Goal: Transaction & Acquisition: Register for event/course

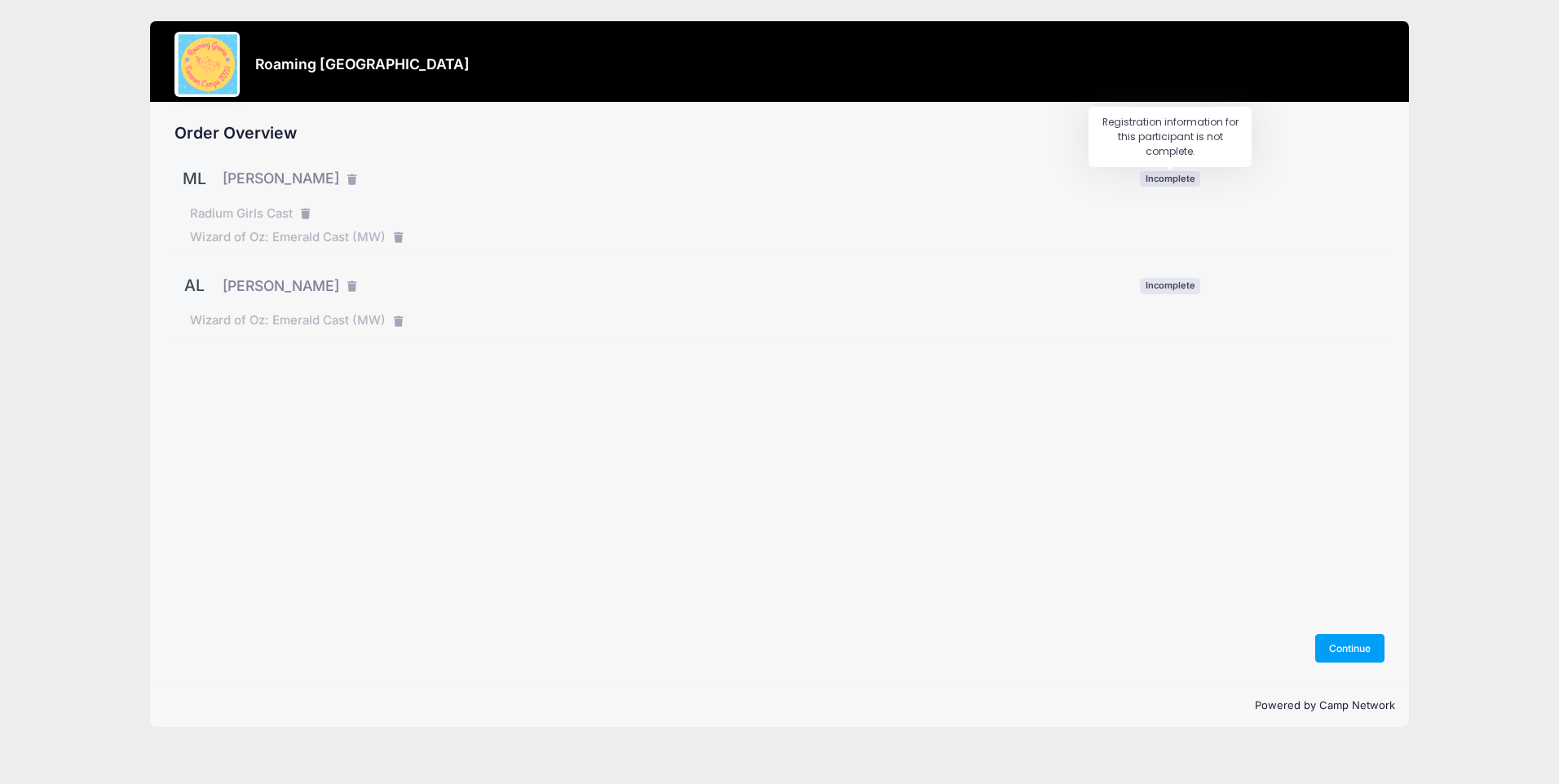
click at [1178, 171] on span "Incomplete" at bounding box center [1170, 179] width 60 height 16
click at [1178, 173] on span "Incomplete" at bounding box center [1170, 179] width 60 height 16
click at [226, 210] on span "Radium Girls Cast" at bounding box center [241, 213] width 103 height 18
click at [1353, 643] on button "Continue" at bounding box center [1351, 648] width 70 height 27
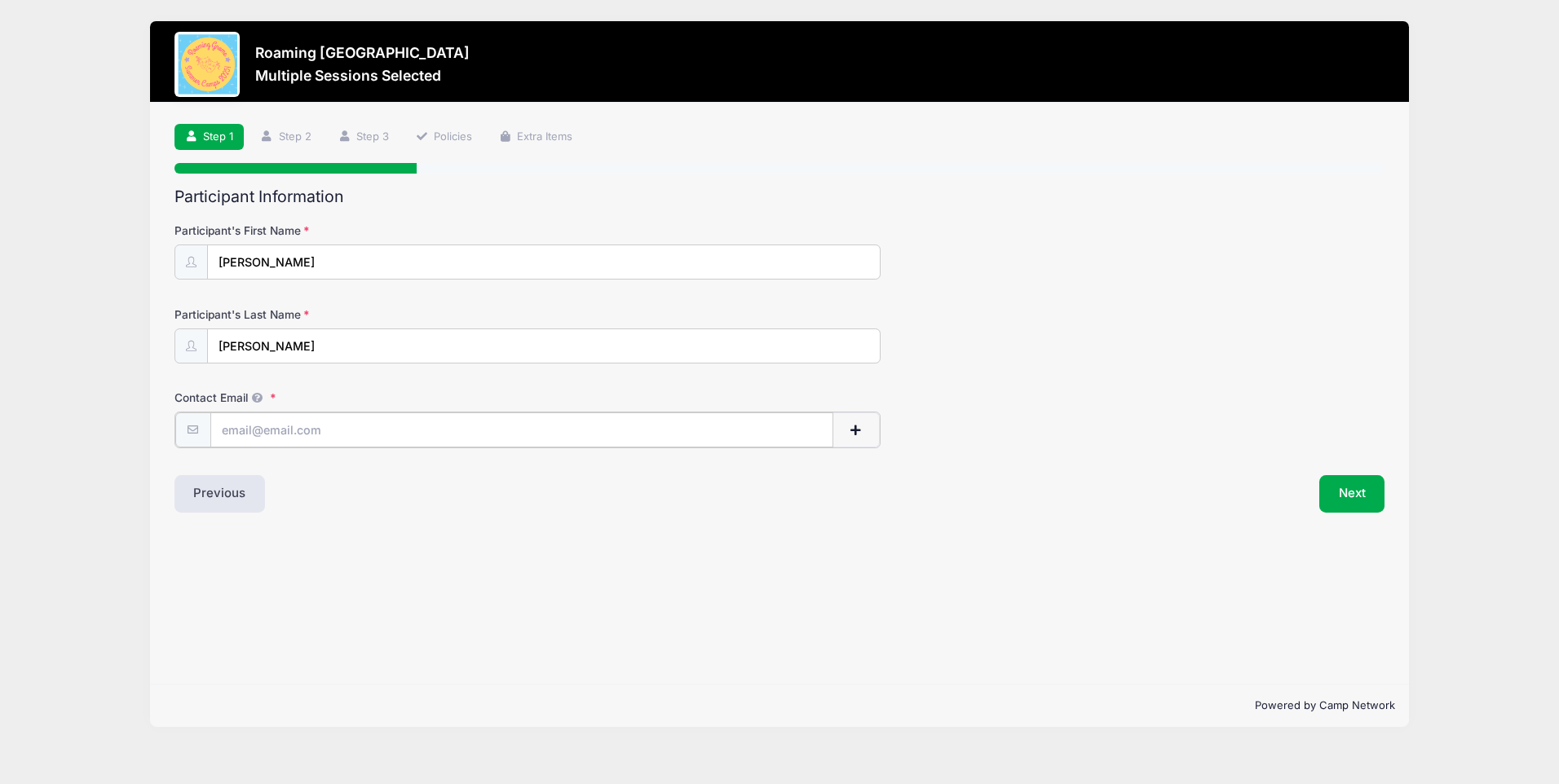
click at [393, 429] on input "Contact Email" at bounding box center [522, 430] width 623 height 35
type input "[EMAIL_ADDRESS][DOMAIN_NAME]"
click at [396, 428] on input "[EMAIL_ADDRESS][DOMAIN_NAME]" at bounding box center [522, 430] width 623 height 35
click at [221, 430] on input "maggielefkowits@icloud.com carolyn@lefkowits.com" at bounding box center [522, 430] width 623 height 35
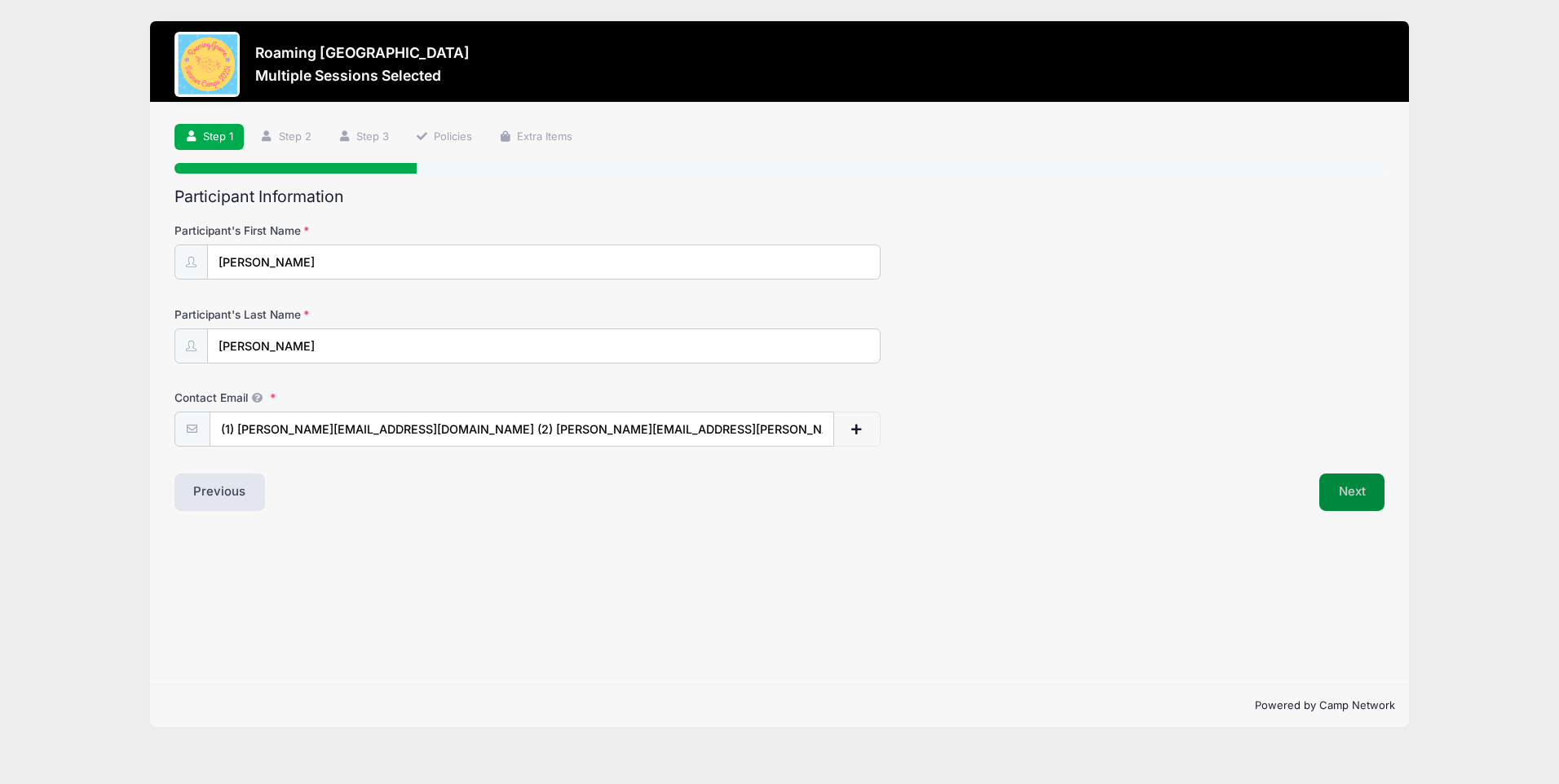
click at [1348, 491] on button "Next" at bounding box center [1353, 492] width 66 height 38
drag, startPoint x: 716, startPoint y: 427, endPoint x: 176, endPoint y: 429, distance: 540.0
click at [176, 429] on div "(1) maggielefkowits@icloud.com (2) carolyn@lefkowits.com (3) andrew@lefkowits.c…" at bounding box center [527, 440] width 707 height 56
type input "maggielefkowits@icloud.com"
click at [1359, 499] on button "Next" at bounding box center [1353, 492] width 66 height 38
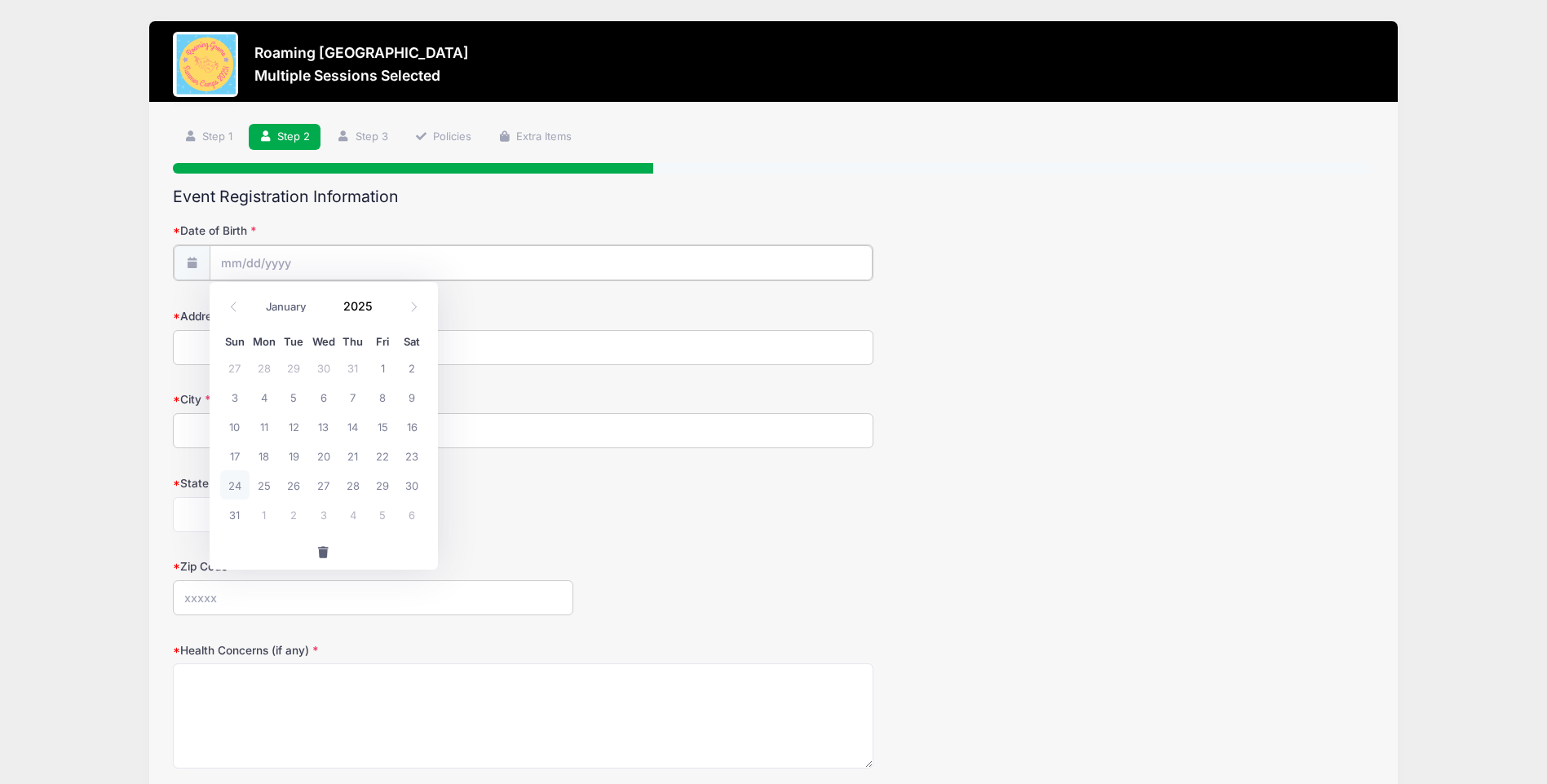
click at [314, 262] on input "Date of Birth" at bounding box center [541, 263] width 664 height 35
click at [318, 259] on input "Date of Birth" at bounding box center [541, 263] width 664 height 35
click at [252, 272] on input "Date of Birth" at bounding box center [541, 263] width 664 height 35
click at [365, 308] on input "2025" at bounding box center [362, 305] width 53 height 24
click at [380, 309] on span at bounding box center [383, 311] width 12 height 13
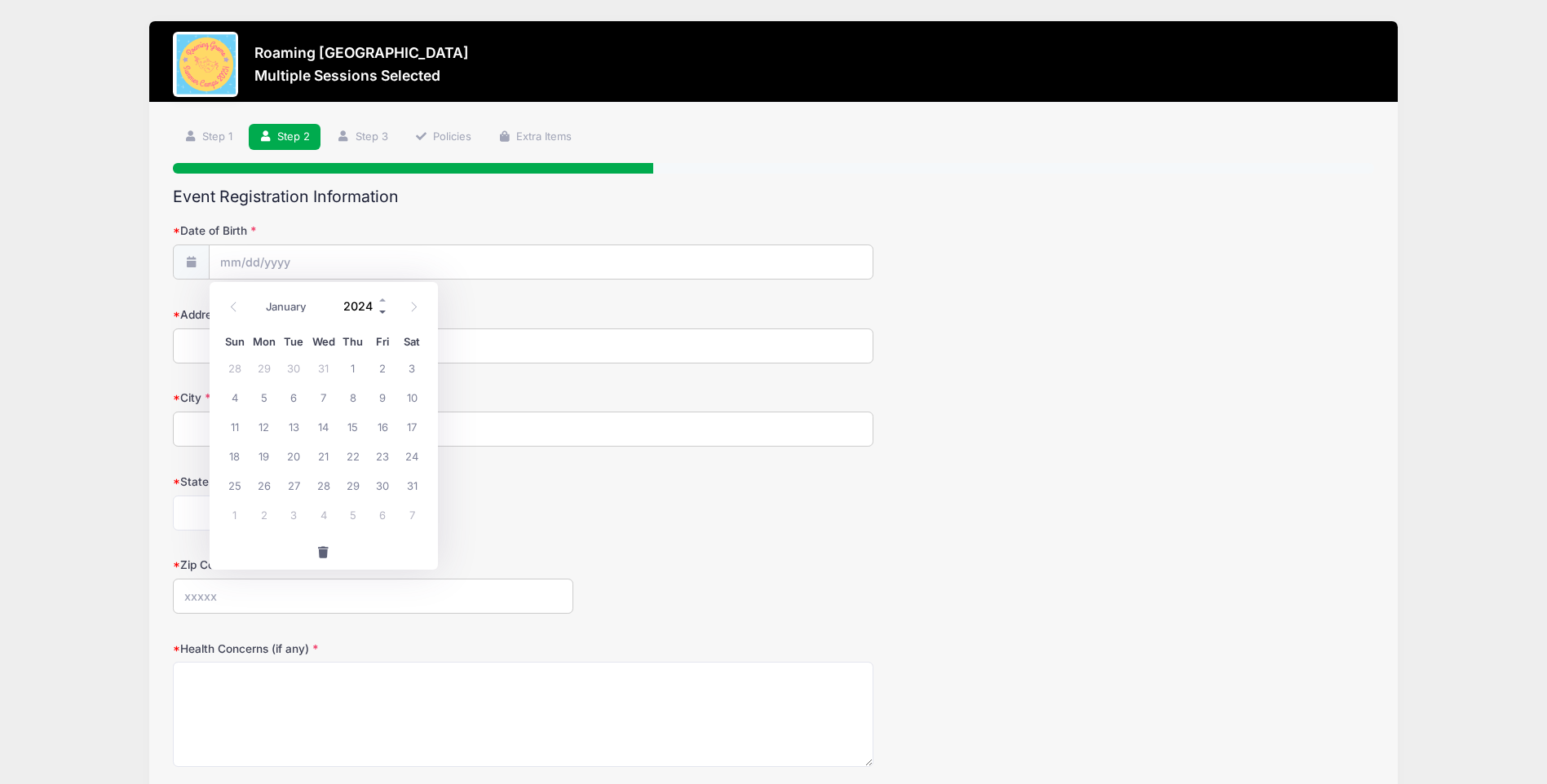
click at [382, 309] on span at bounding box center [383, 311] width 12 height 13
click at [384, 309] on span at bounding box center [383, 311] width 12 height 13
click at [385, 309] on span at bounding box center [383, 311] width 12 height 13
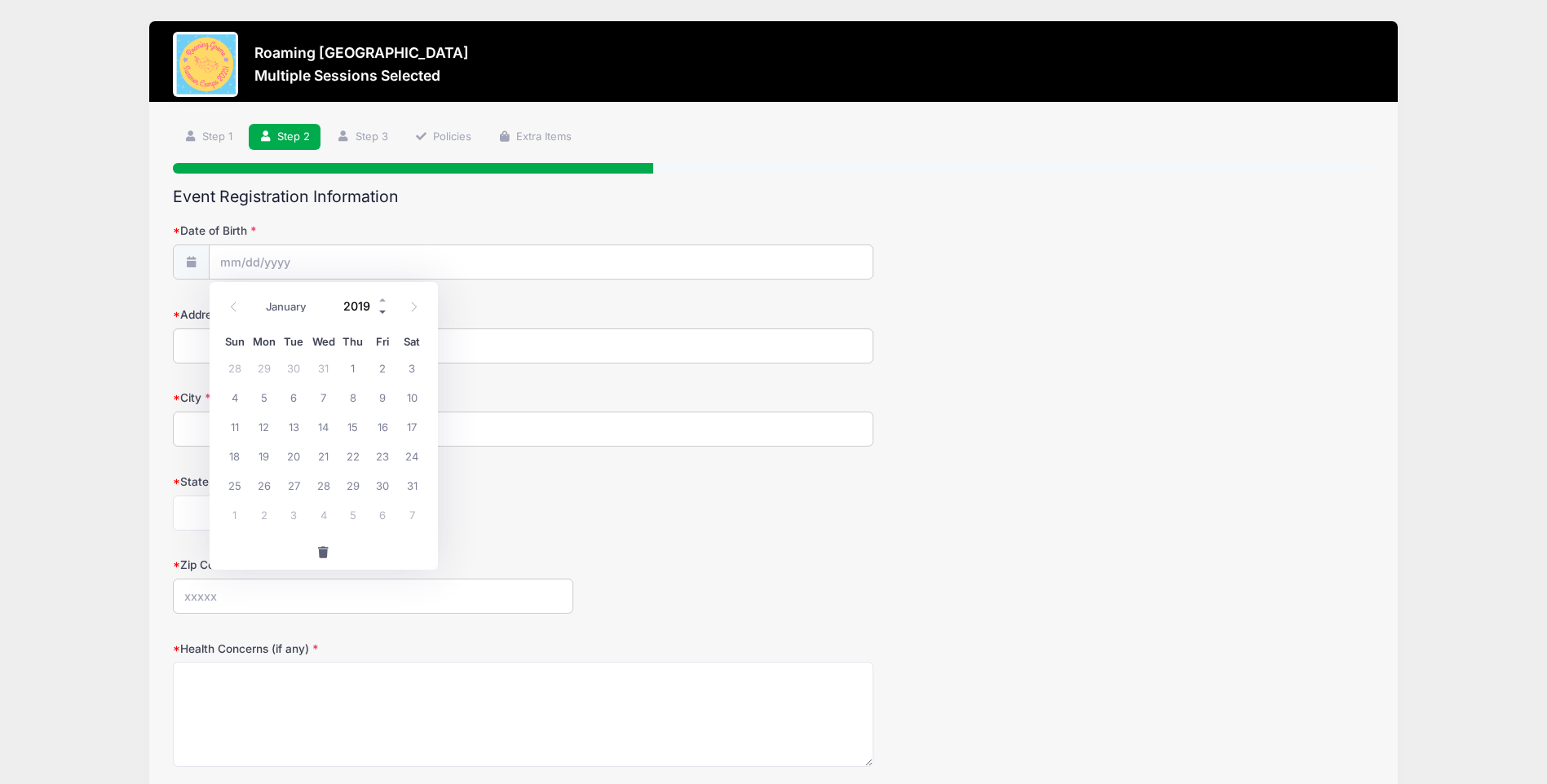
click at [385, 309] on span at bounding box center [383, 311] width 12 height 13
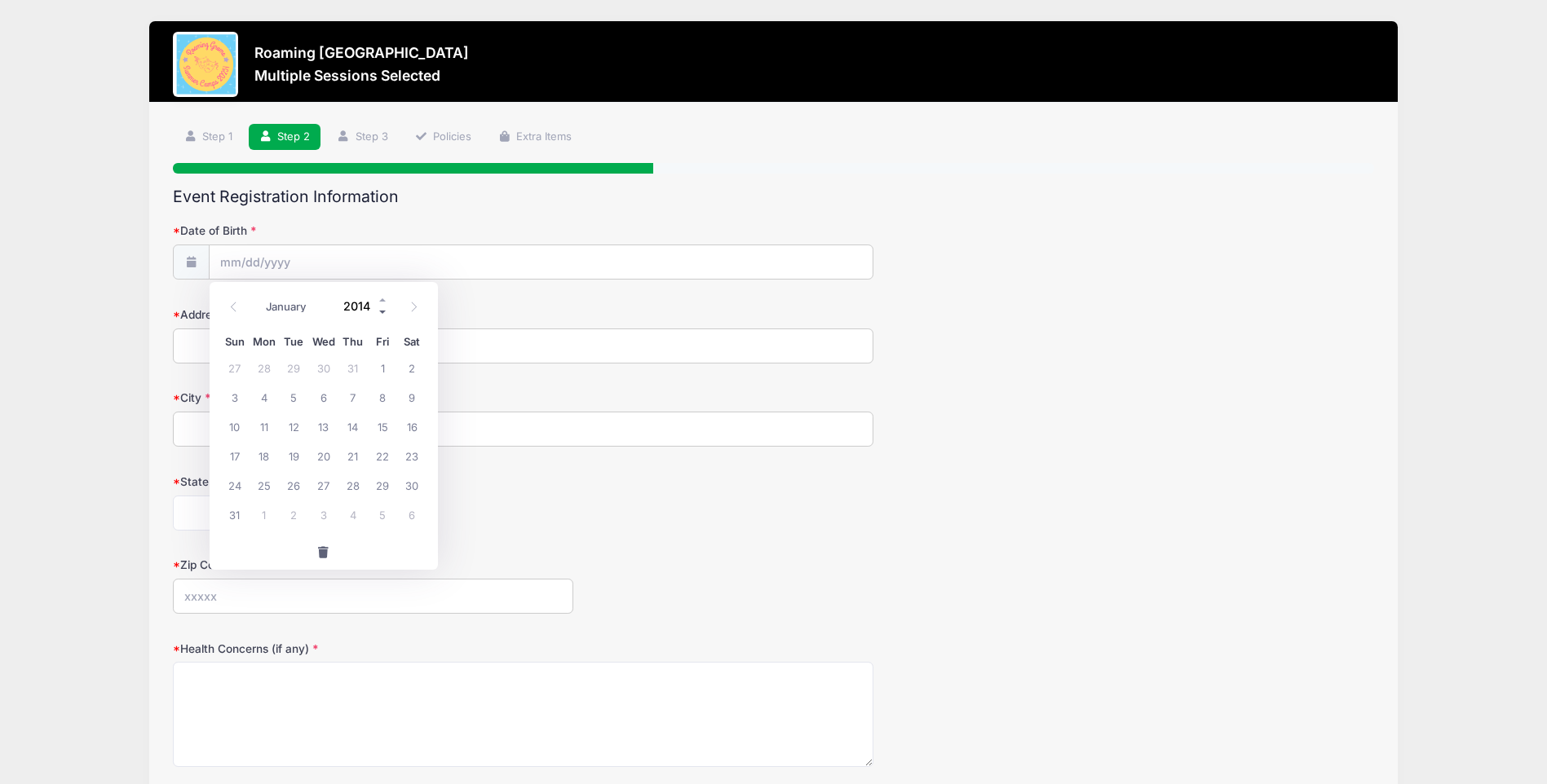
click at [385, 309] on span at bounding box center [383, 311] width 12 height 13
type input "2011"
click at [289, 306] on select "January February March April May June July August September October November De…" at bounding box center [295, 306] width 73 height 21
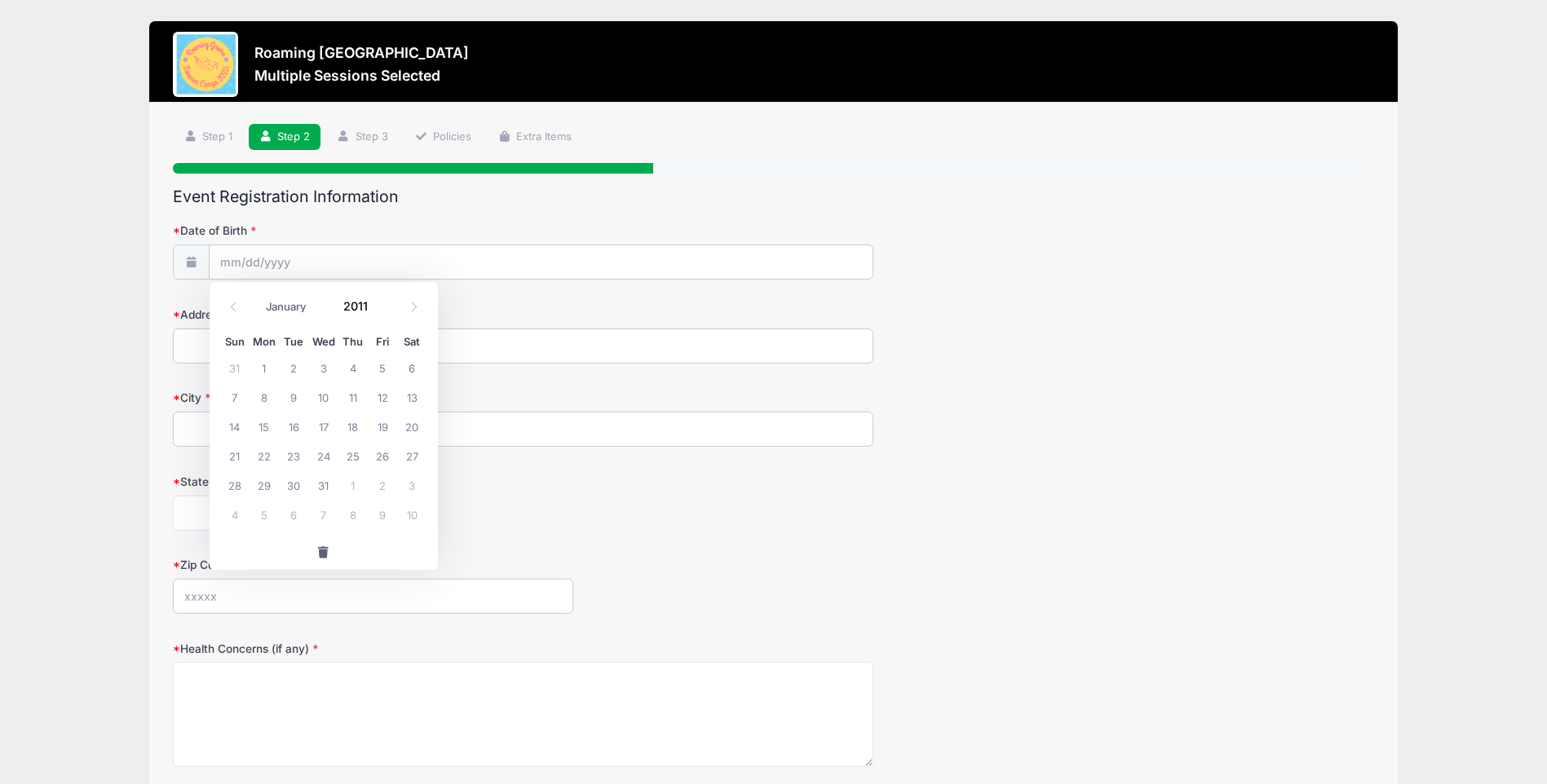
select select "4"
click at [259, 296] on select "January February March April May June July August September October November De…" at bounding box center [295, 306] width 73 height 21
click at [325, 395] on span "11" at bounding box center [323, 397] width 29 height 29
type input "05/11/2011"
click at [284, 348] on input "Address" at bounding box center [523, 346] width 701 height 35
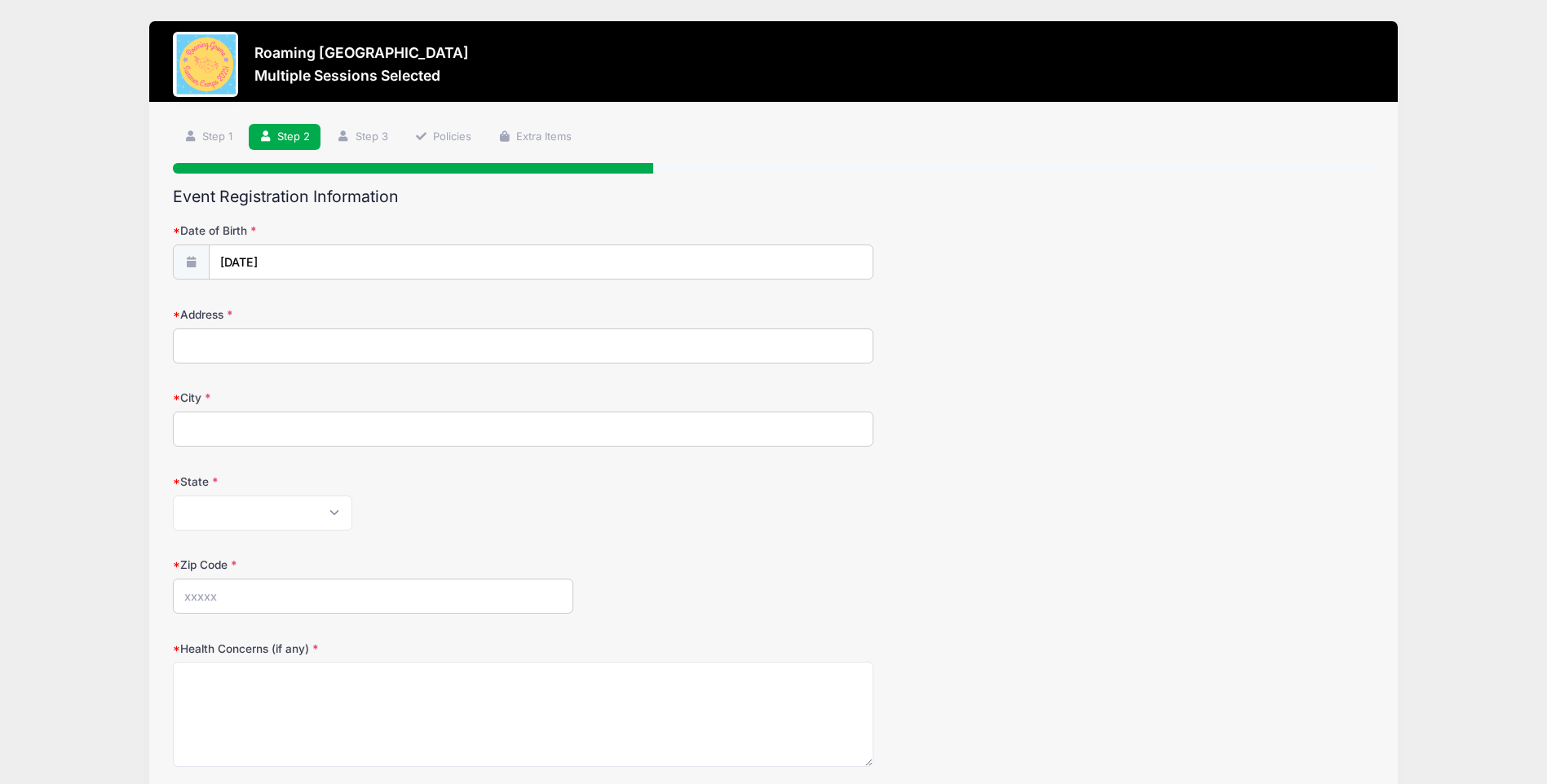
type input "1961 Holly St"
type input "Denver"
select select "CO"
type input "80220"
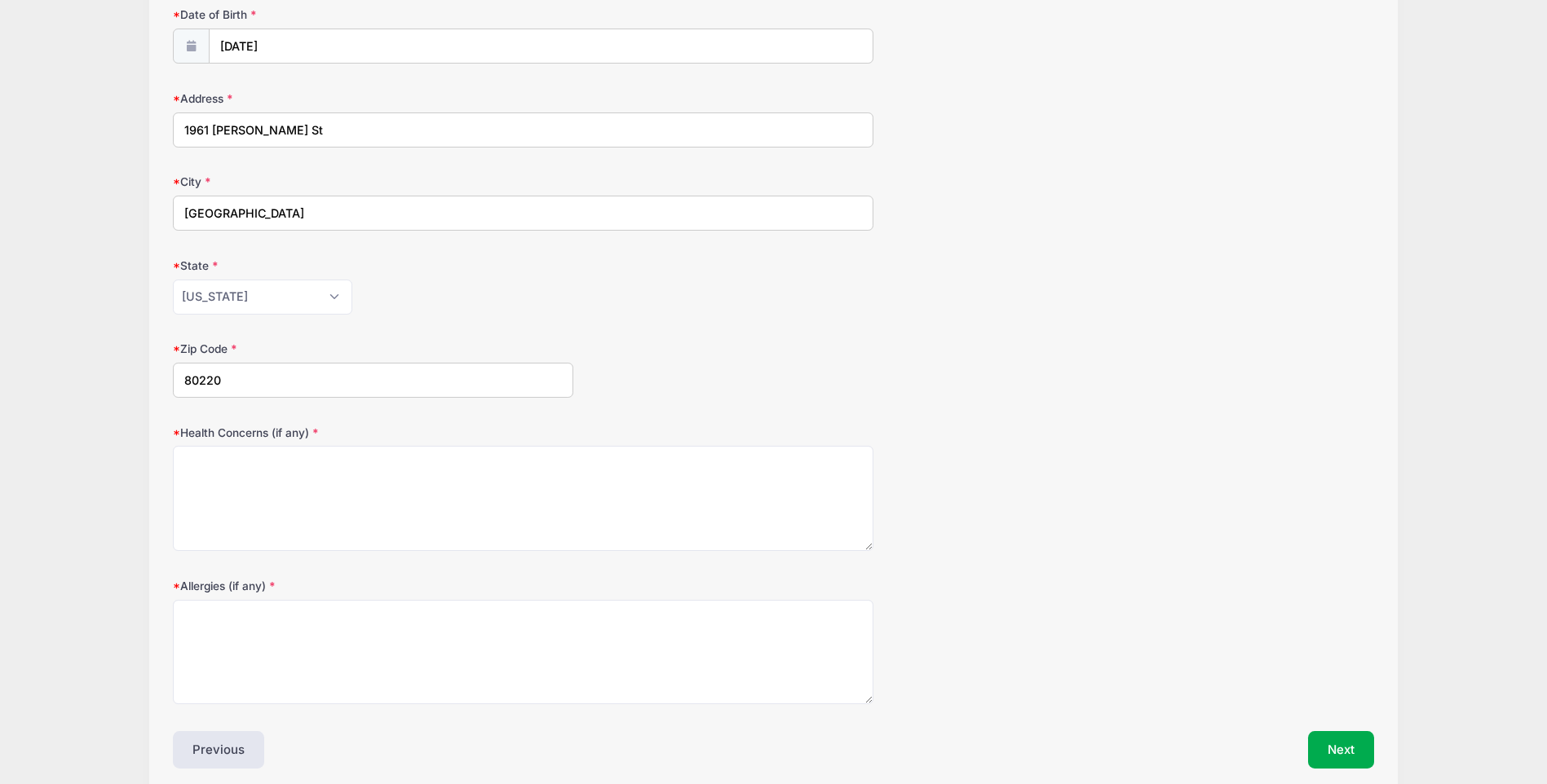
scroll to position [244, 0]
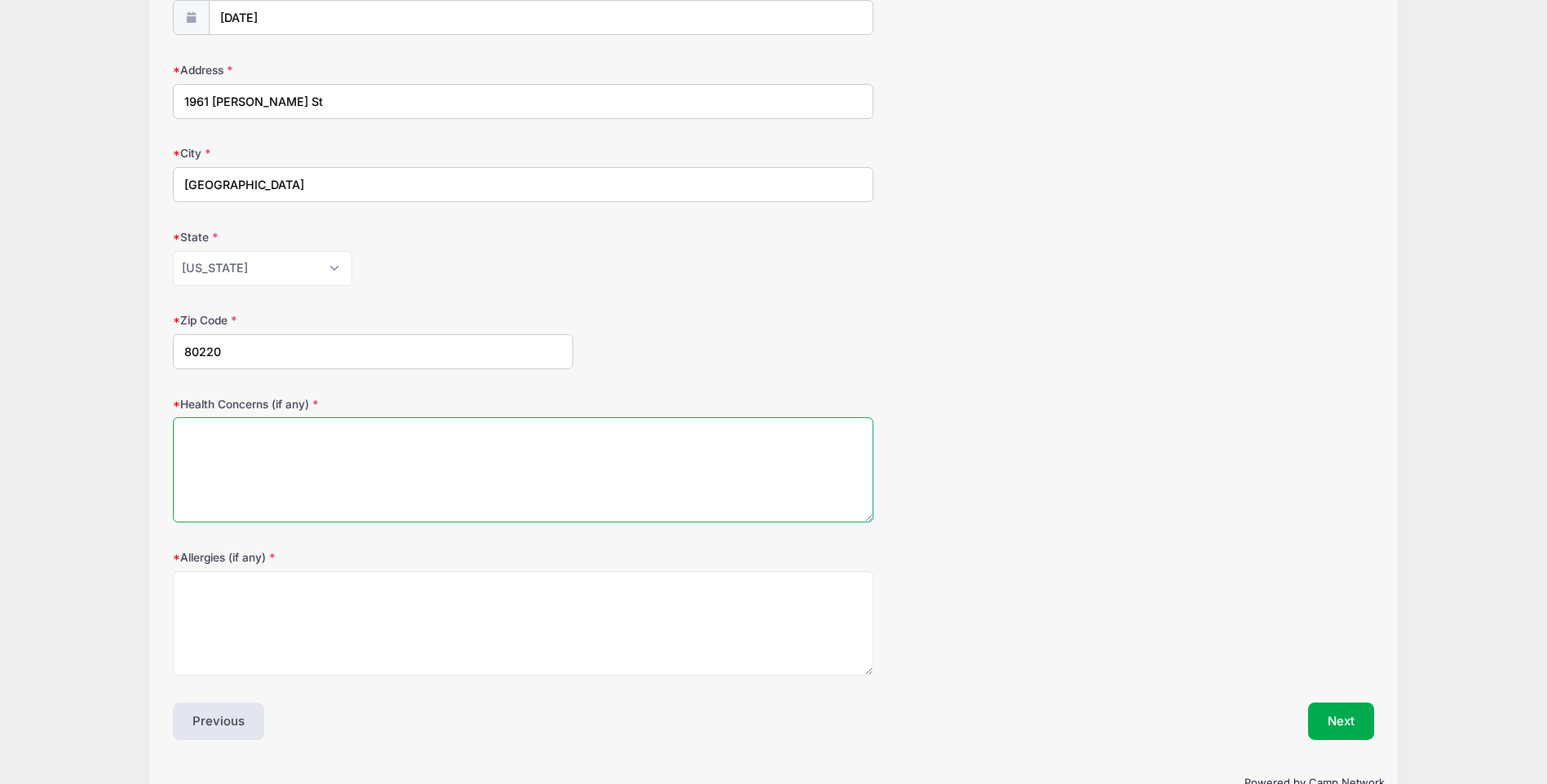
click at [304, 441] on textarea "Health Concerns (if any)" at bounding box center [523, 470] width 701 height 105
type textarea "None"
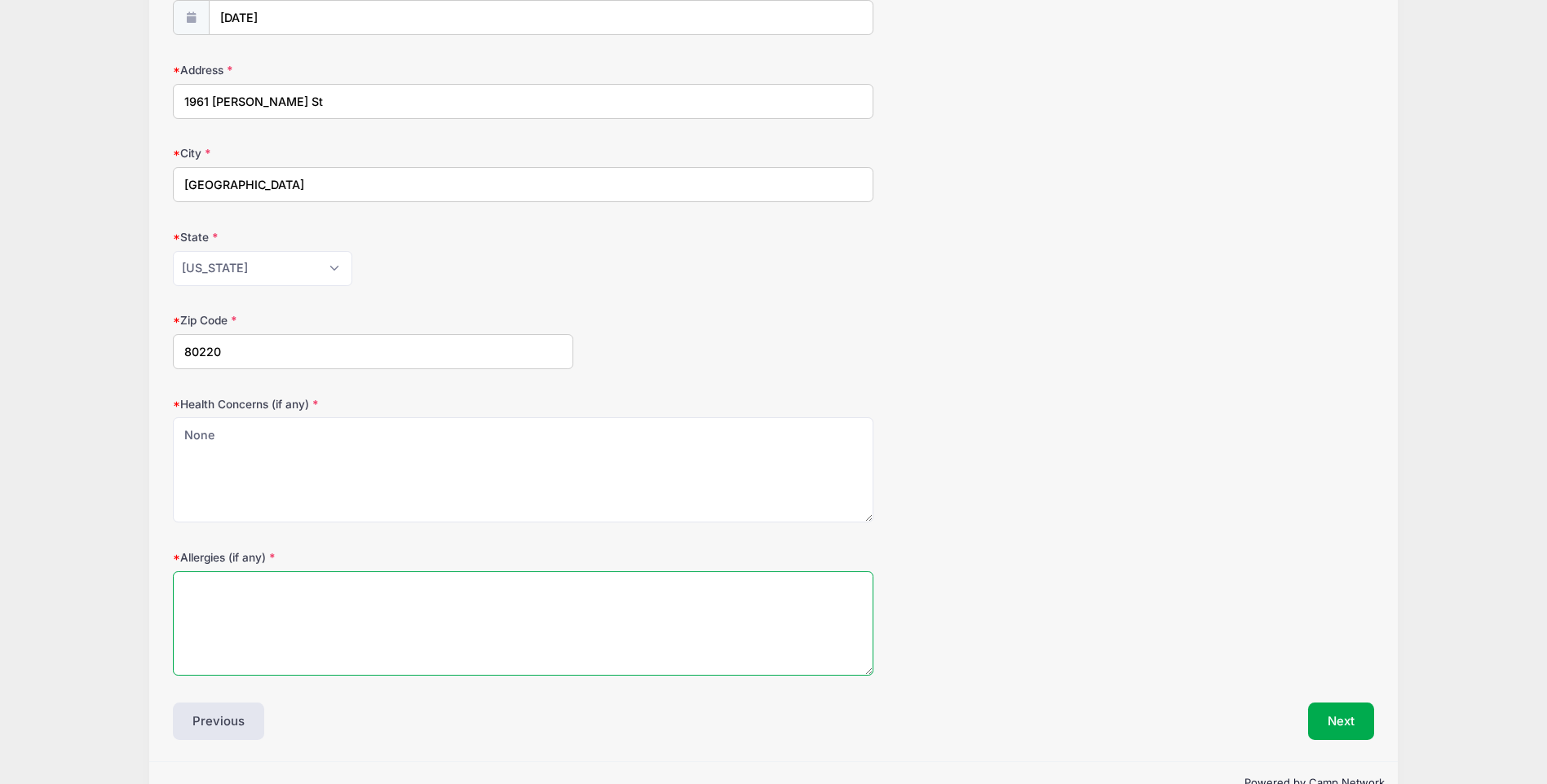
click at [348, 616] on textarea "Allergies (if any)" at bounding box center [523, 624] width 701 height 105
type textarea "None"
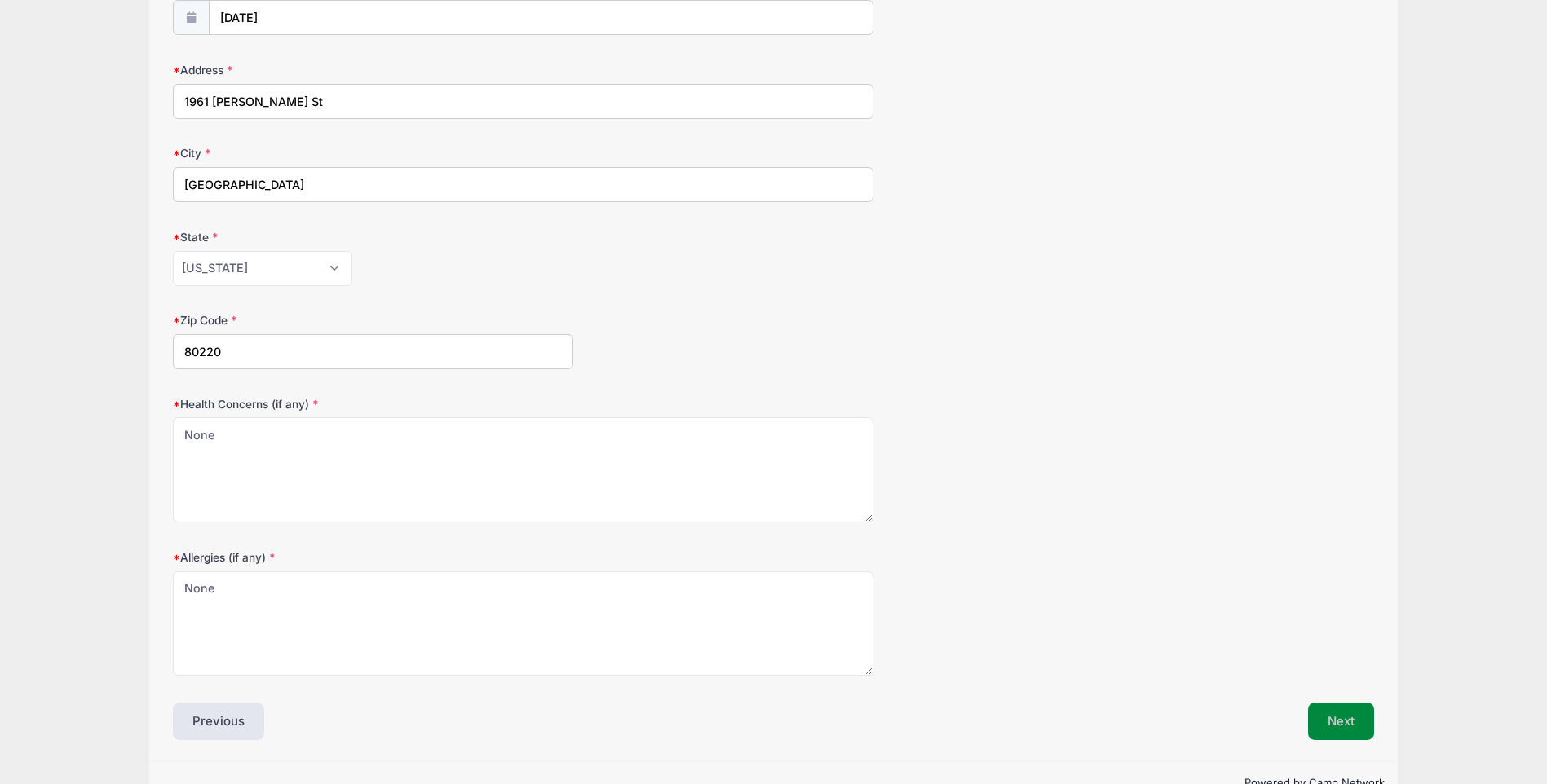
click at [1326, 714] on button "Next" at bounding box center [1341, 721] width 66 height 38
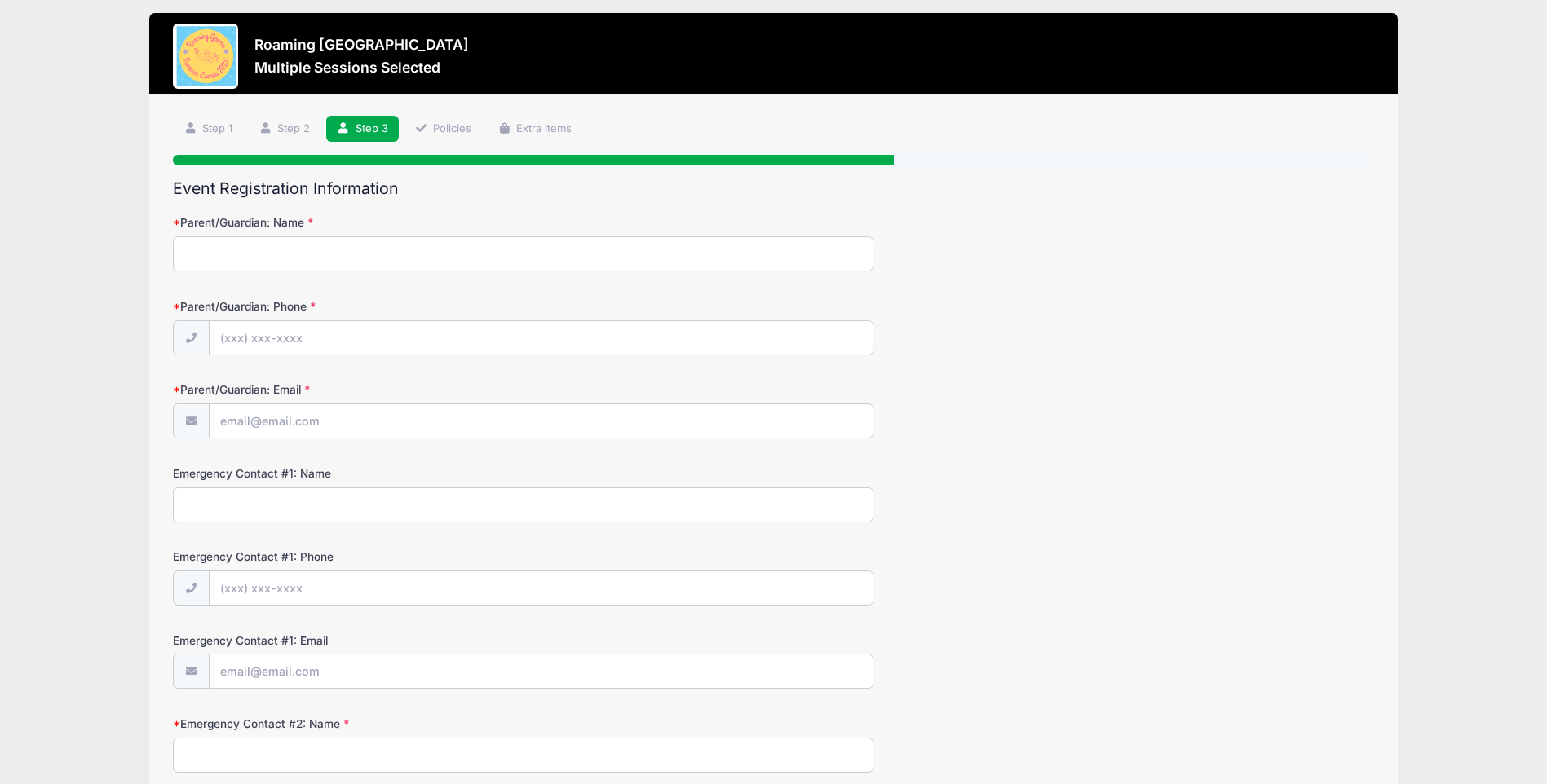
scroll to position [0, 0]
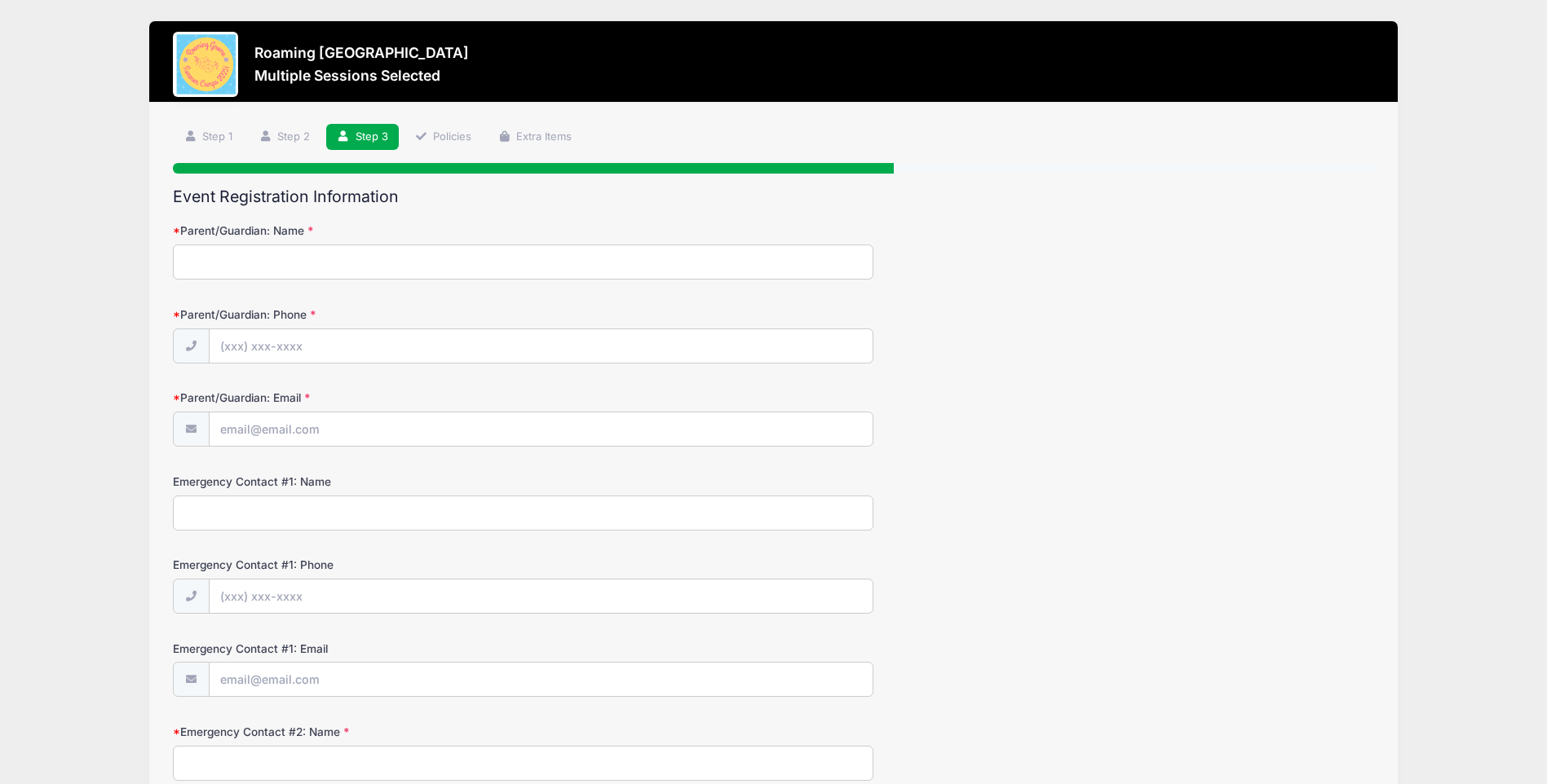
click at [309, 271] on input "Parent/Guardian: Name" at bounding box center [523, 262] width 701 height 35
type input "[PERSON_NAME]"
type input "(617) 823-5750"
type input "carolyn@lefkowits.com"
click at [274, 507] on input "Emergency Contact #1: Name" at bounding box center [523, 513] width 701 height 35
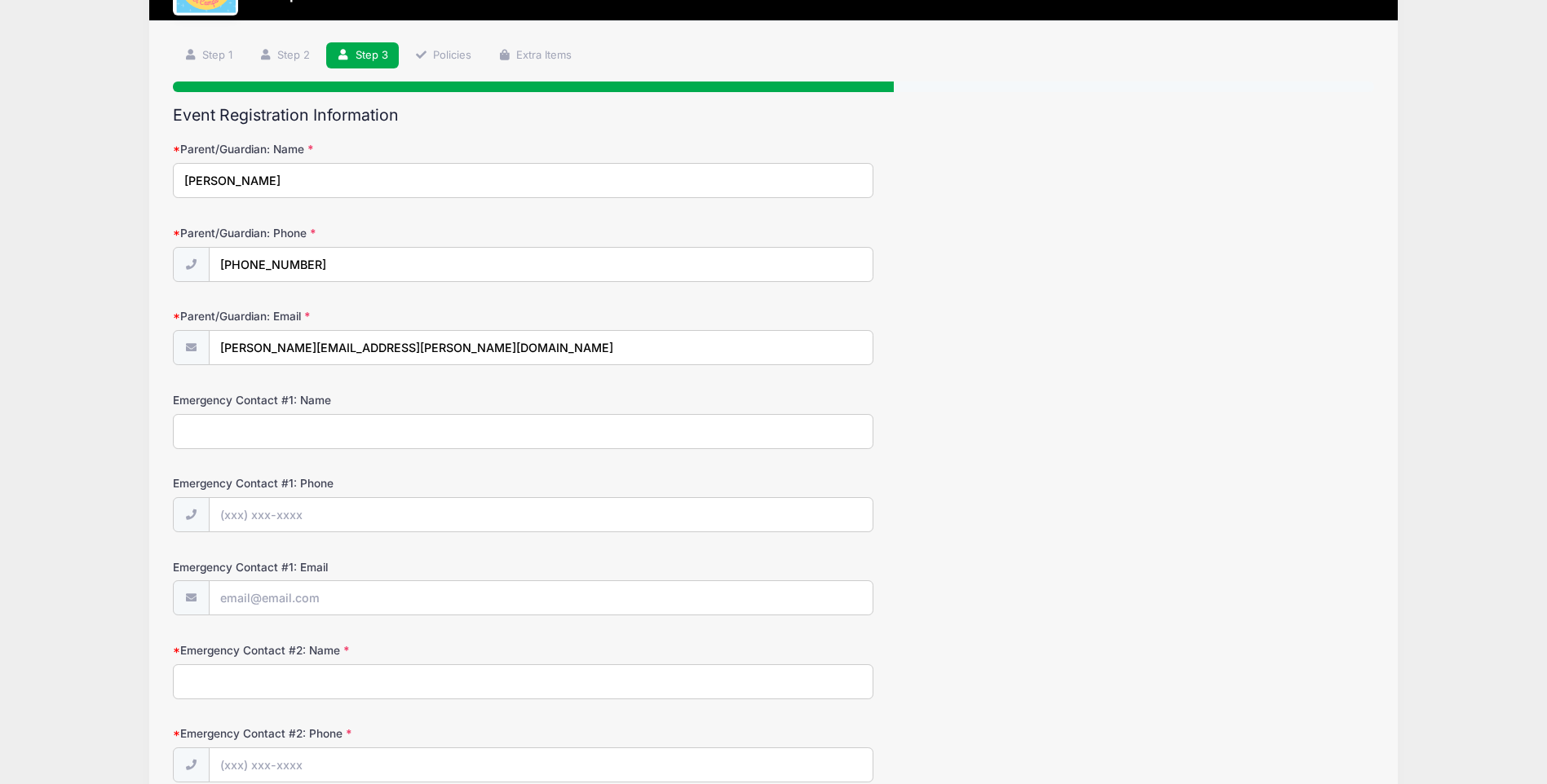
scroll to position [163, 0]
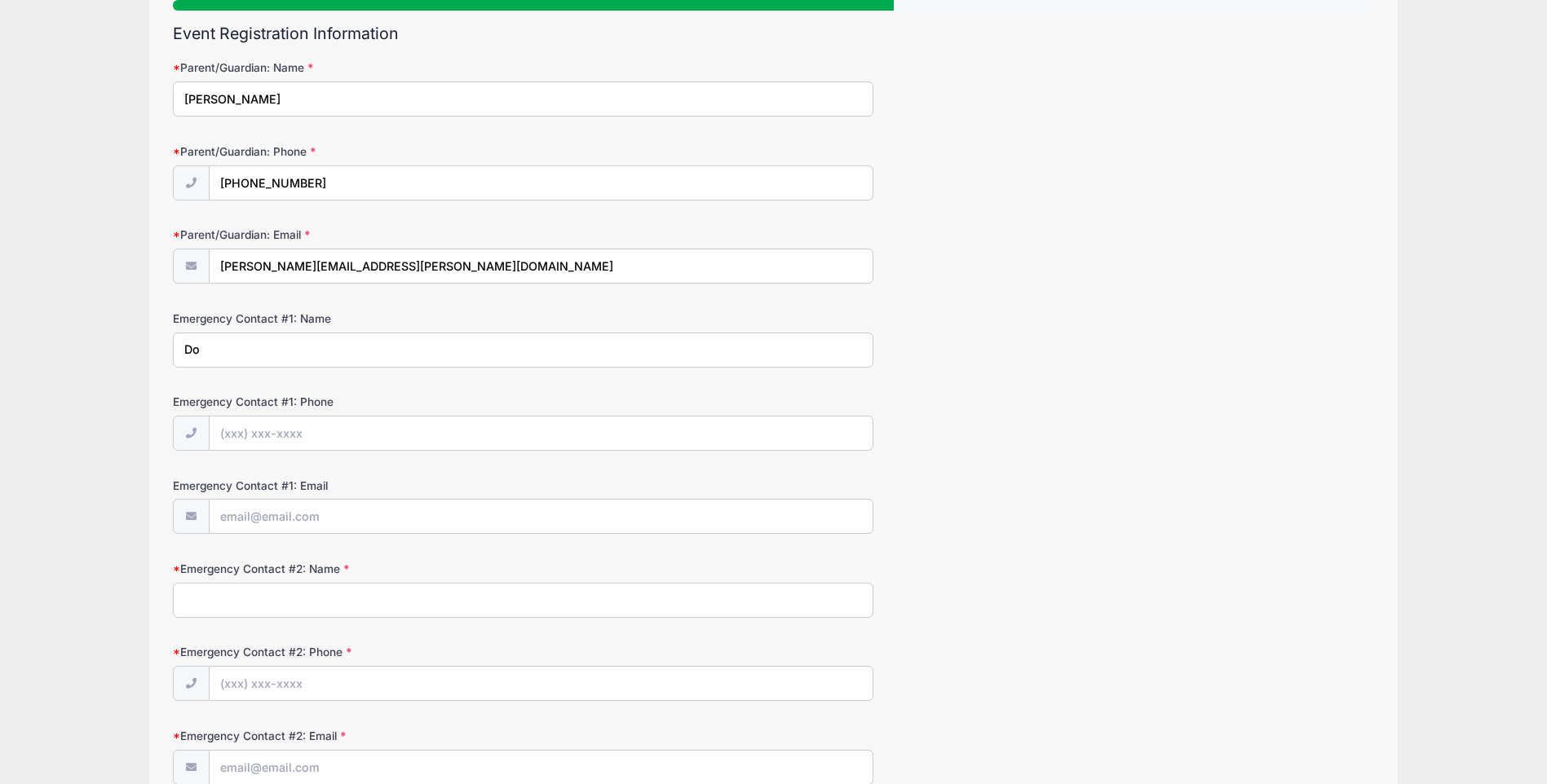
type input "D"
type input "Andrew Lefkowits"
type input "(617) 413-9085"
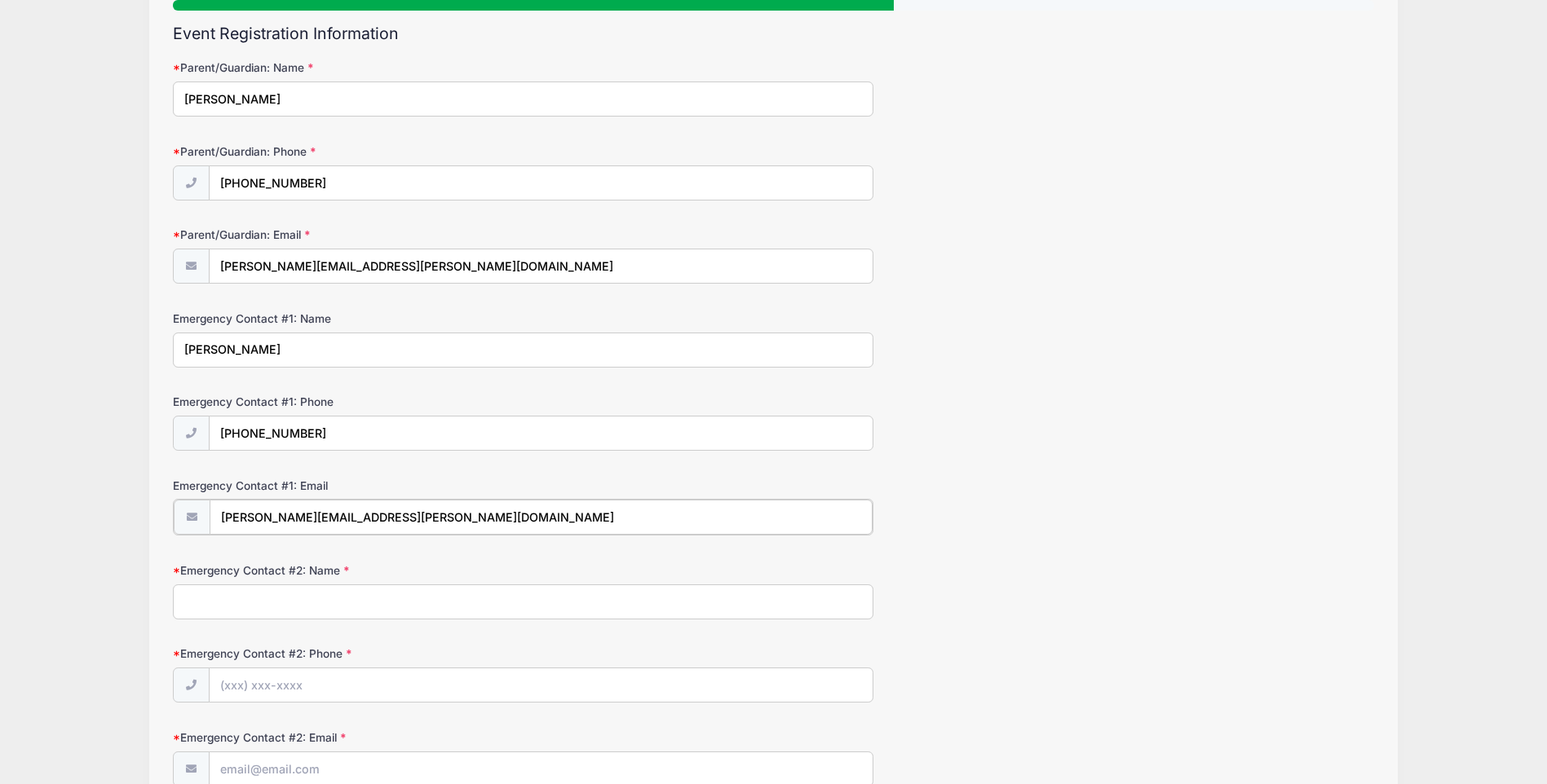
type input "andrew@lefkowits.com"
type input "Don Lefkowits"
type input "(303) 521-5807"
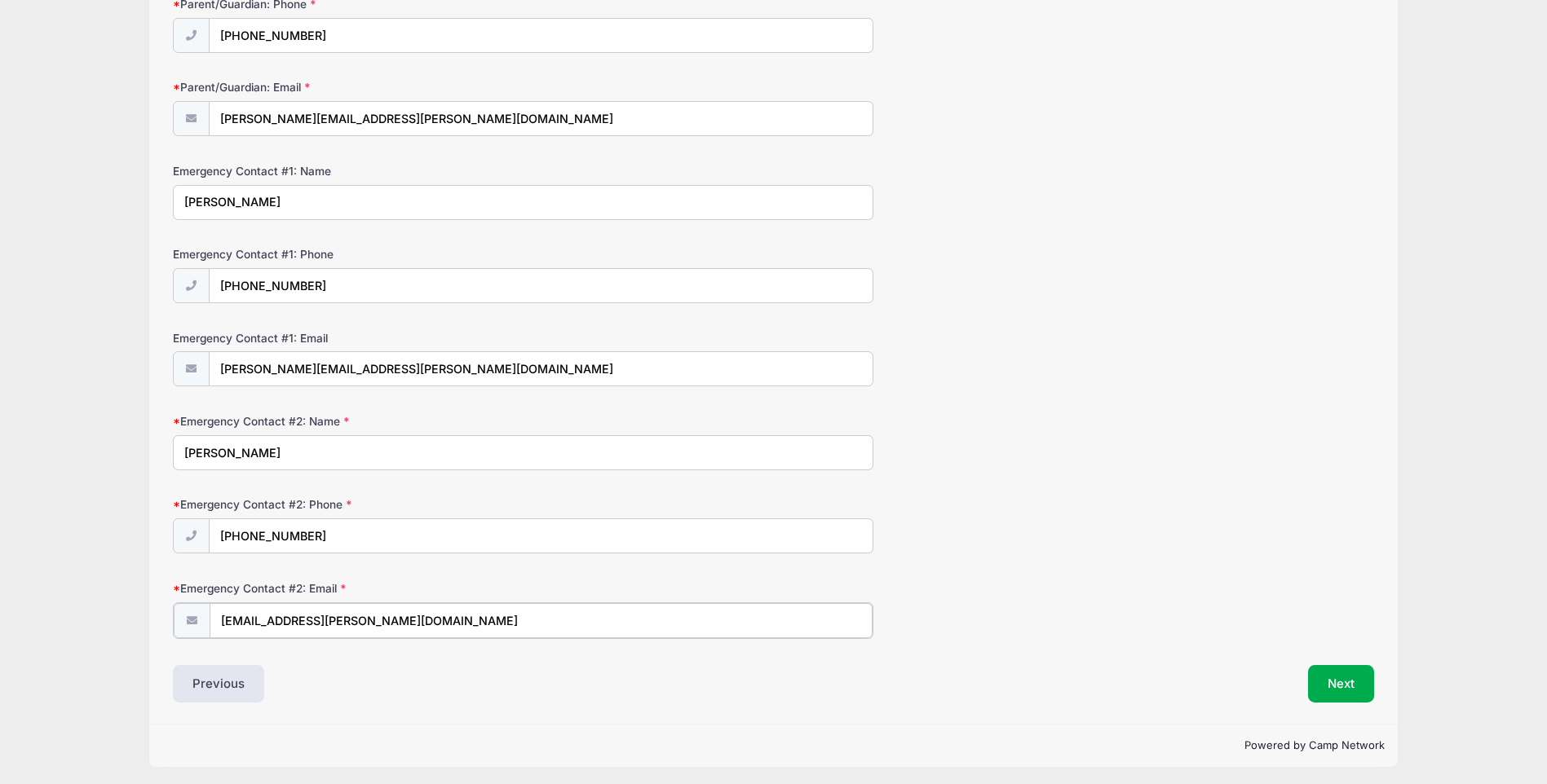
scroll to position [314, 0]
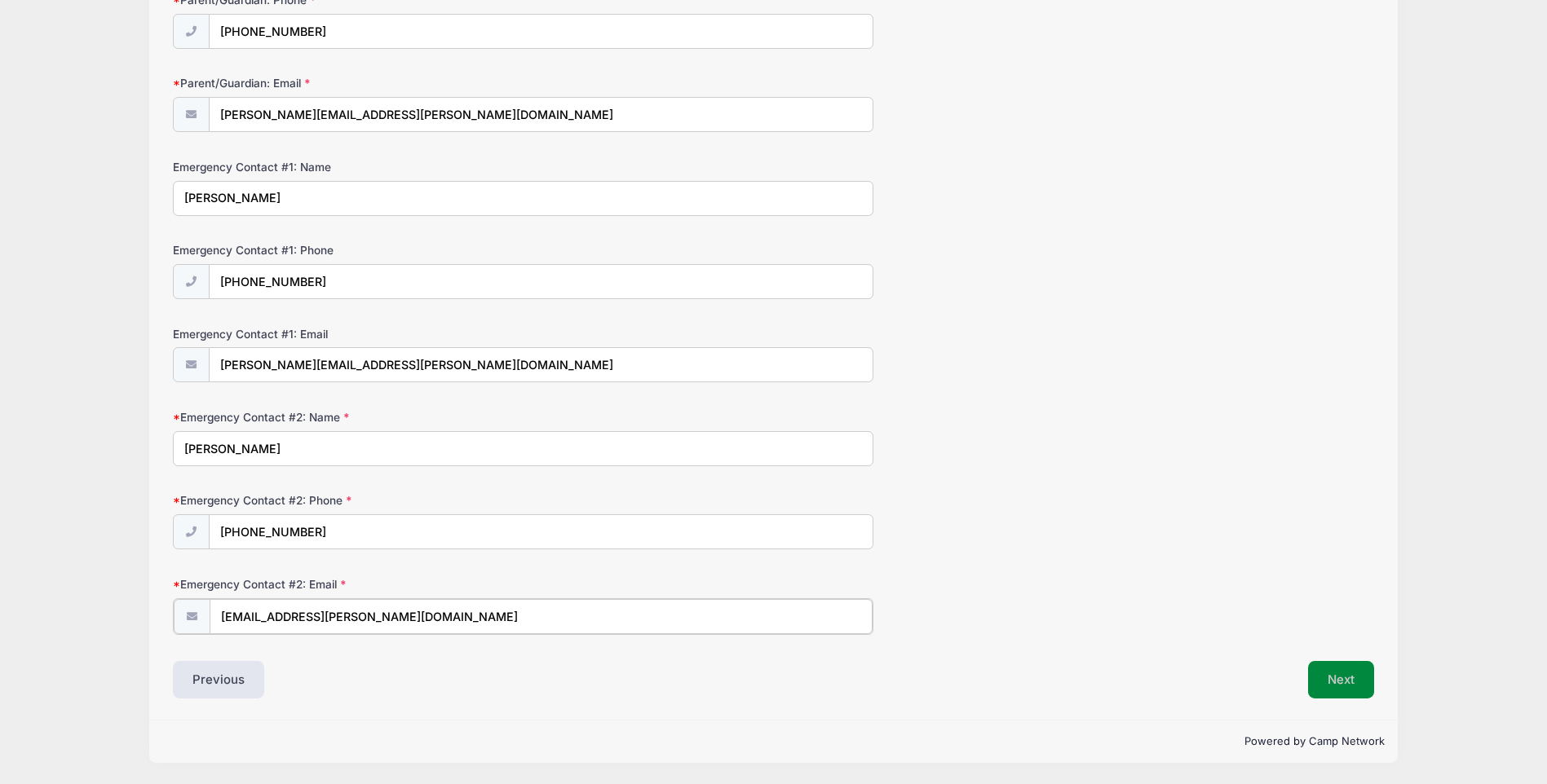
type input "don@lefkowits.com"
click at [1325, 692] on button "Next" at bounding box center [1341, 680] width 66 height 38
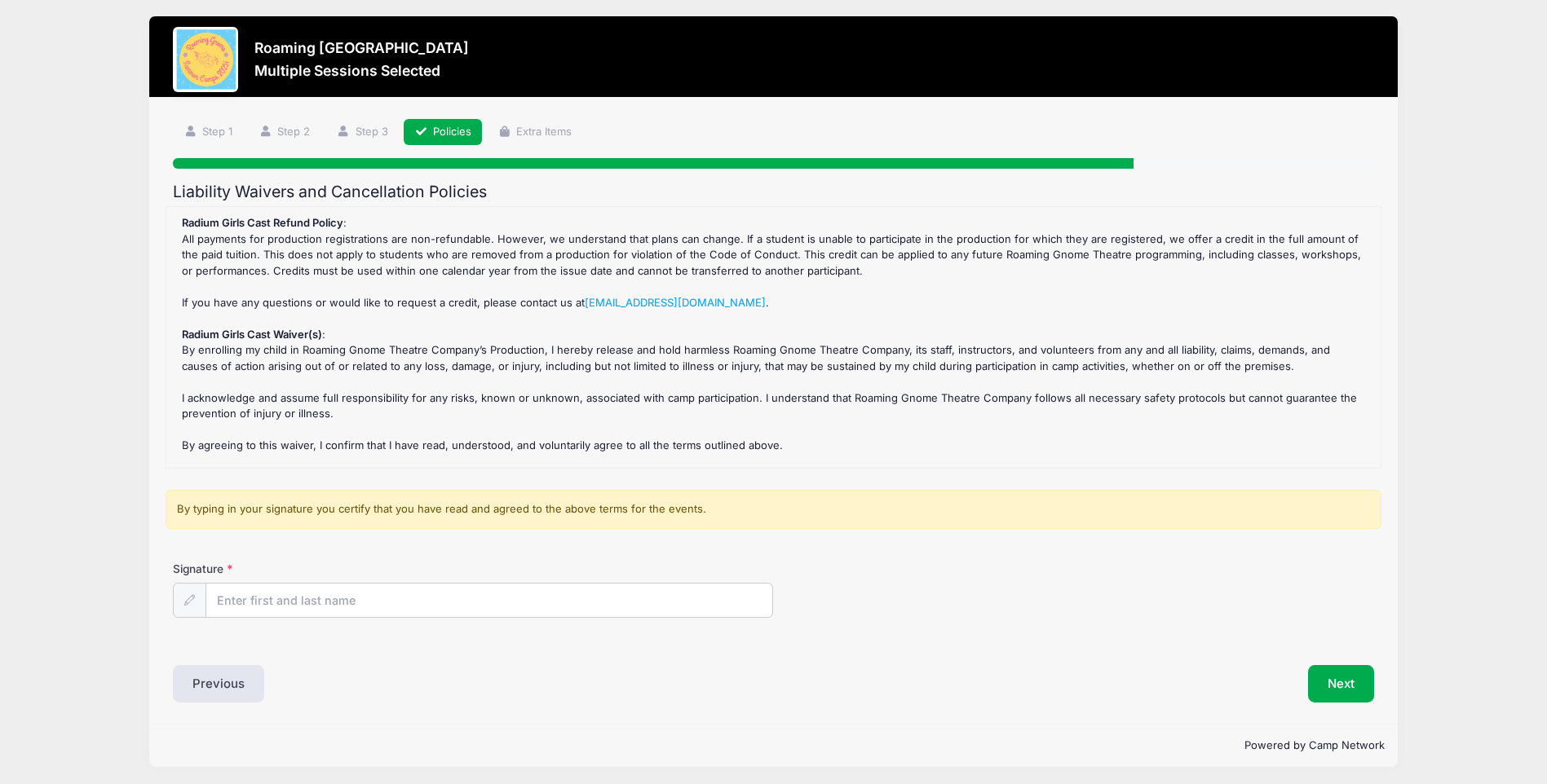
scroll to position [0, 0]
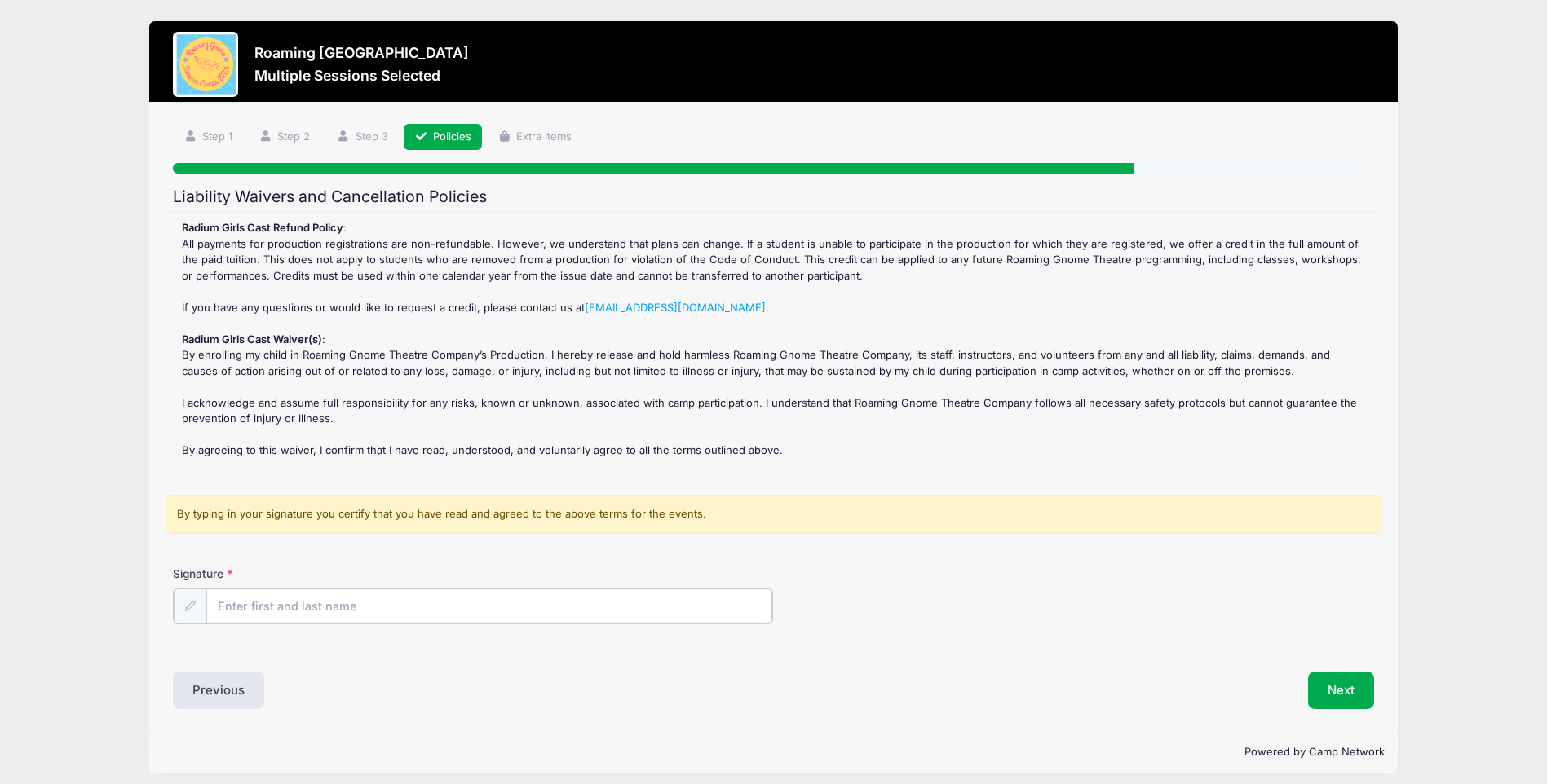
click at [475, 594] on input "Signature" at bounding box center [489, 606] width 566 height 35
type input "Carolyn Lefkowits"
click at [1350, 691] on button "Next" at bounding box center [1341, 689] width 66 height 38
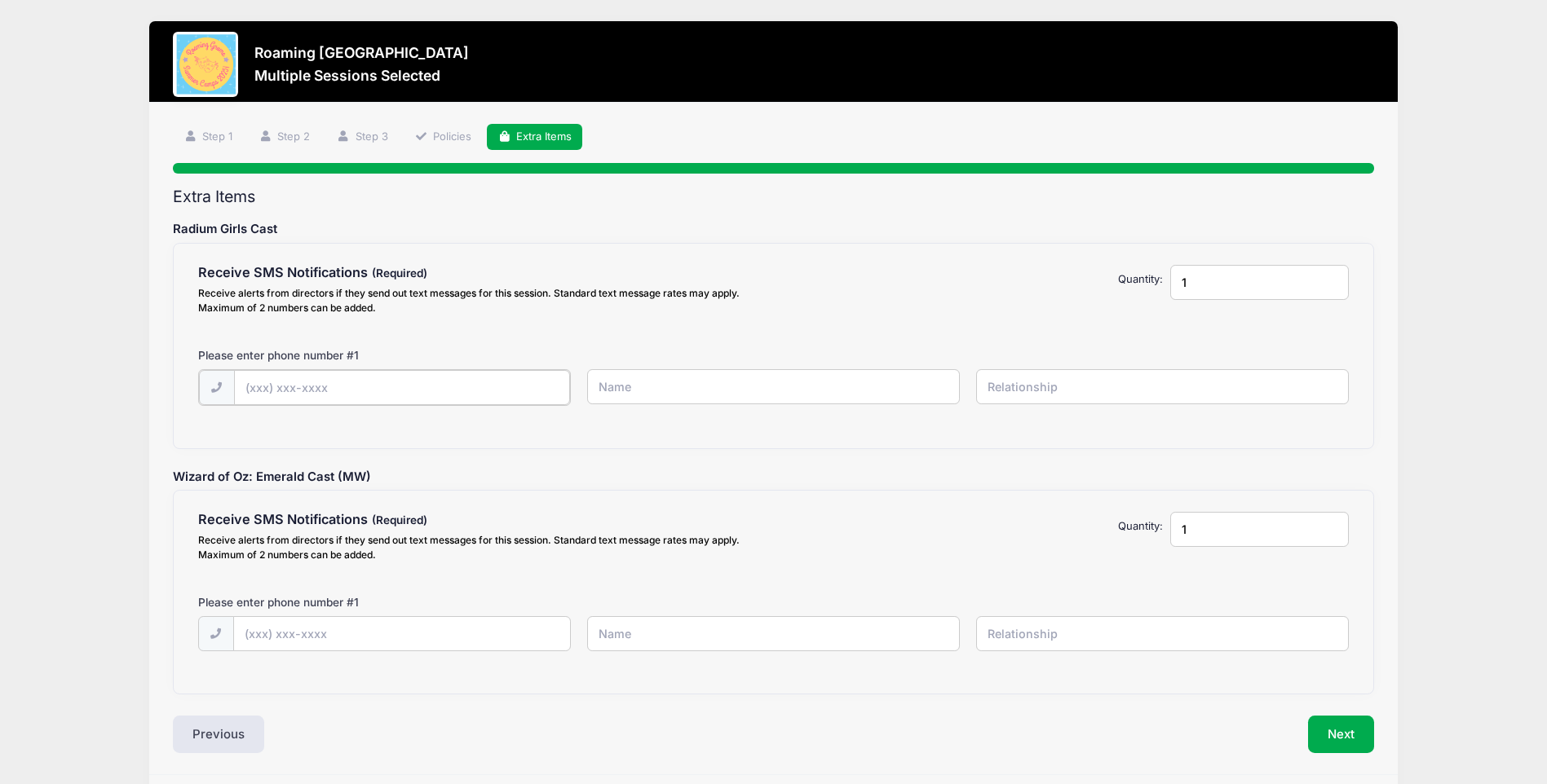
click at [0, 0] on input "text" at bounding box center [0, 0] width 0 height 0
type input "(617) 823-5750"
type input "Carolyn Lefkowits"
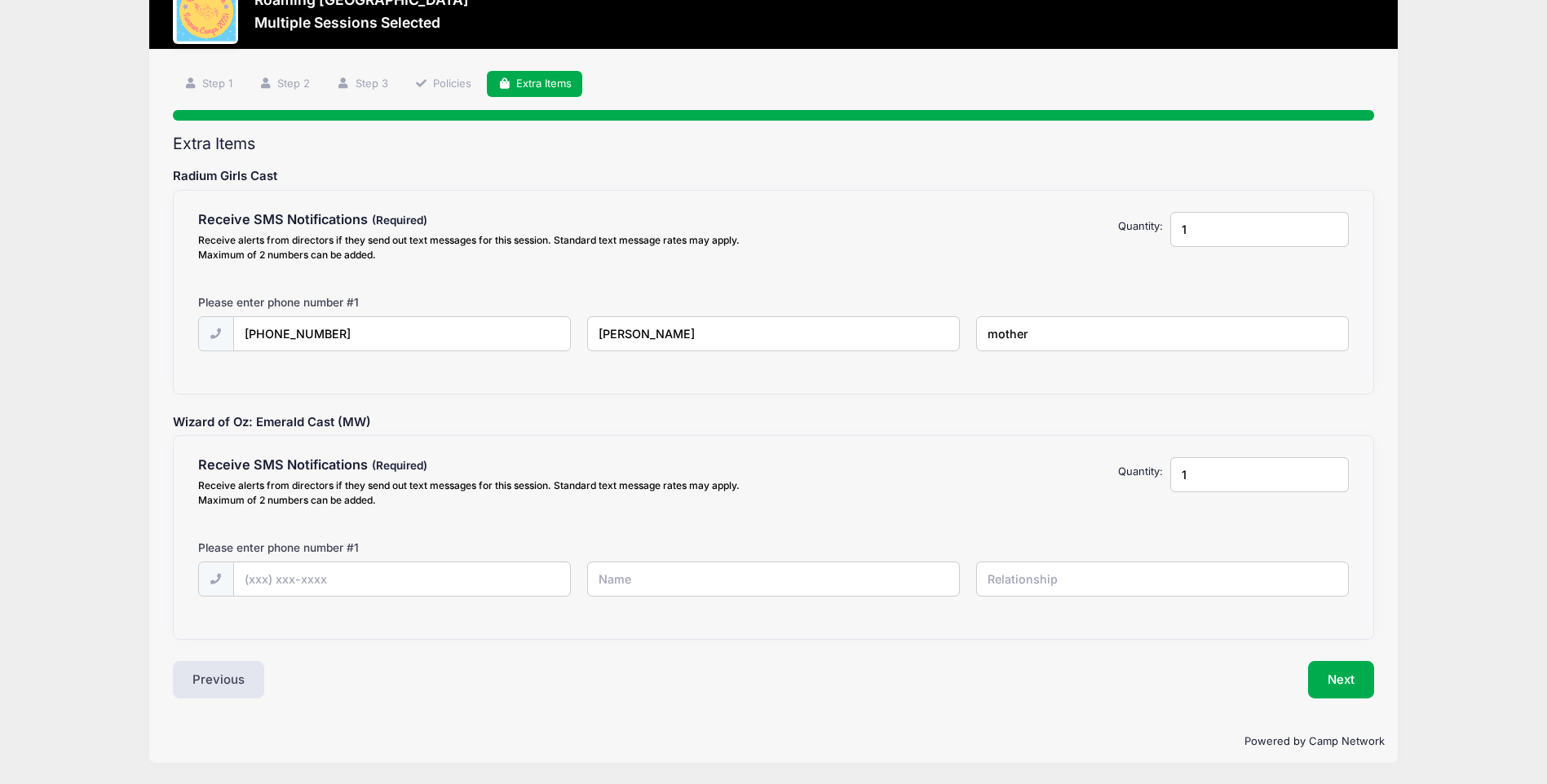
type input "mother"
click at [0, 0] on input "text" at bounding box center [0, 0] width 0 height 0
type input "(617) 413-9085"
type input "Andrew Lefkowits"
type input "father"
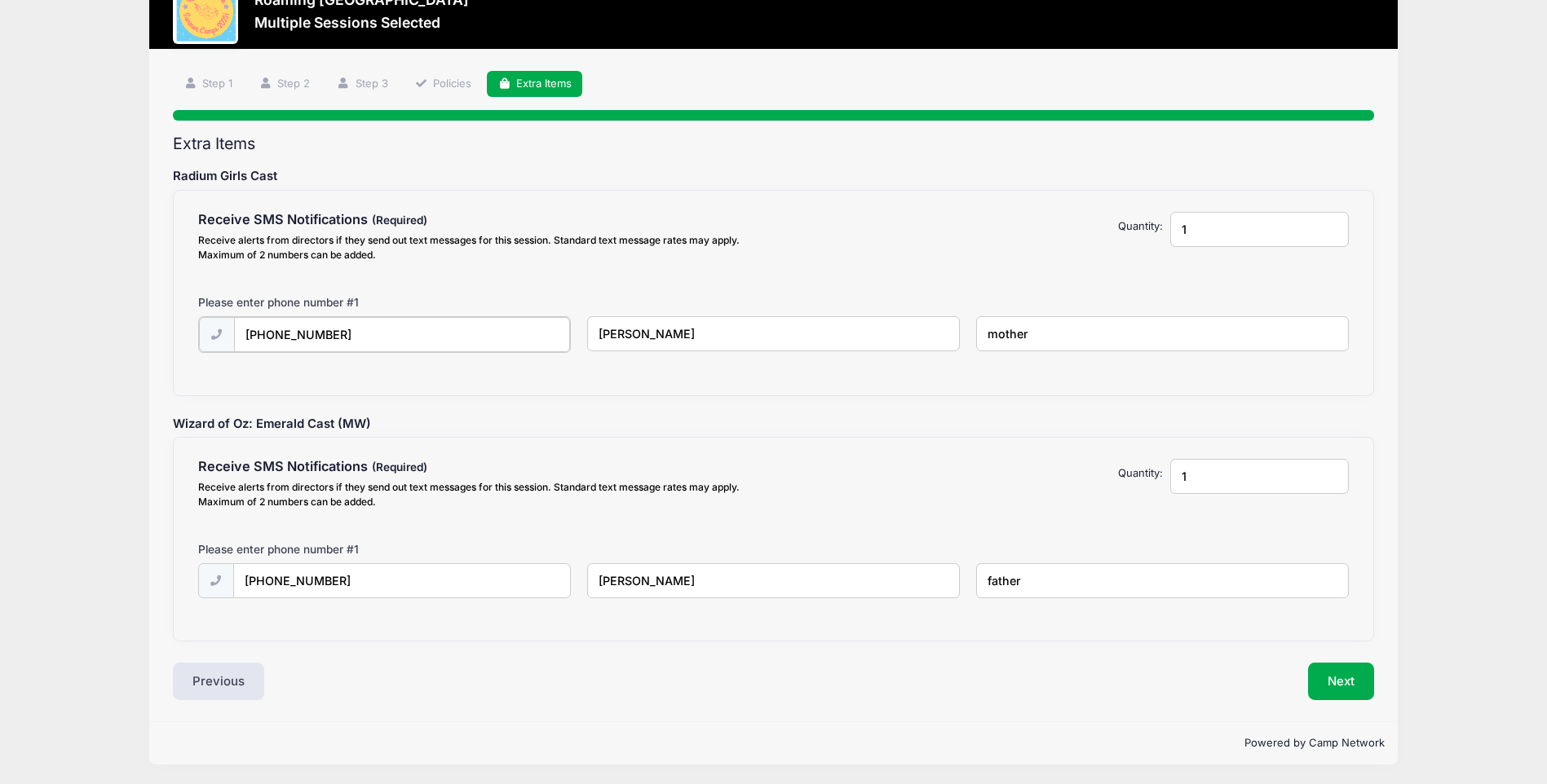
click at [0, 0] on input "(617) 823-5750" at bounding box center [0, 0] width 0 height 0
type input "(617) 823-5750"
click at [1239, 232] on input "1" at bounding box center [1260, 230] width 179 height 35
type input "2"
click at [1329, 224] on input "2" at bounding box center [1260, 230] width 179 height 35
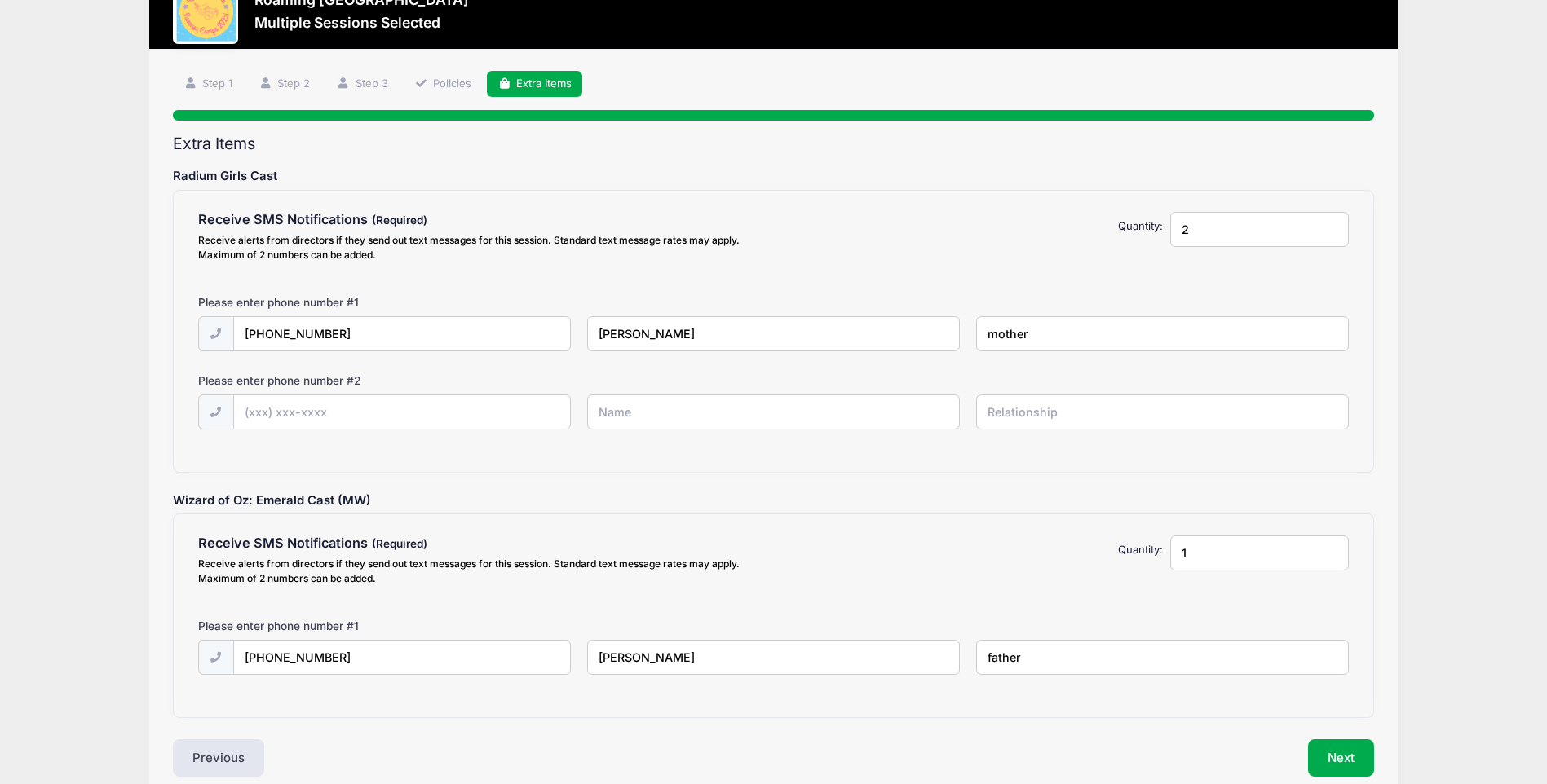
click at [1271, 553] on input "1" at bounding box center [1260, 553] width 179 height 35
type input "2"
click at [1327, 550] on input "2" at bounding box center [1260, 553] width 179 height 35
click at [0, 0] on input "text" at bounding box center [0, 0] width 0 height 0
type input "(617) 823-5750"
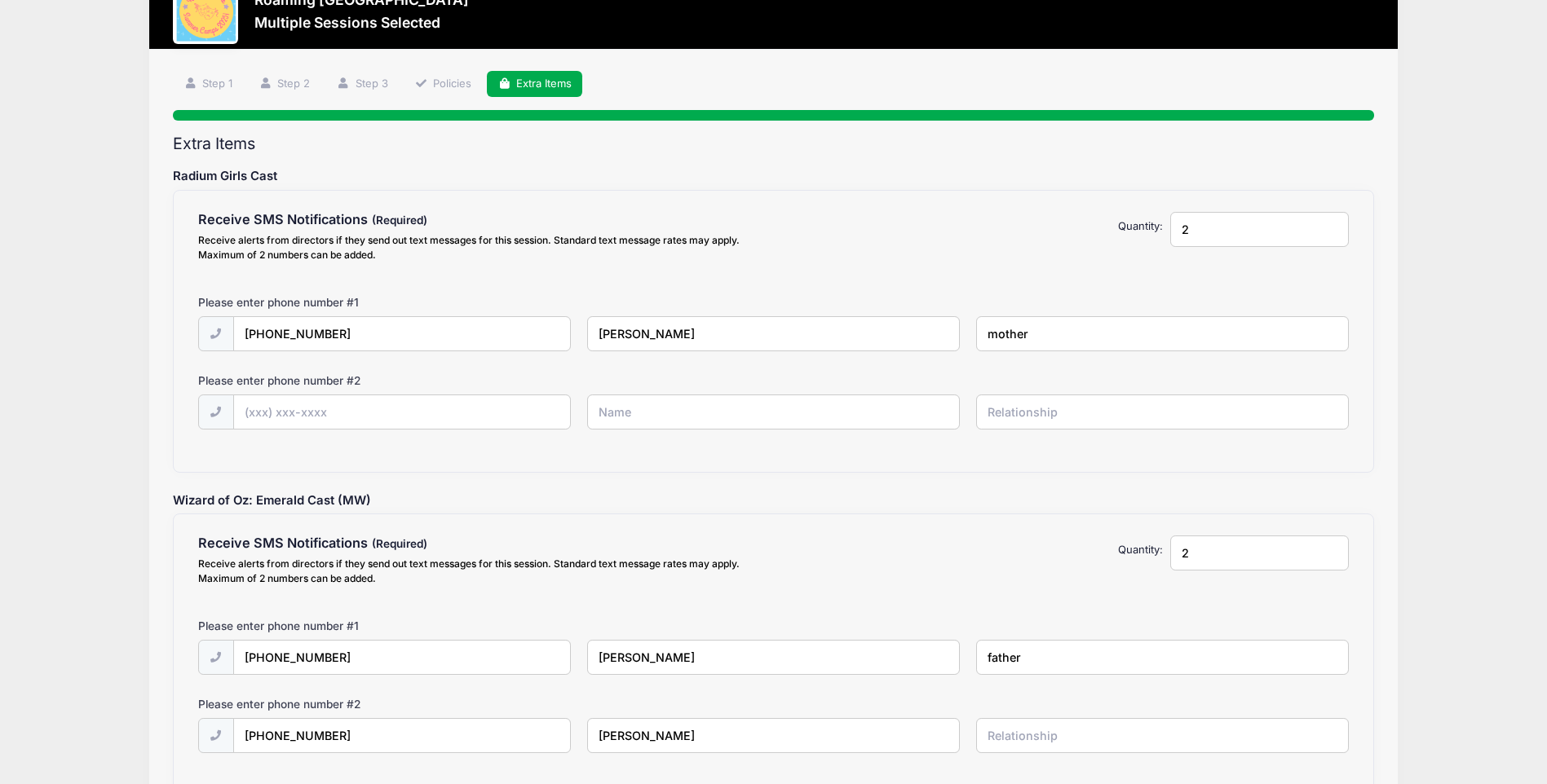
type input "Carolyn Lefkowits"
type input "mother"
click at [0, 0] on input "text" at bounding box center [0, 0] width 0 height 0
type input "(617) 413-9085"
click at [0, 0] on input "Andrew Lefkwoits" at bounding box center [0, 0] width 0 height 0
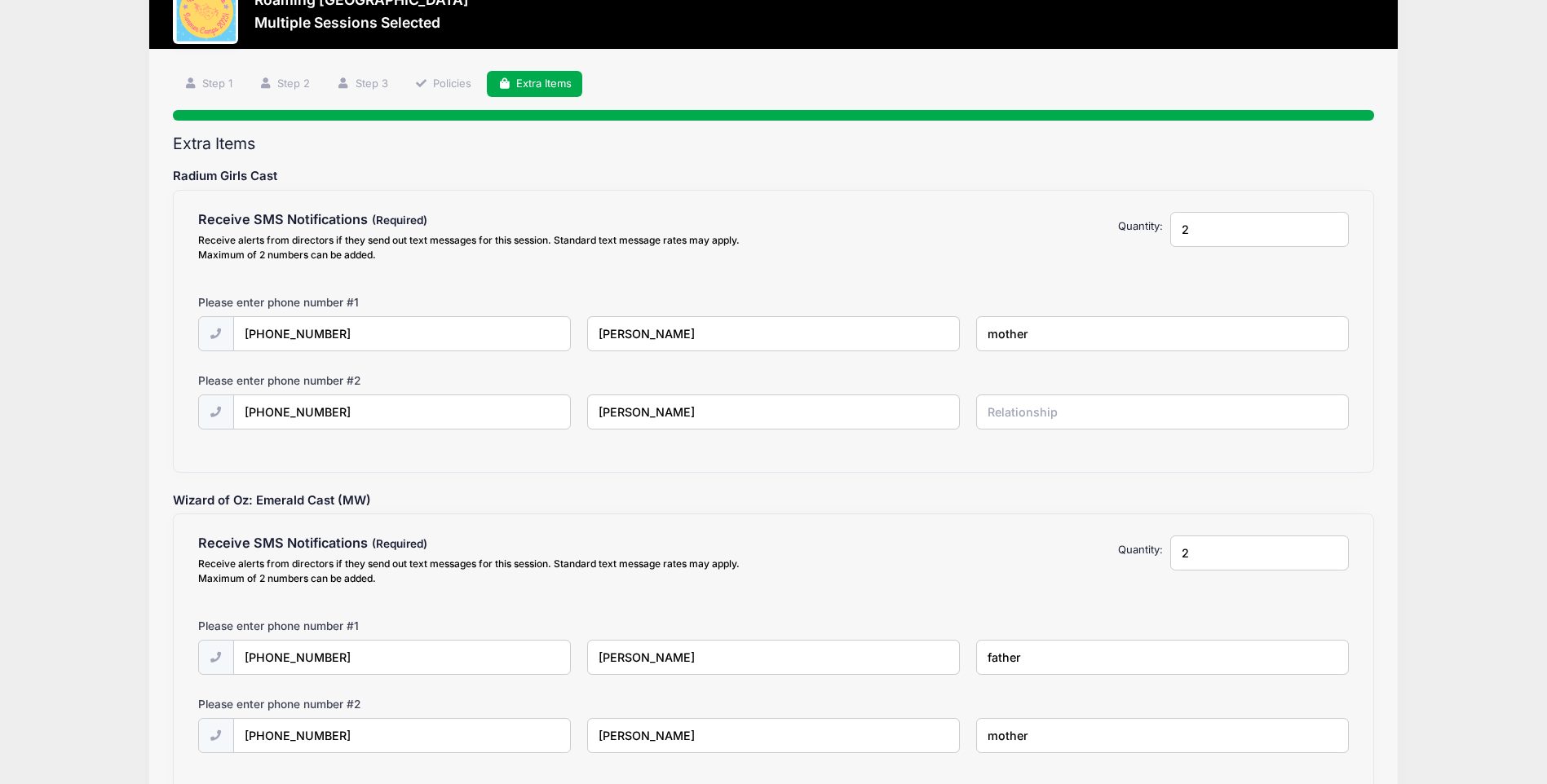
type input "Andrew Lefkowits"
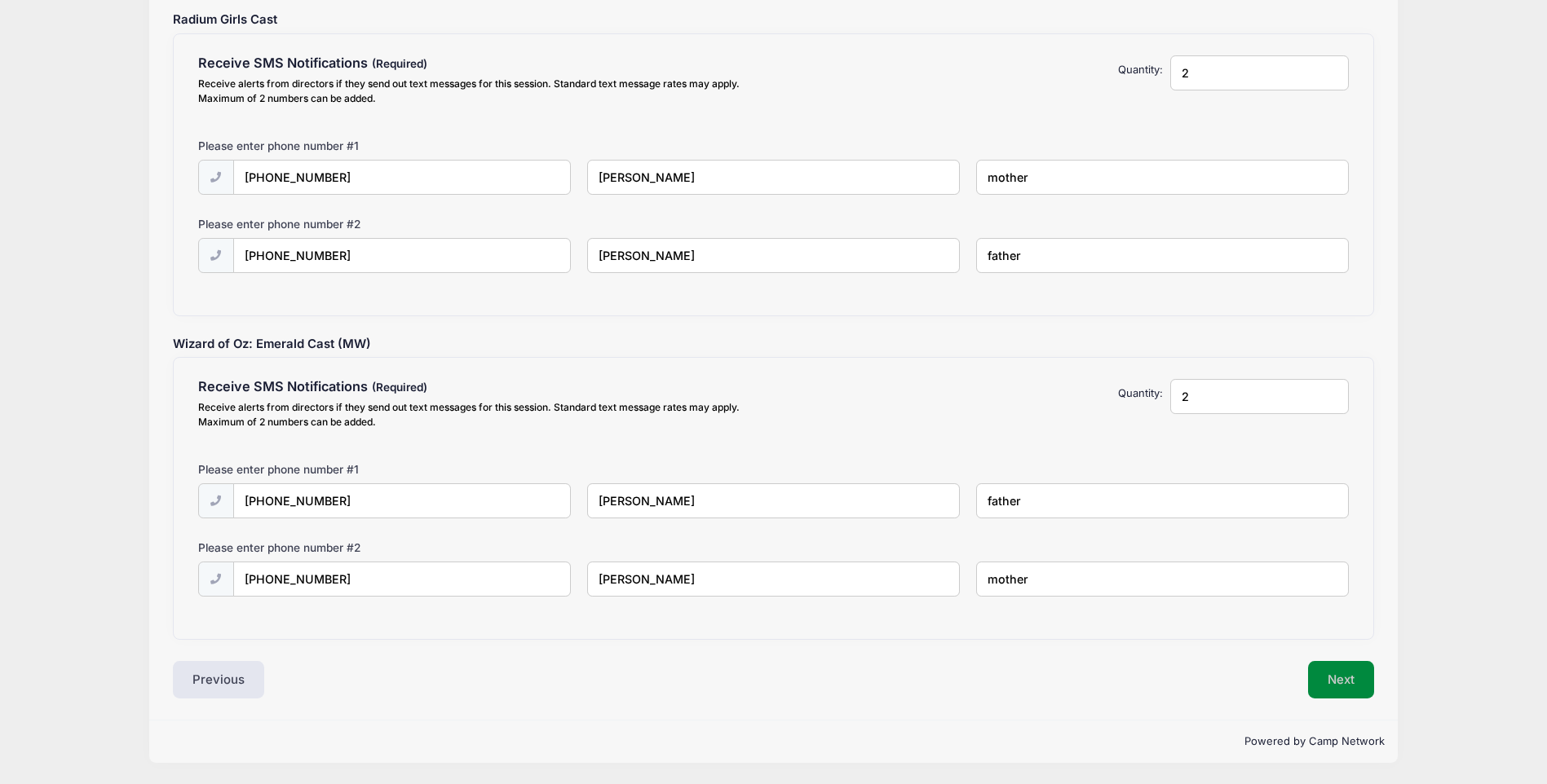
type input "father"
click at [1345, 682] on button "Next" at bounding box center [1341, 680] width 66 height 38
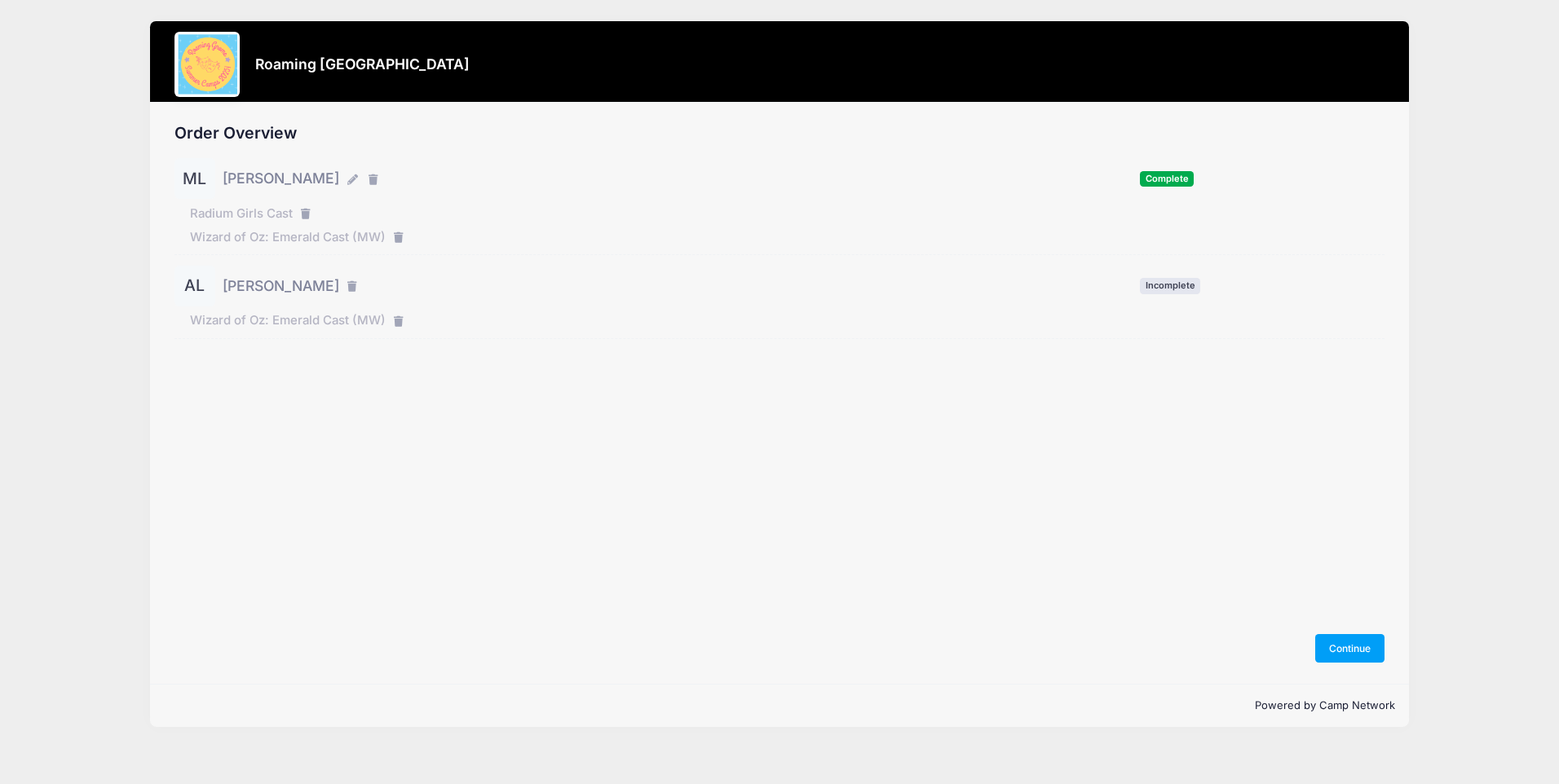
click at [1172, 182] on span "Complete" at bounding box center [1166, 179] width 54 height 16
click at [345, 180] on div "ML Maggie Lefkowits" at bounding box center [278, 179] width 208 height 41
click at [351, 180] on icon "button" at bounding box center [353, 180] width 13 height 0
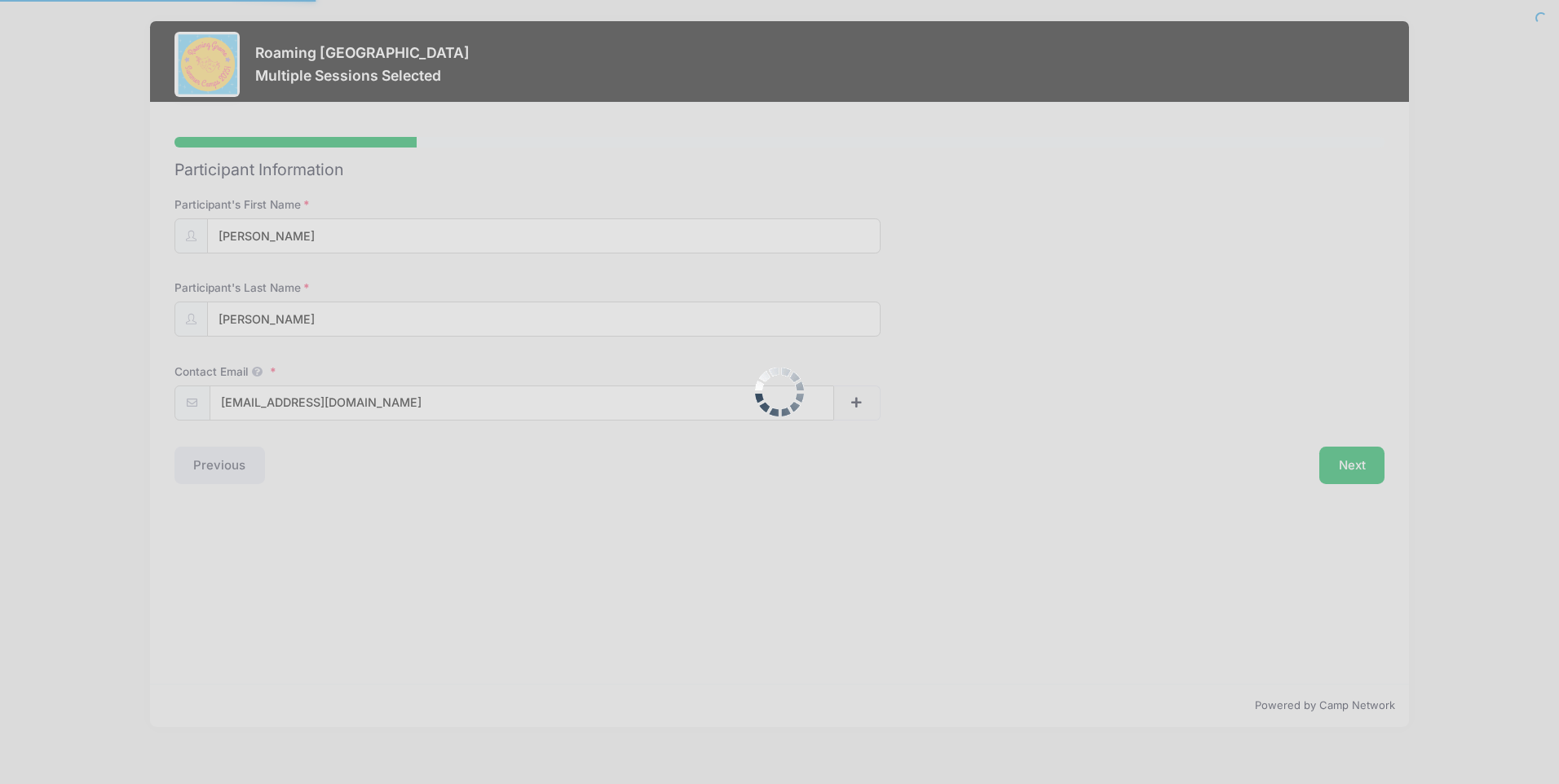
select select "CO"
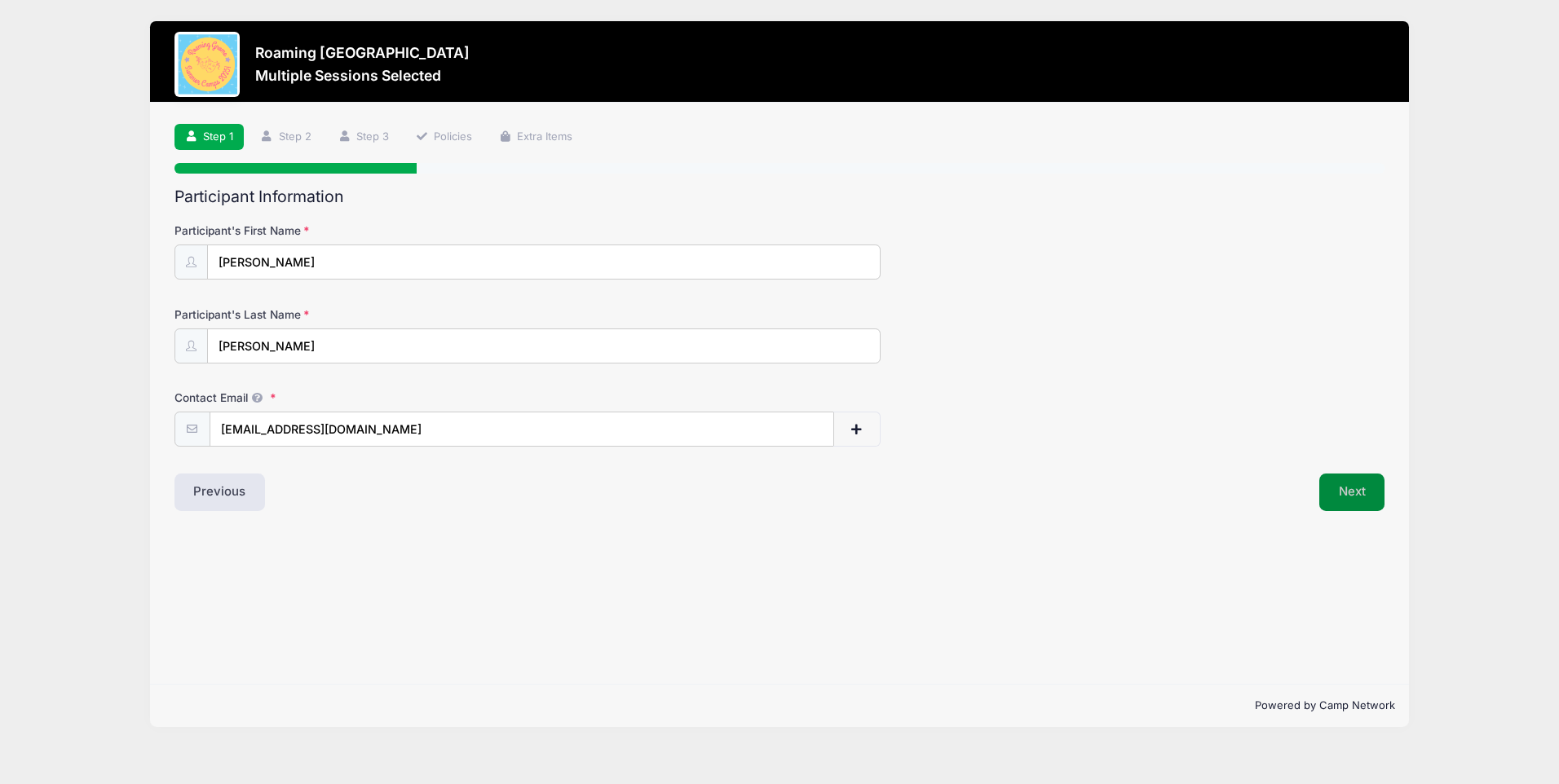
click at [1339, 493] on button "Next" at bounding box center [1353, 492] width 66 height 38
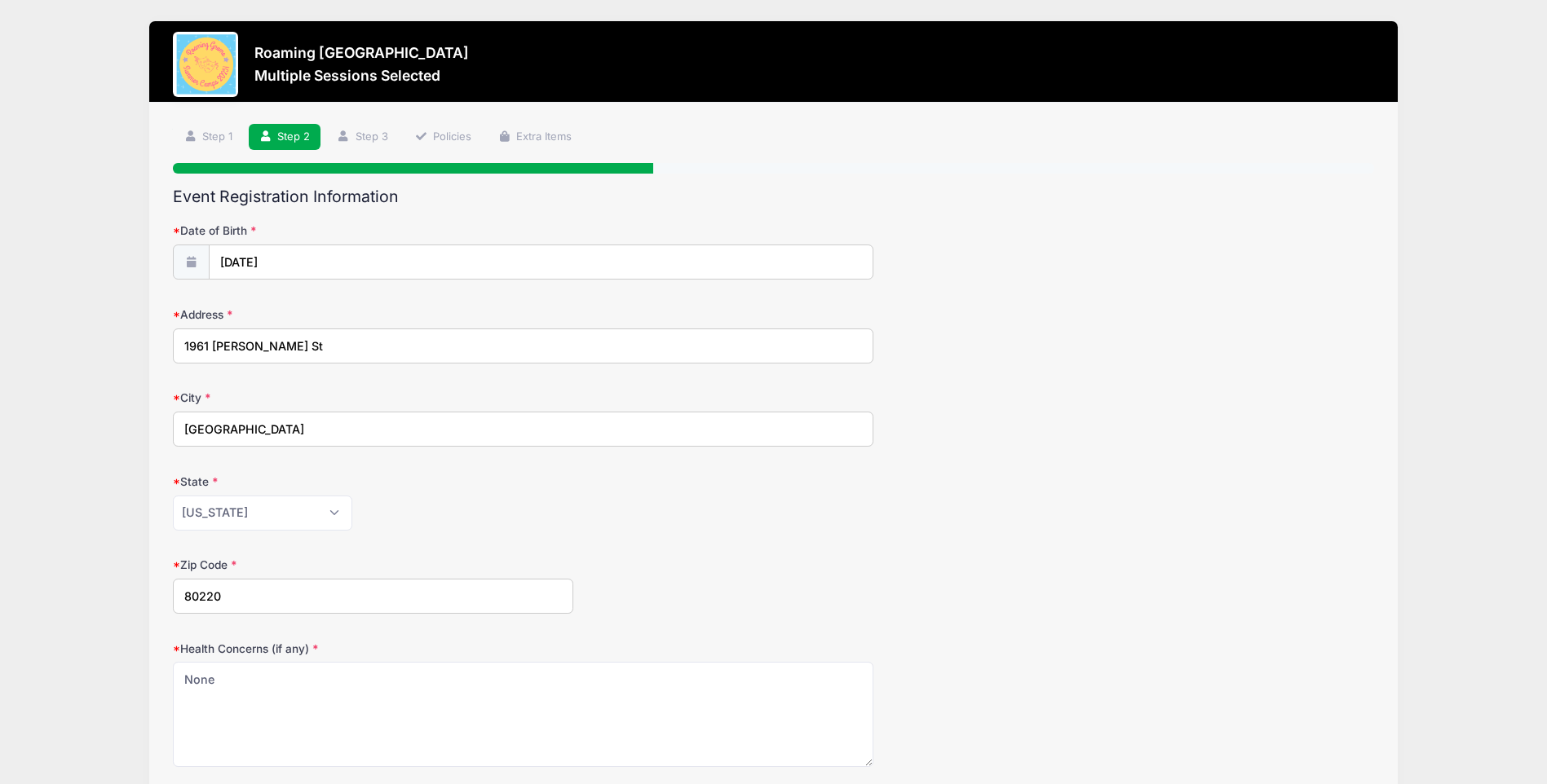
click at [1339, 493] on div "State [US_STATE] [US_STATE] [US_STATE] [US_STATE] [US_STATE] Armed Forces Afric…" at bounding box center [774, 502] width 1201 height 57
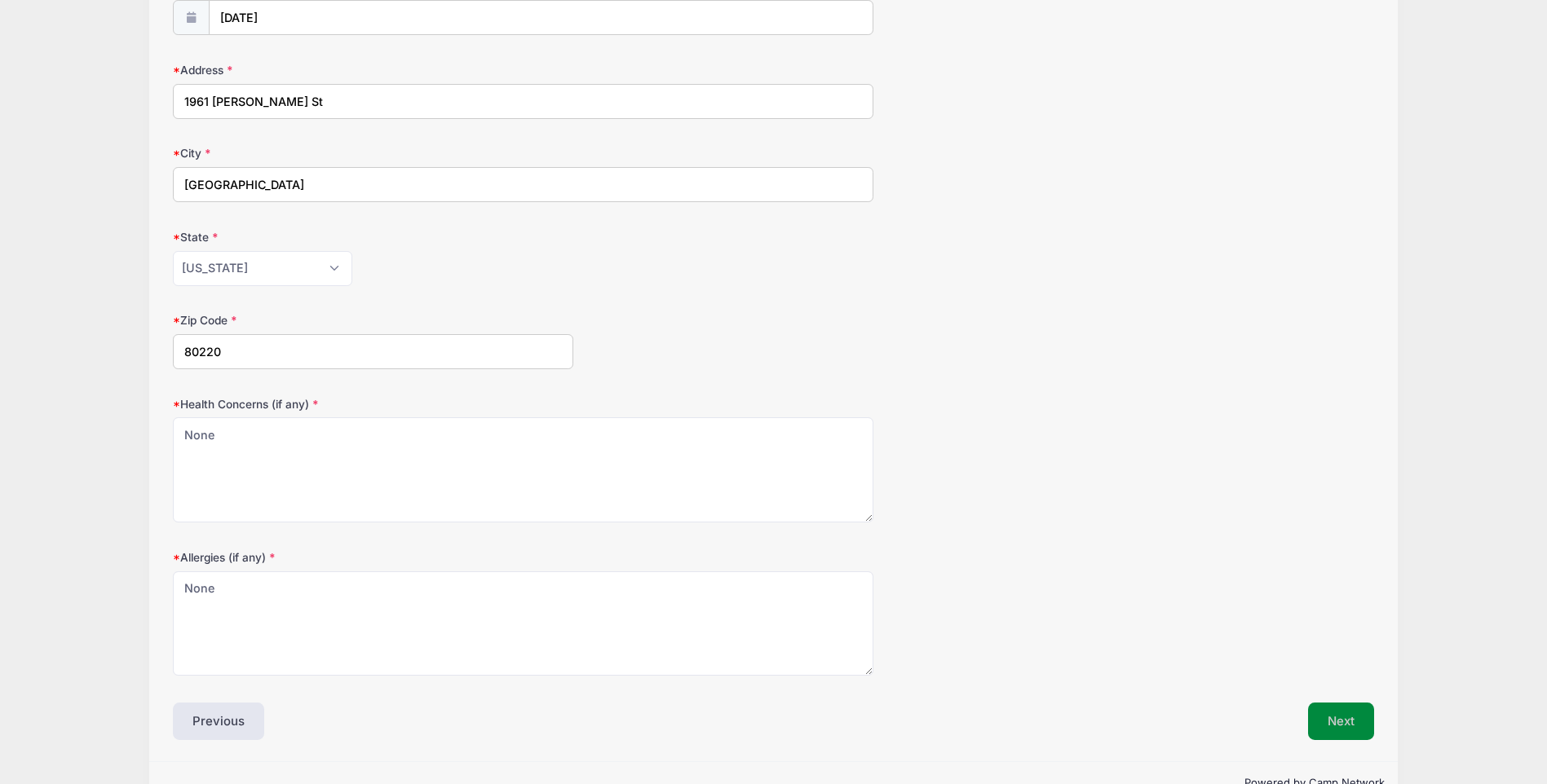
click at [1321, 717] on button "Next" at bounding box center [1341, 721] width 66 height 38
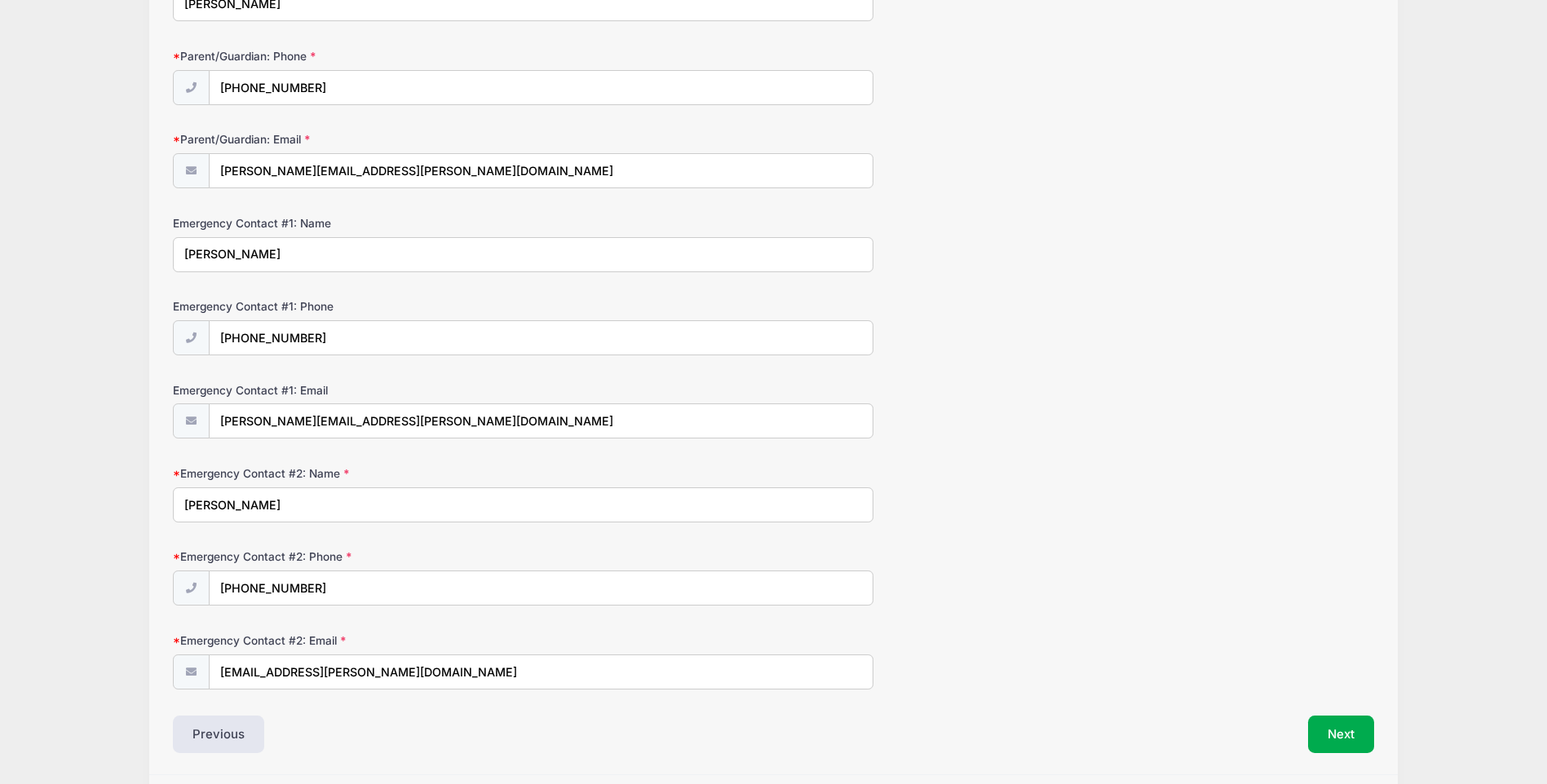
scroll to position [313, 0]
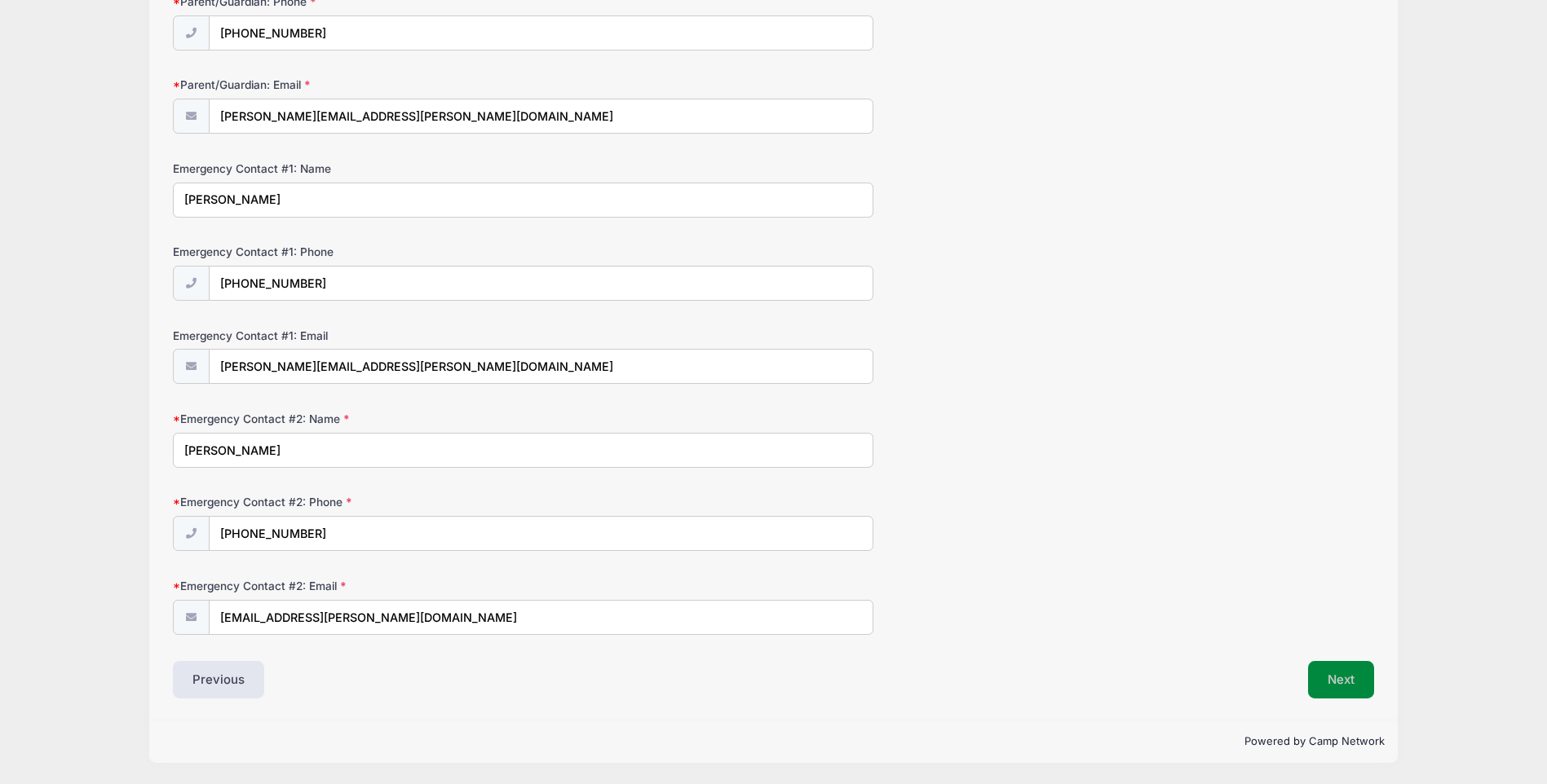
click at [1330, 687] on button "Next" at bounding box center [1341, 680] width 66 height 38
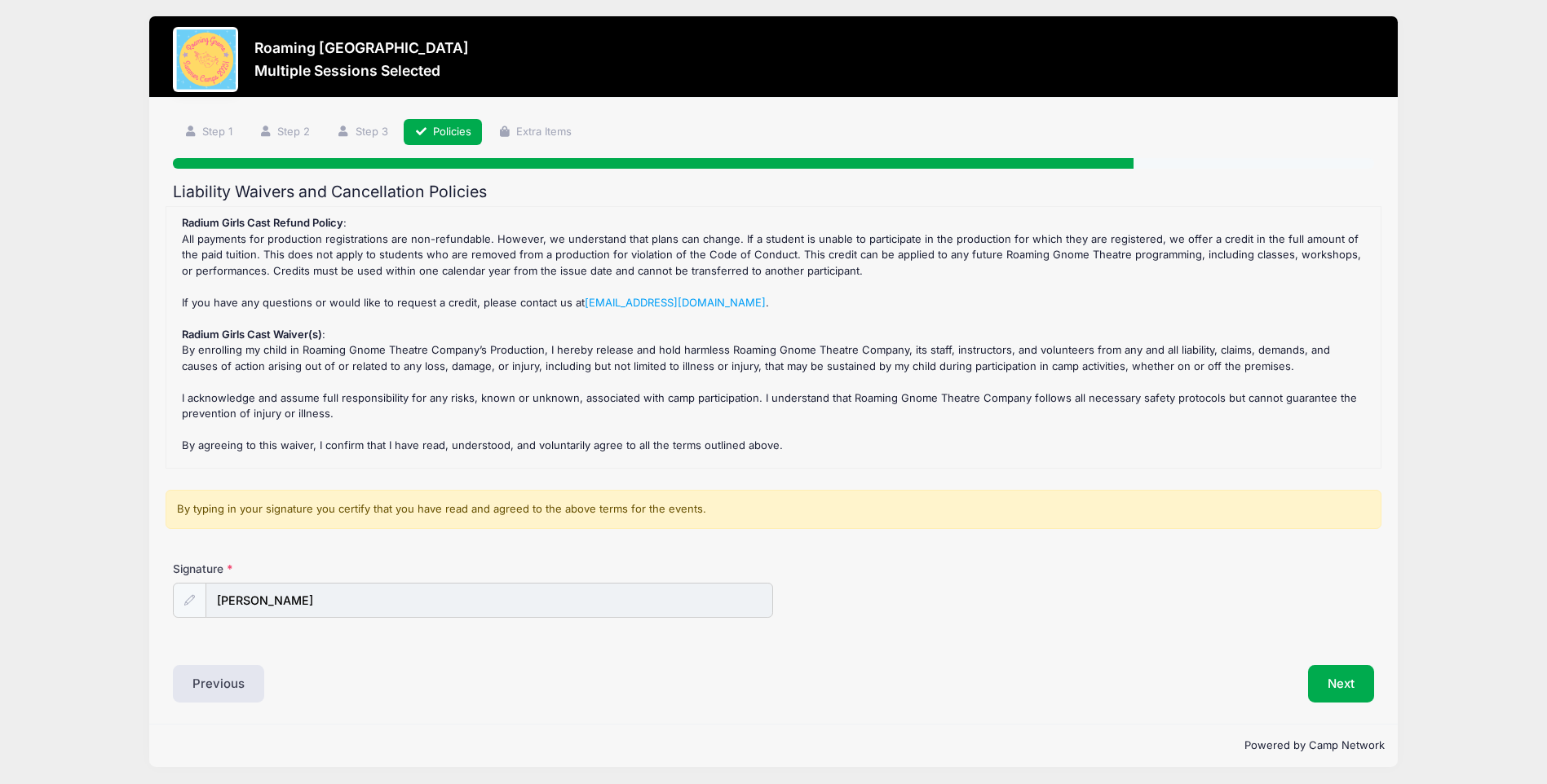
scroll to position [0, 0]
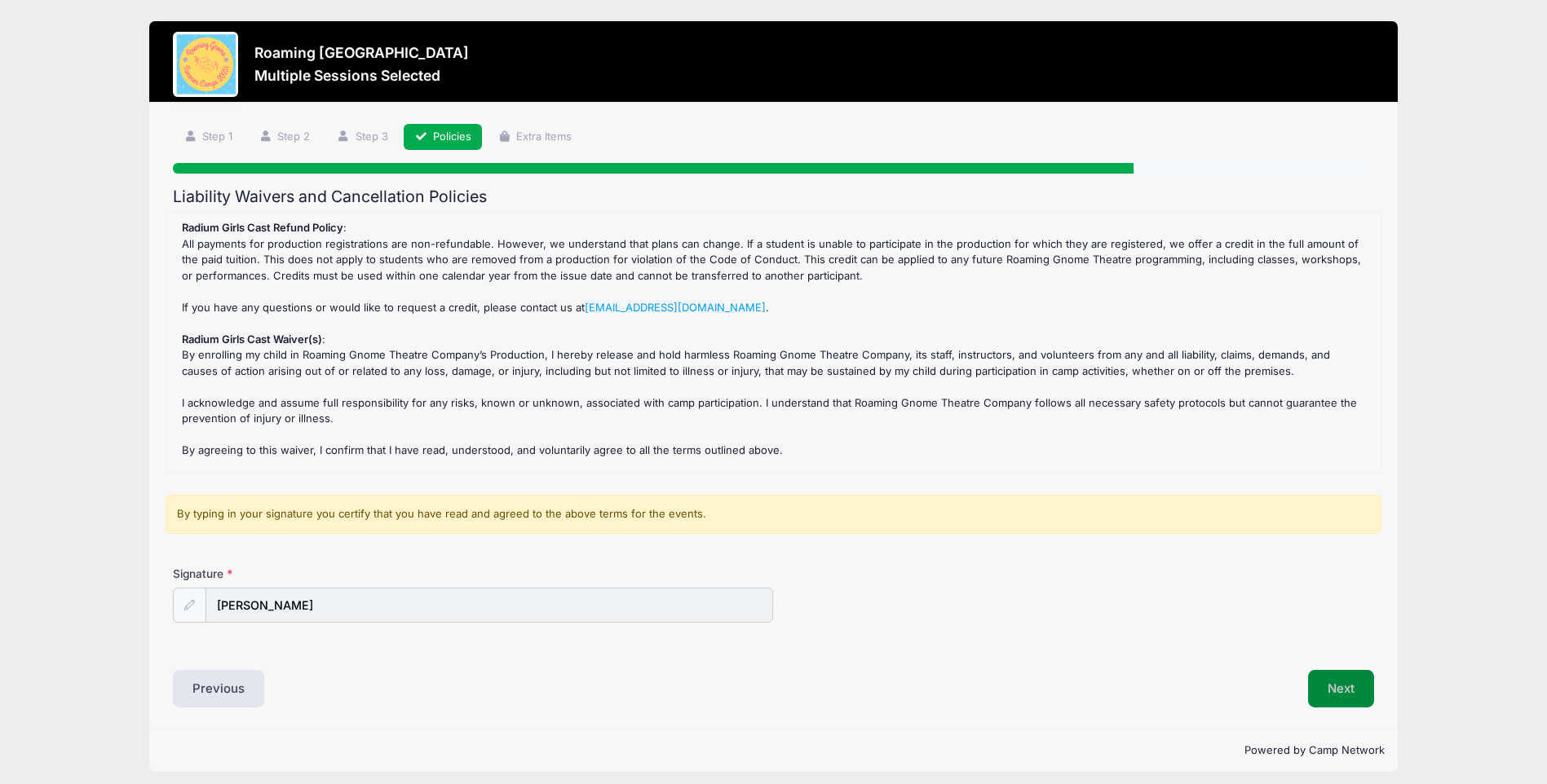
click at [1346, 684] on button "Next" at bounding box center [1341, 689] width 66 height 38
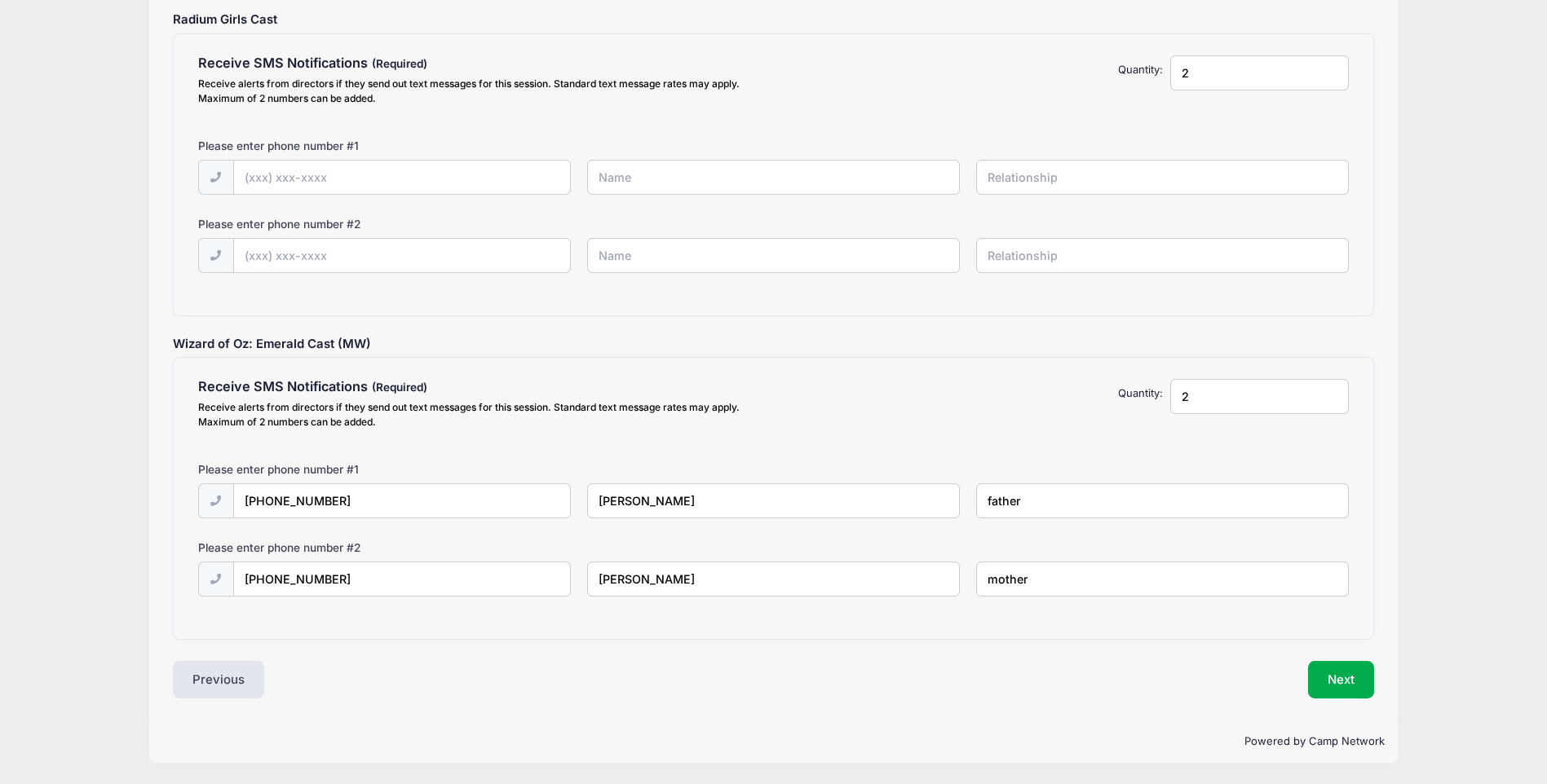
scroll to position [128, 0]
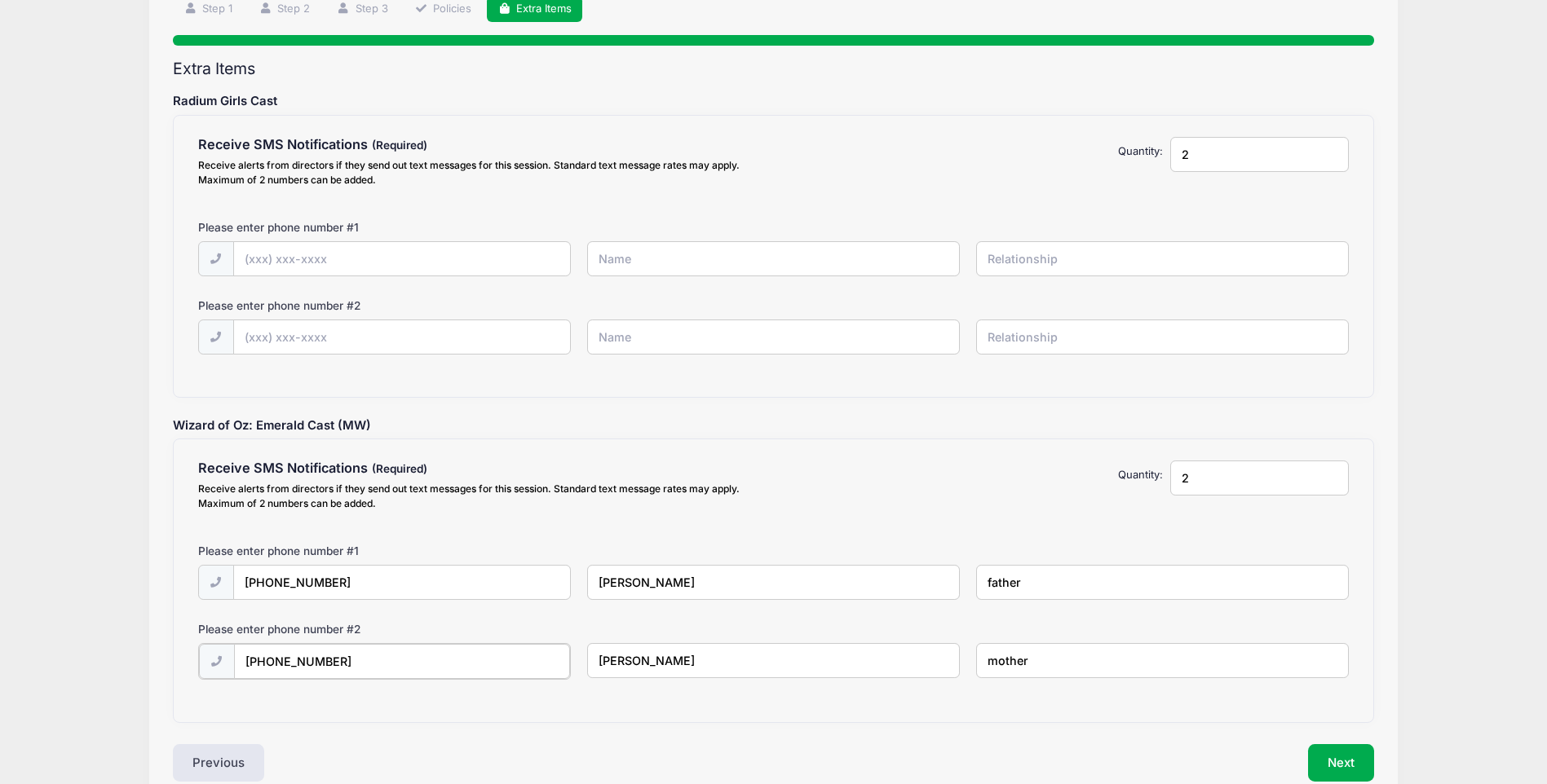
drag, startPoint x: 339, startPoint y: 655, endPoint x: 208, endPoint y: 657, distance: 131.0
click at [208, 657] on div "(617) 823-5750" at bounding box center [385, 661] width 374 height 37
click at [0, 0] on input "text" at bounding box center [0, 0] width 0 height 0
type input "(720) 971-0539"
type input "[PERSON_NAME]"
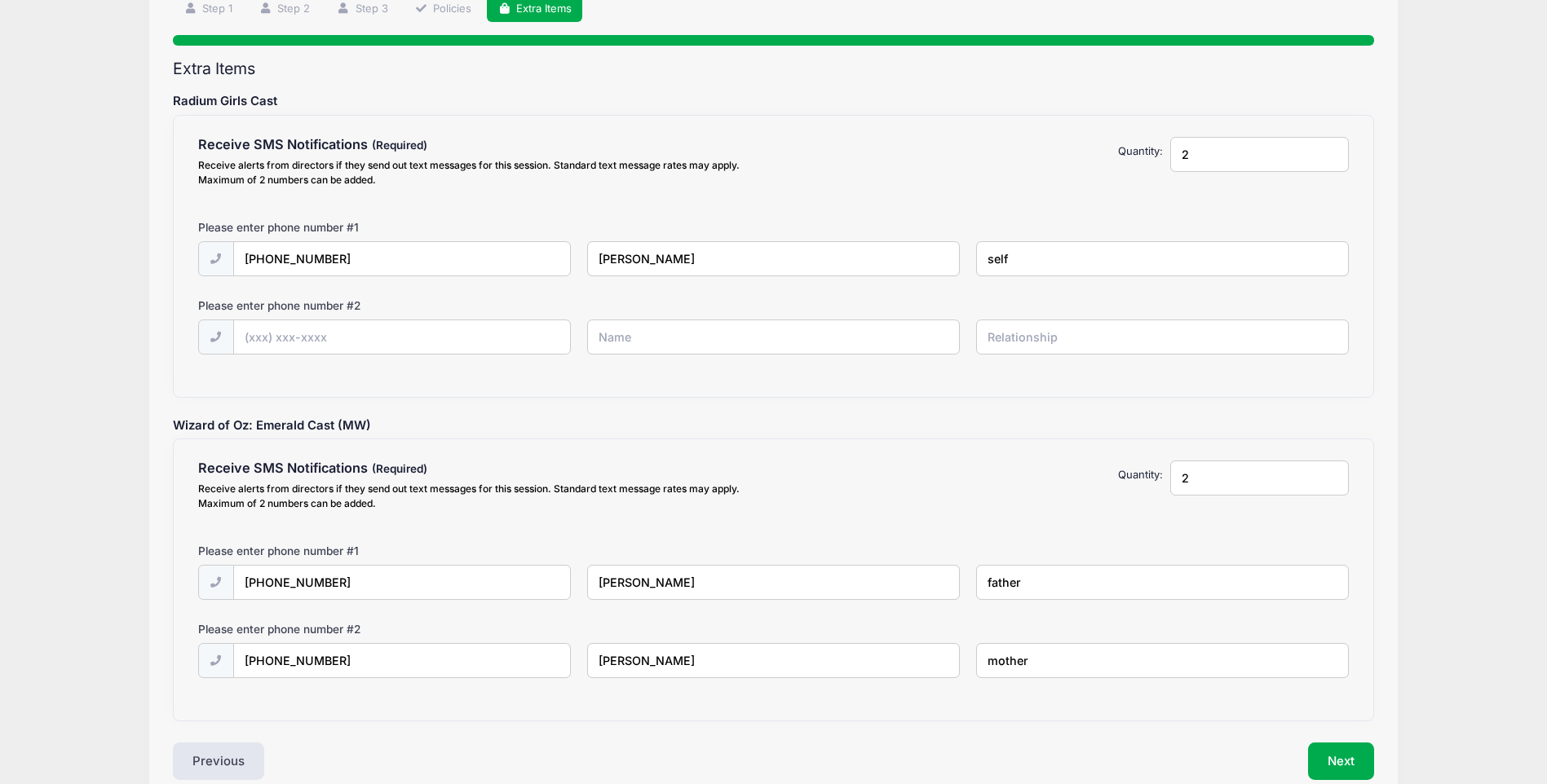
type input "self"
click at [0, 0] on input "text" at bounding box center [0, 0] width 0 height 0
type input "(617) 413-9085"
type input "Andrew Lefkowits"
type input "father"
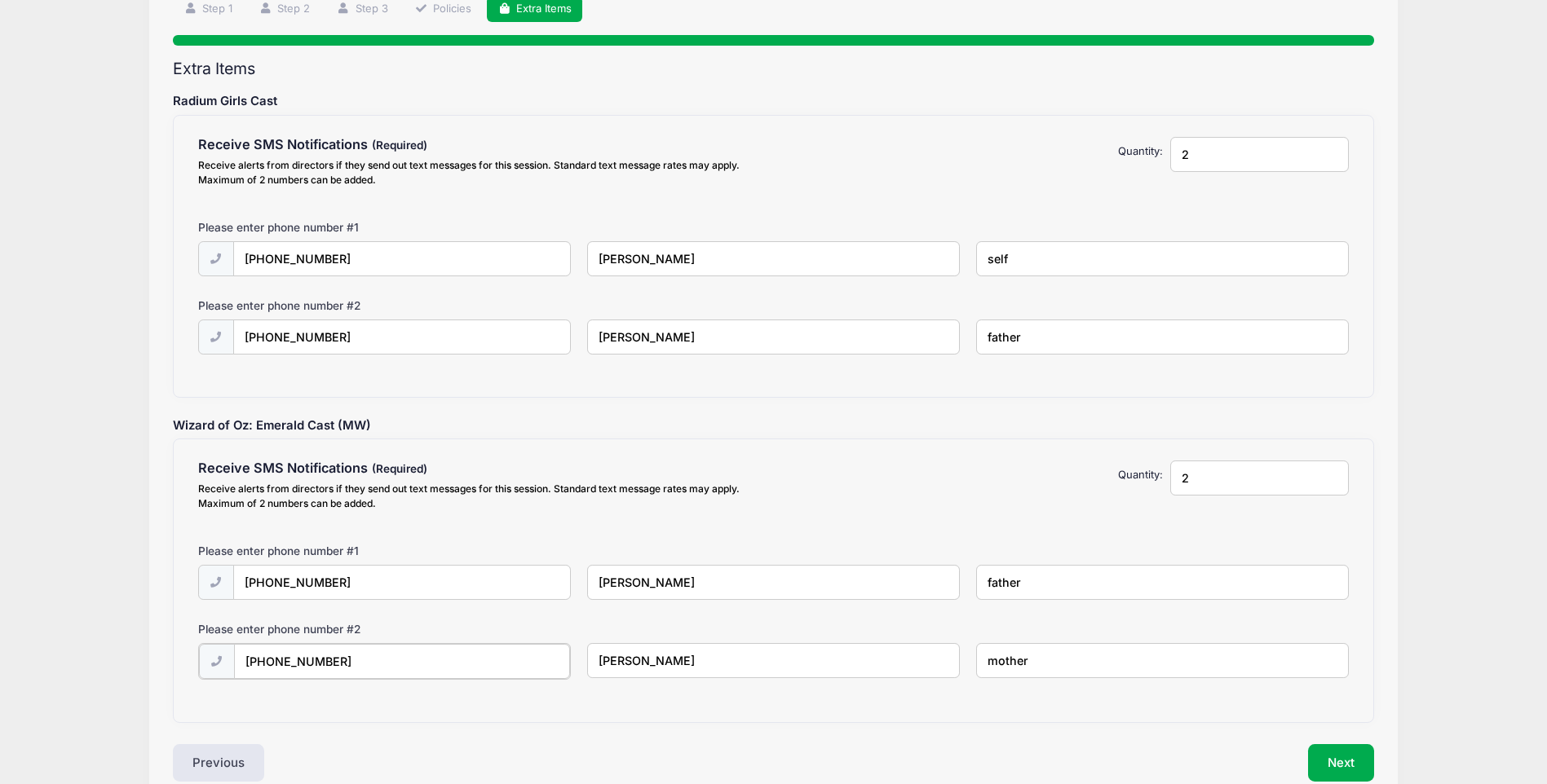
drag, startPoint x: 346, startPoint y: 660, endPoint x: 222, endPoint y: 654, distance: 124.1
click at [222, 654] on div "(617) 823-5750" at bounding box center [385, 661] width 374 height 37
type input "(720) 971-0539"
type input "[PERSON_NAME]"
type input "self"
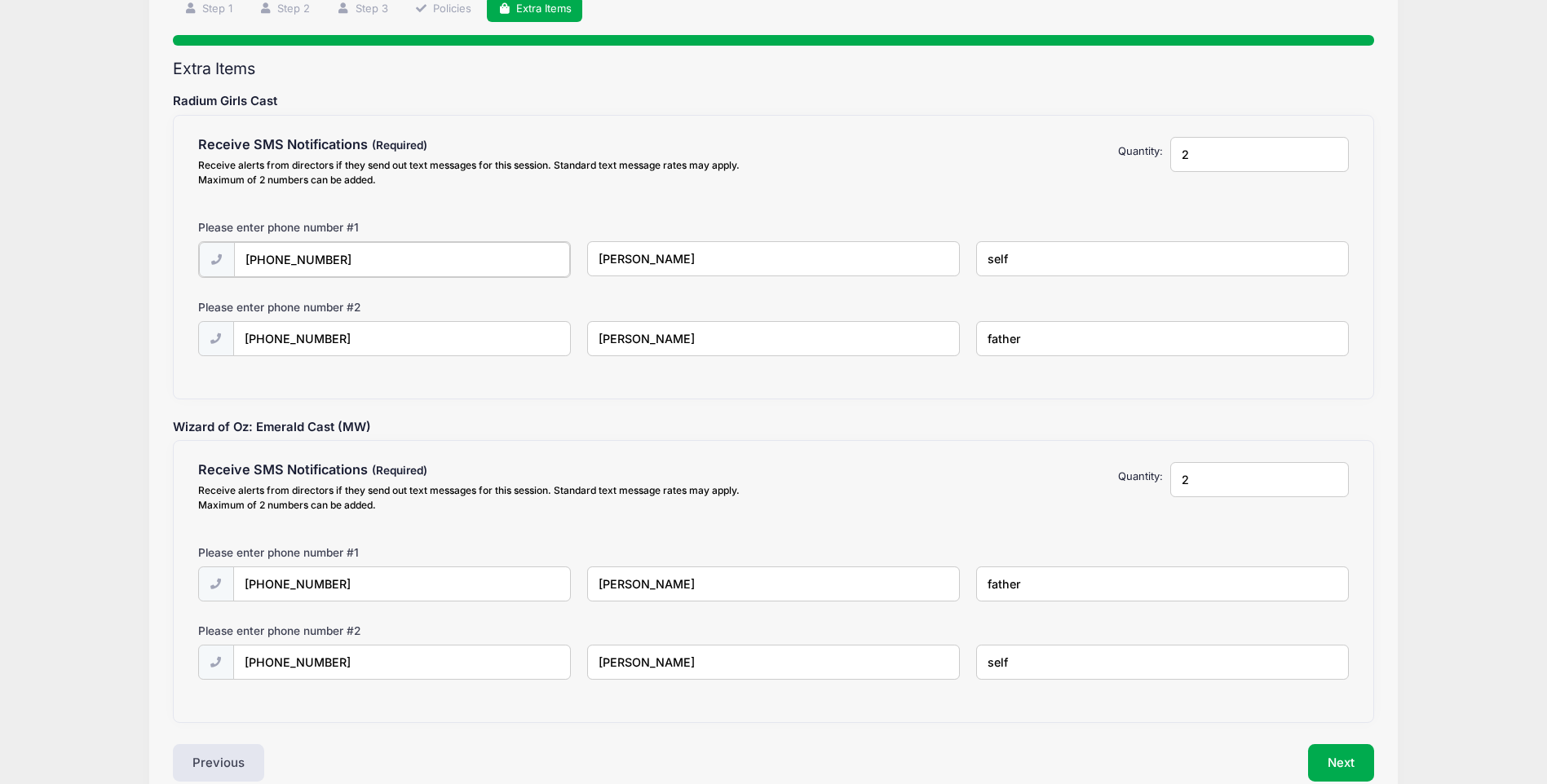
drag, startPoint x: 352, startPoint y: 261, endPoint x: 262, endPoint y: 250, distance: 90.7
click at [0, 0] on input "(720) 971-0539" at bounding box center [0, 0] width 0 height 0
type input "(617) 823-5750"
type input "Carolyn Lefkowits"
type input "mother"
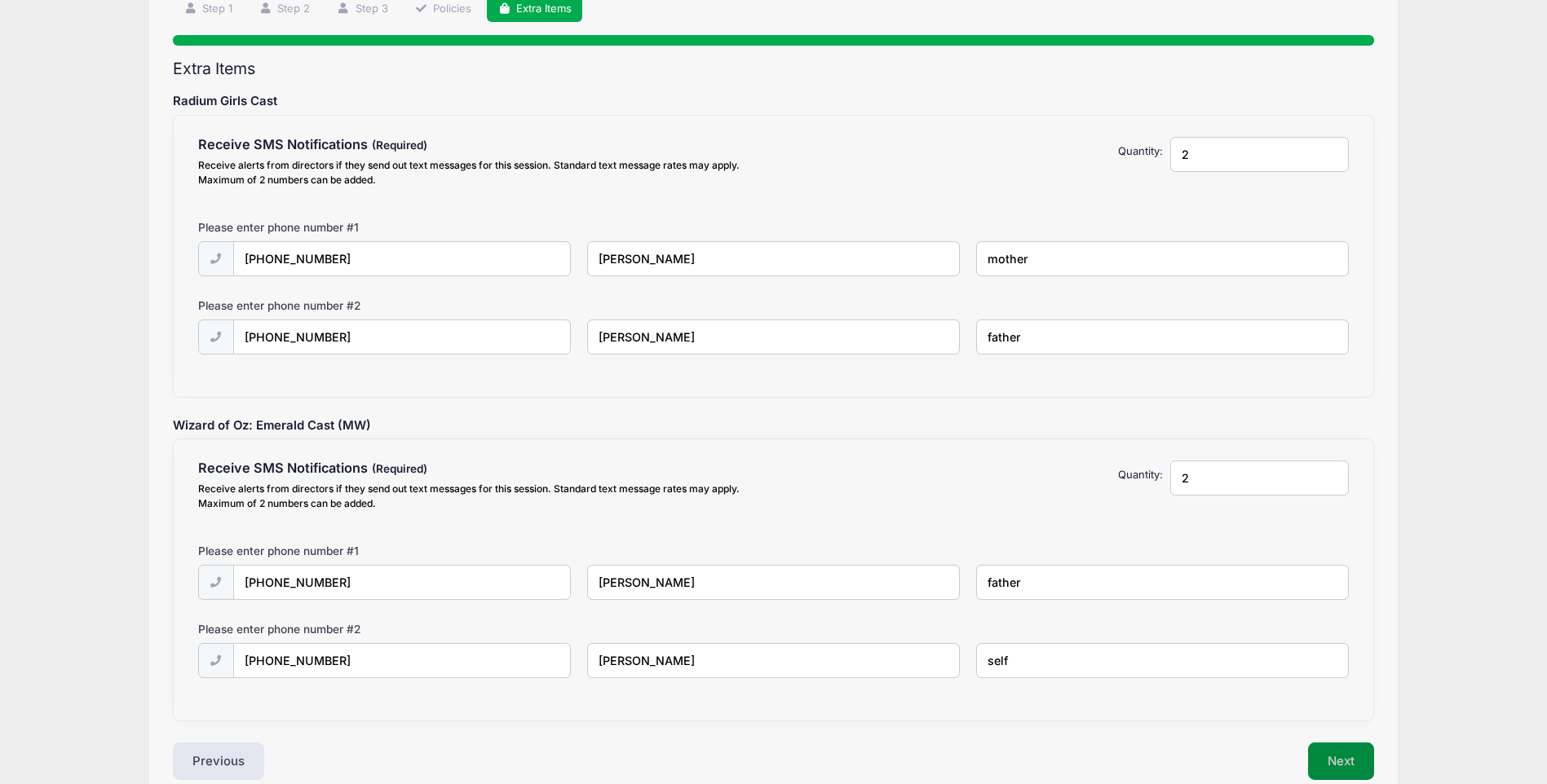
drag, startPoint x: 1329, startPoint y: 763, endPoint x: 1311, endPoint y: 757, distance: 19.0
click at [1326, 763] on button "Next" at bounding box center [1341, 761] width 66 height 38
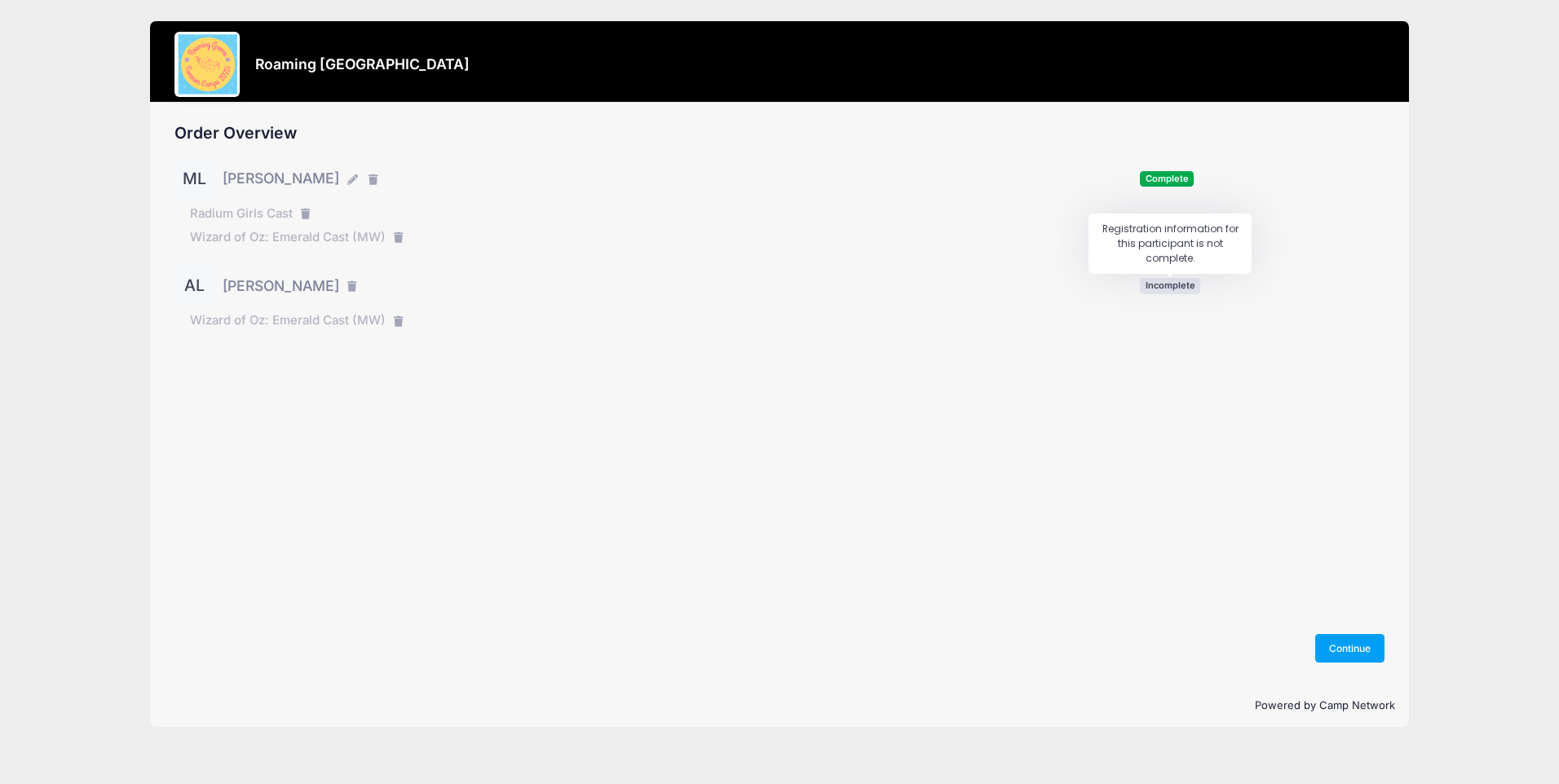
click at [1169, 293] on span "Incomplete" at bounding box center [1170, 286] width 60 height 16
click at [1175, 282] on span "Incomplete" at bounding box center [1170, 286] width 60 height 16
click at [1170, 290] on span "Incomplete" at bounding box center [1170, 286] width 60 height 16
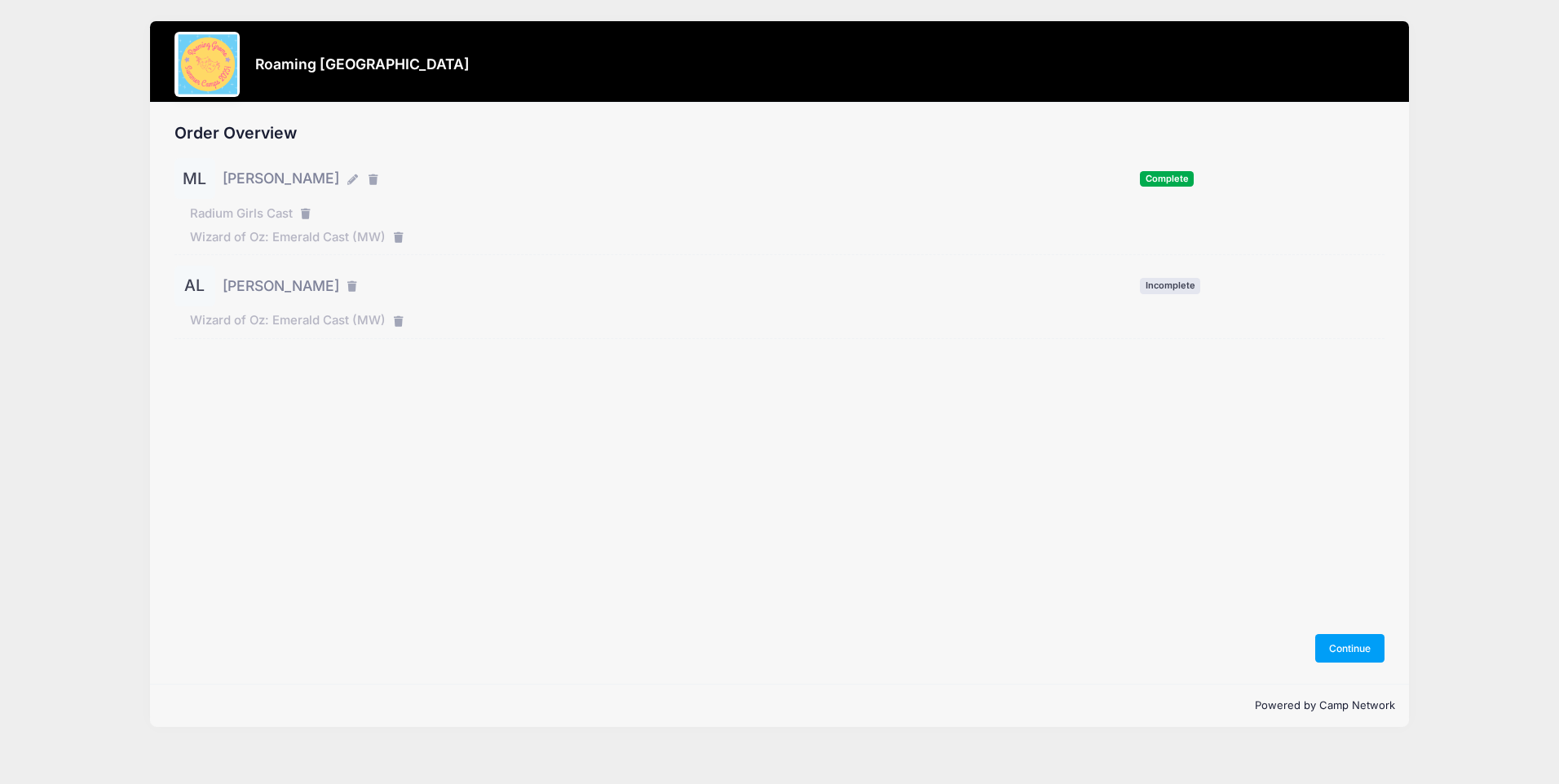
click at [236, 282] on span "[PERSON_NAME]" at bounding box center [281, 286] width 117 height 21
click at [195, 281] on div "AL" at bounding box center [195, 286] width 41 height 41
click at [288, 289] on span "[PERSON_NAME]" at bounding box center [281, 286] width 117 height 21
drag, startPoint x: 288, startPoint y: 289, endPoint x: 330, endPoint y: 315, distance: 49.4
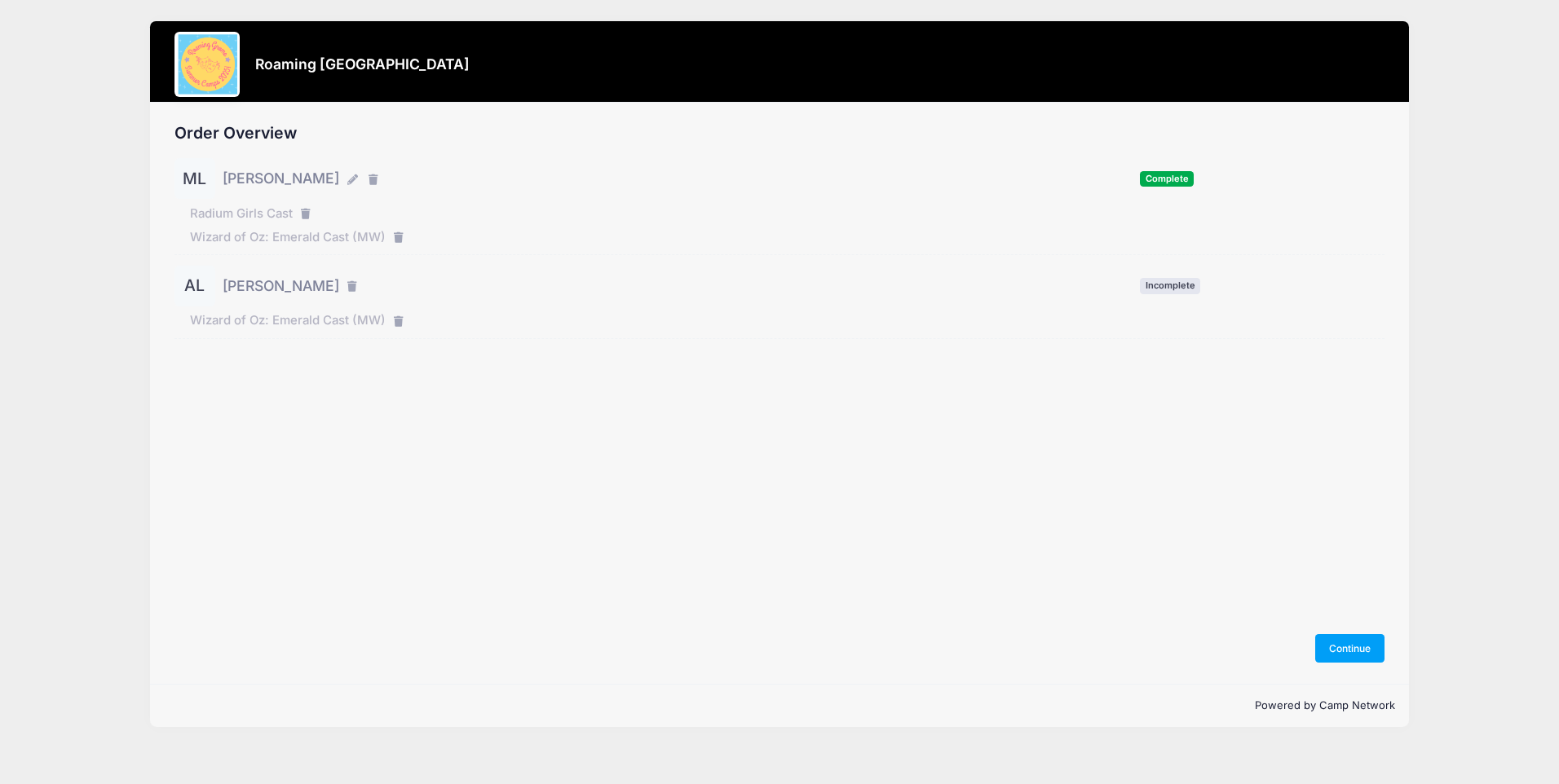
click at [330, 315] on span "Wizard of Oz: Emerald Cast (MW)" at bounding box center [287, 320] width 196 height 18
click at [1166, 286] on span "Incomplete" at bounding box center [1170, 286] width 60 height 16
drag, startPoint x: 1166, startPoint y: 286, endPoint x: 297, endPoint y: 291, distance: 869.0
click at [297, 291] on span "[PERSON_NAME]" at bounding box center [281, 286] width 117 height 21
click at [189, 283] on div "AL" at bounding box center [195, 286] width 41 height 41
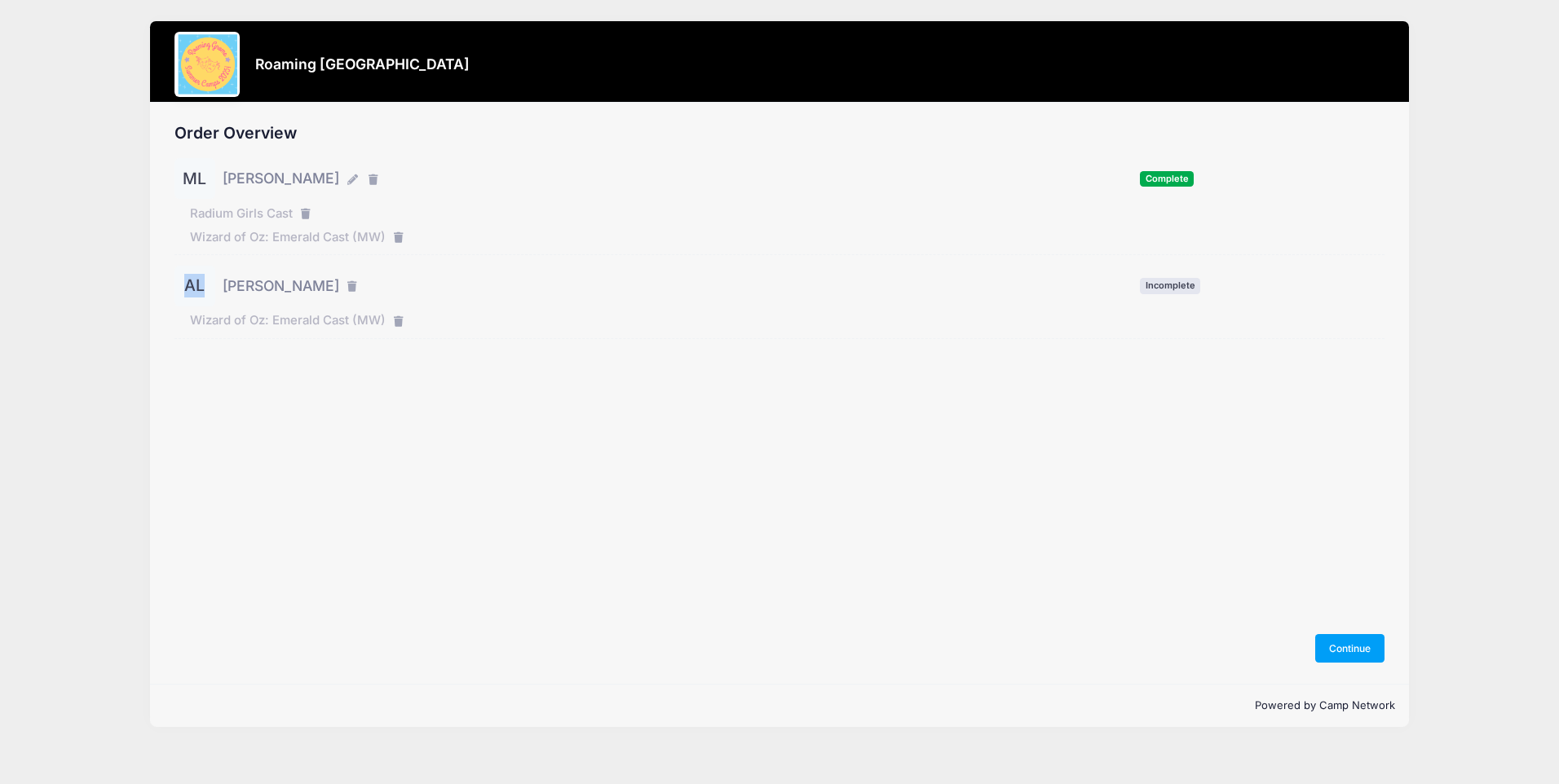
click at [189, 283] on div "AL" at bounding box center [195, 286] width 41 height 41
click at [1344, 643] on button "Continue" at bounding box center [1351, 648] width 70 height 27
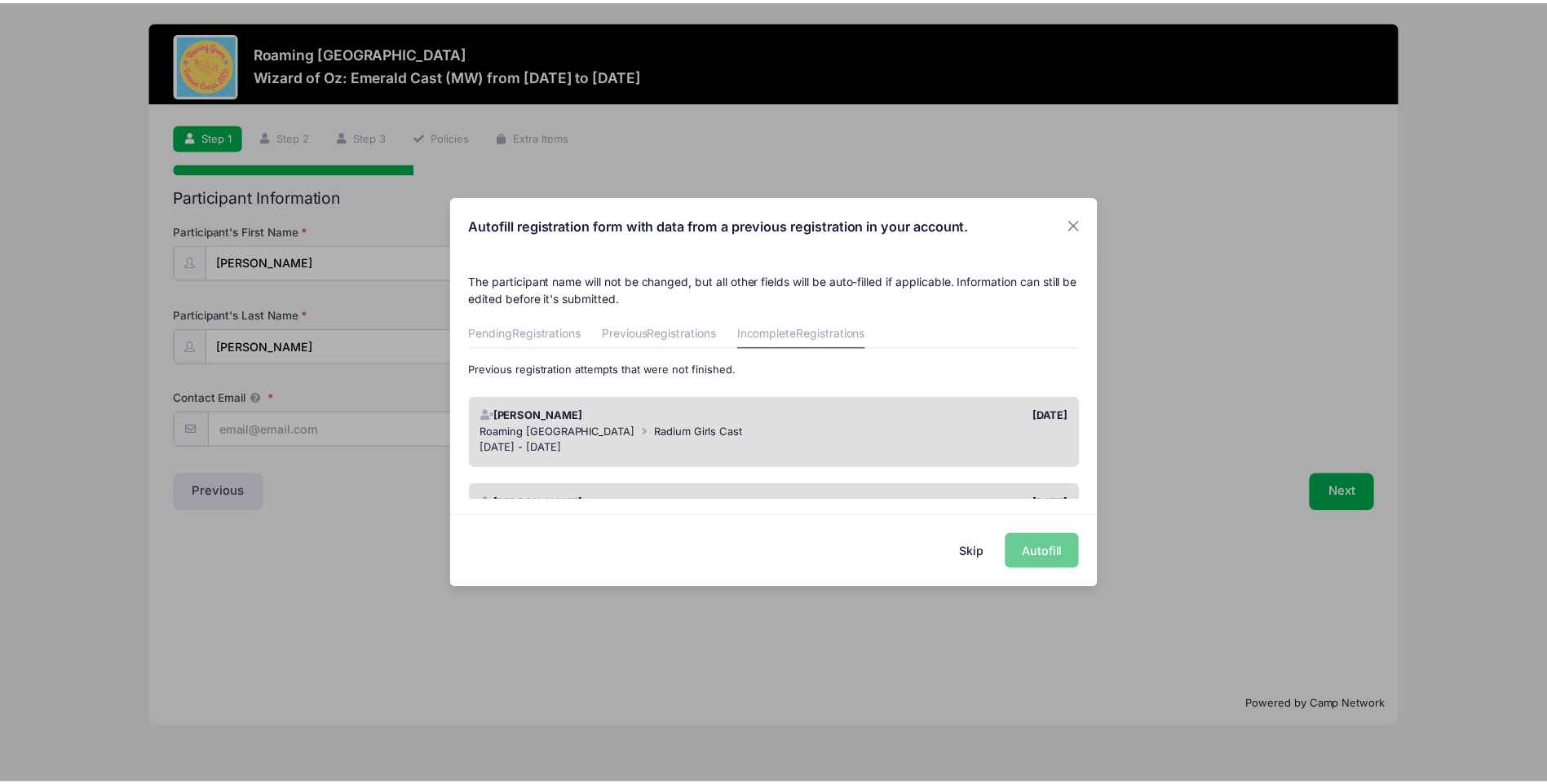
scroll to position [82, 0]
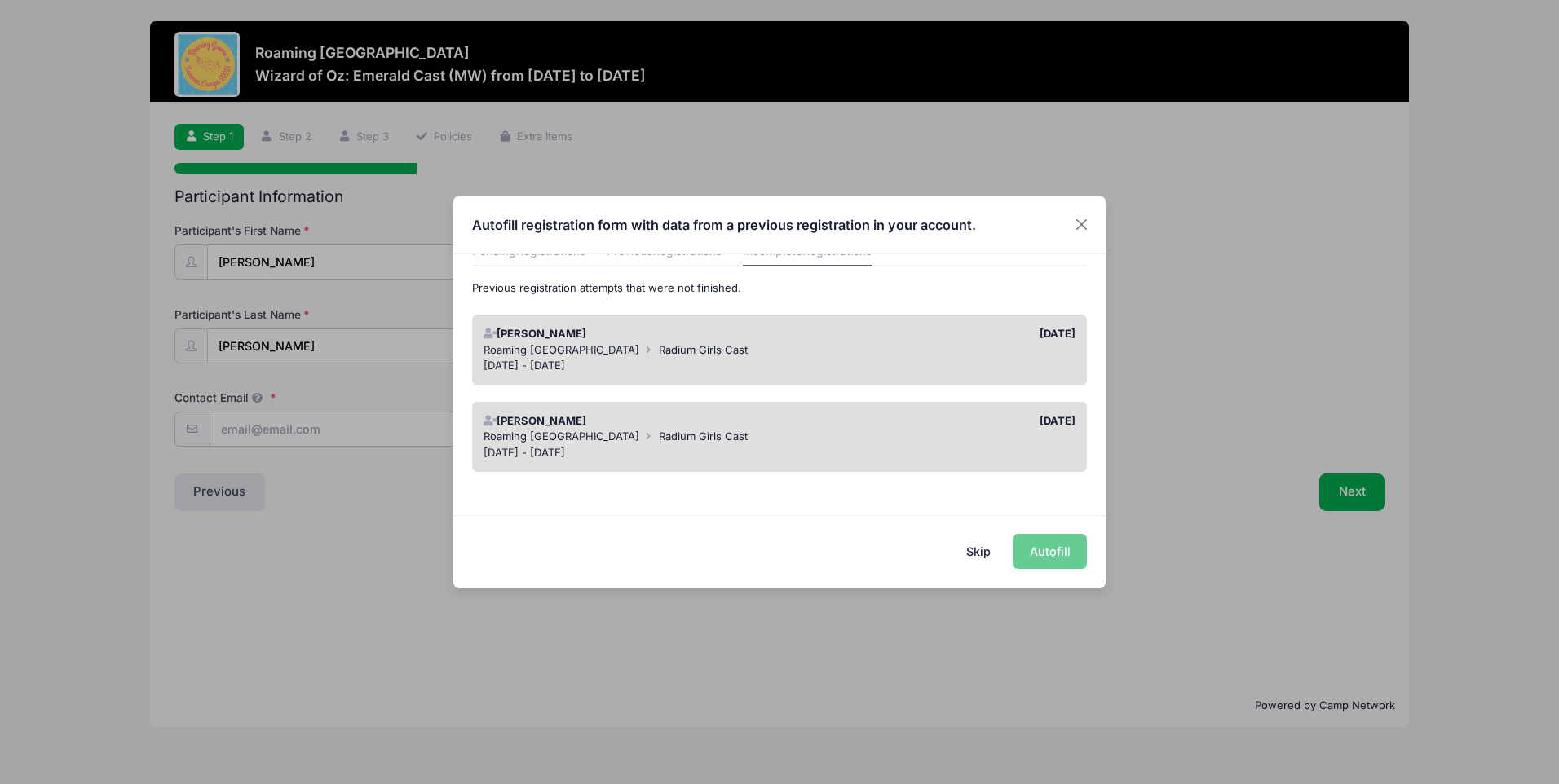
click at [1042, 553] on div "Skip Autofill" at bounding box center [780, 552] width 652 height 73
click at [872, 346] on div "Roaming Gnome Theatre Radium Girls Cast" at bounding box center [780, 350] width 593 height 17
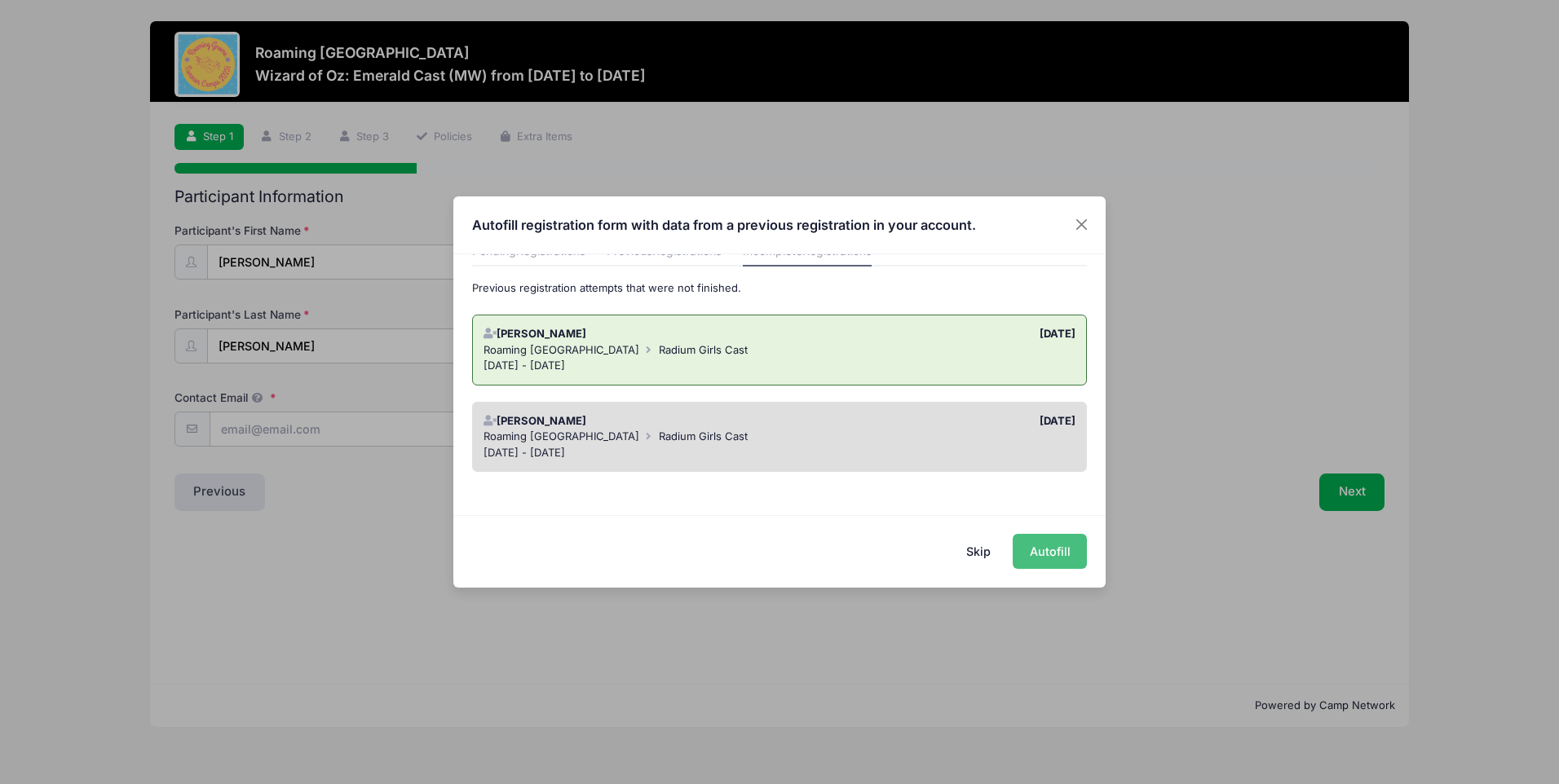
click at [1058, 551] on button "Autofill" at bounding box center [1050, 552] width 74 height 35
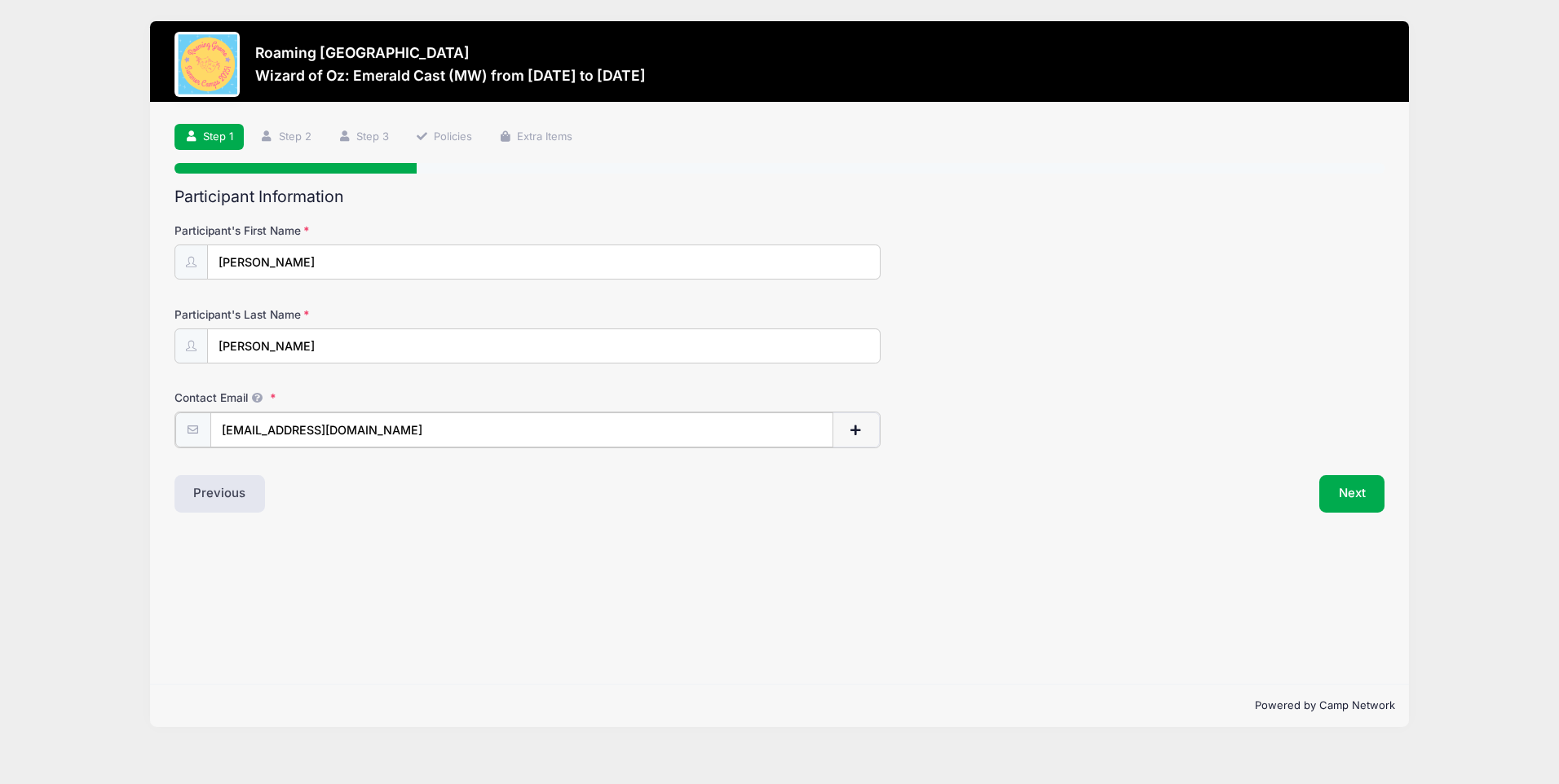
drag, startPoint x: 404, startPoint y: 432, endPoint x: 222, endPoint y: 427, distance: 182.1
click at [222, 427] on input "[EMAIL_ADDRESS][DOMAIN_NAME]" at bounding box center [522, 430] width 623 height 35
type input "[PERSON_NAME][EMAIL_ADDRESS][PERSON_NAME][DOMAIN_NAME]"
click at [1342, 496] on button "Next" at bounding box center [1353, 492] width 66 height 38
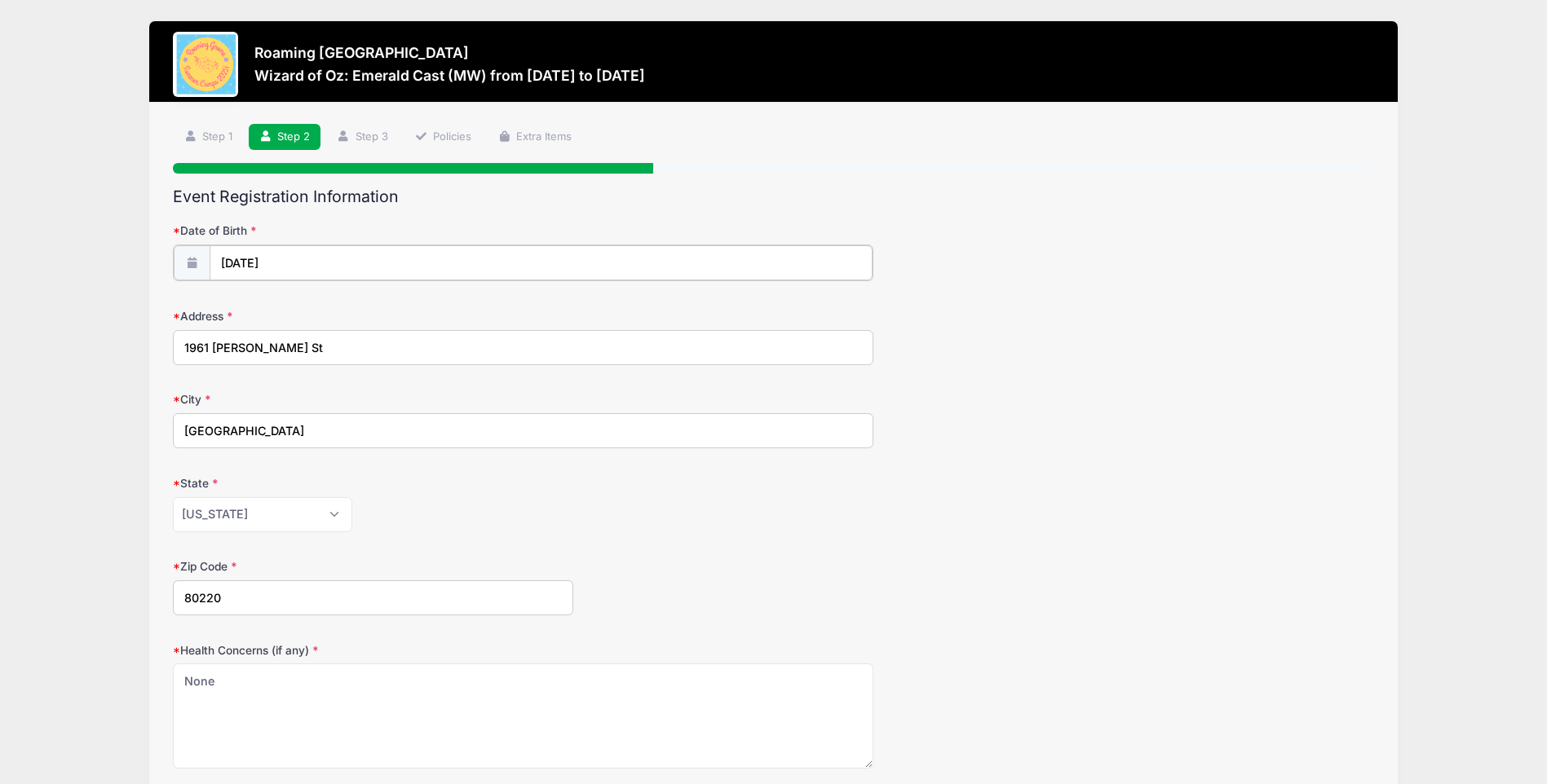
type input "2011"
click at [338, 273] on input "05/11/2011" at bounding box center [541, 263] width 664 height 35
click at [415, 304] on icon at bounding box center [414, 306] width 11 height 11
select select "5"
click at [346, 301] on input "2011" at bounding box center [362, 305] width 53 height 24
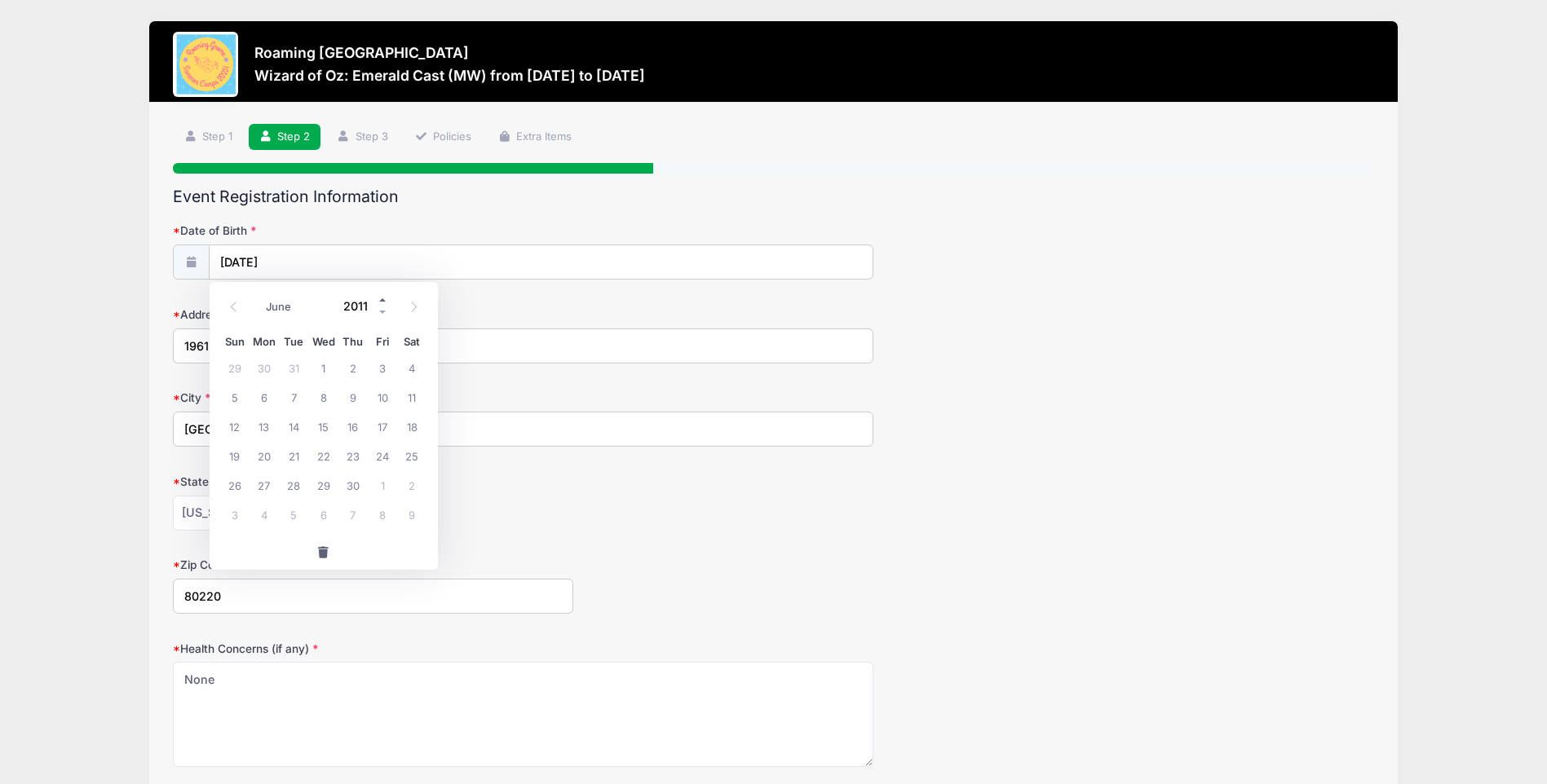
click at [378, 301] on span at bounding box center [383, 300] width 12 height 13
type input "2013"
click at [283, 309] on select "January February March April May June July August September October November De…" at bounding box center [295, 306] width 73 height 21
click at [294, 557] on button "button" at bounding box center [323, 552] width 229 height 35
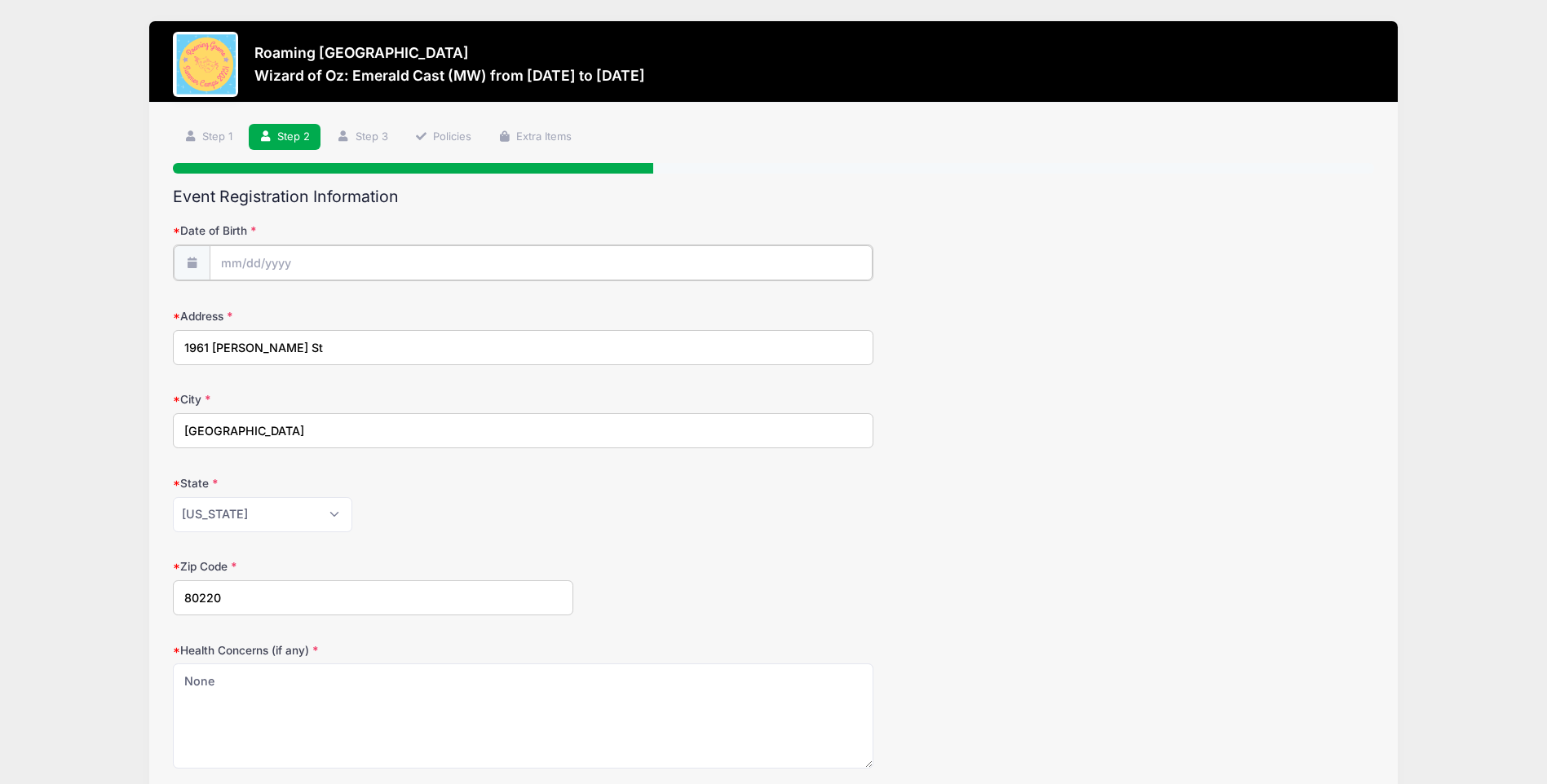
click at [274, 262] on input "Date of Birth" at bounding box center [541, 263] width 664 height 35
click at [279, 310] on select "January February March April May June July August September October November De…" at bounding box center [295, 306] width 73 height 21
select select "11"
click at [259, 296] on select "January February March April May June July August September October November De…" at bounding box center [295, 306] width 73 height 21
click at [355, 304] on input "2025" at bounding box center [362, 305] width 53 height 24
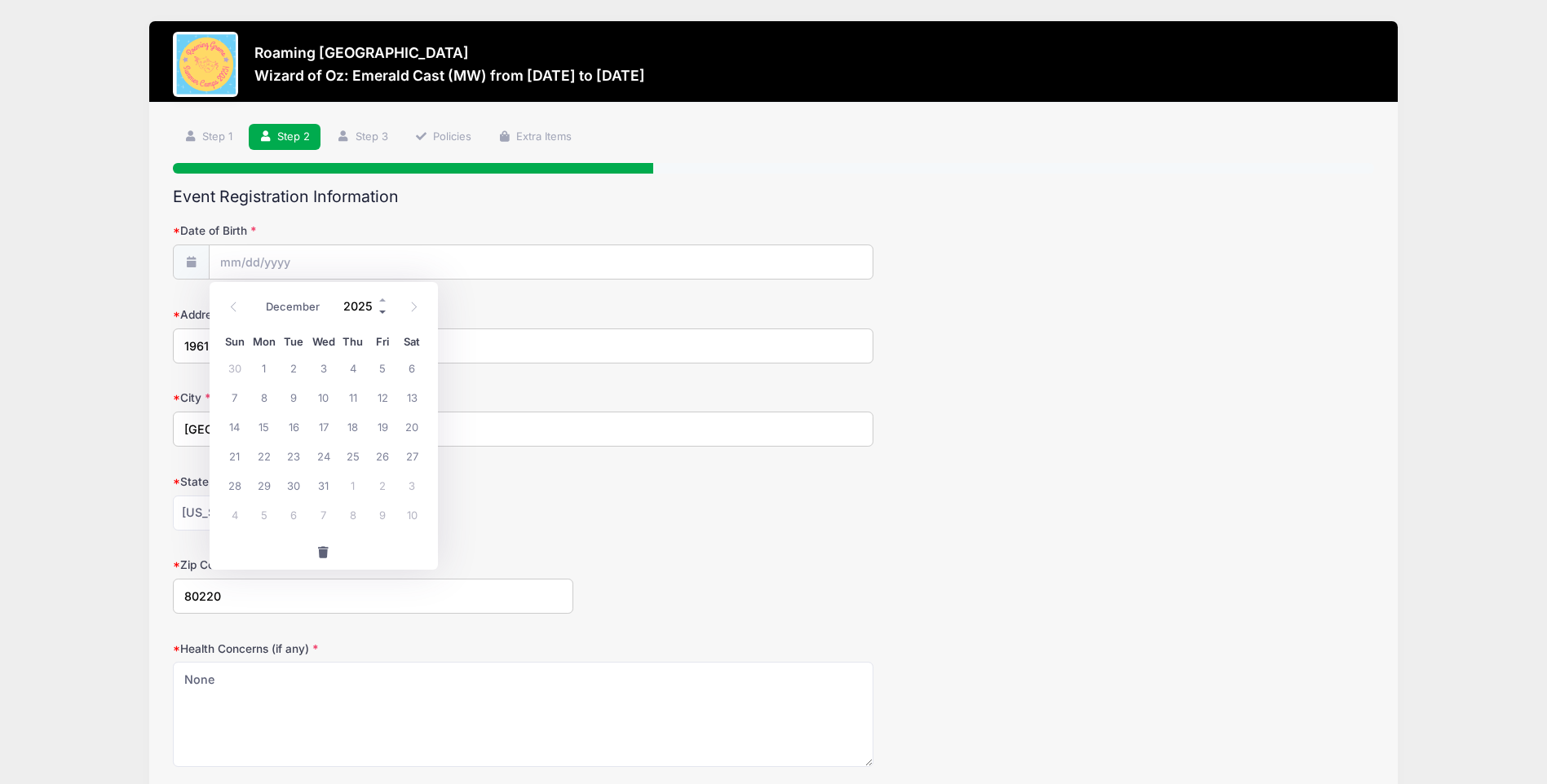
click at [382, 311] on span at bounding box center [383, 311] width 12 height 13
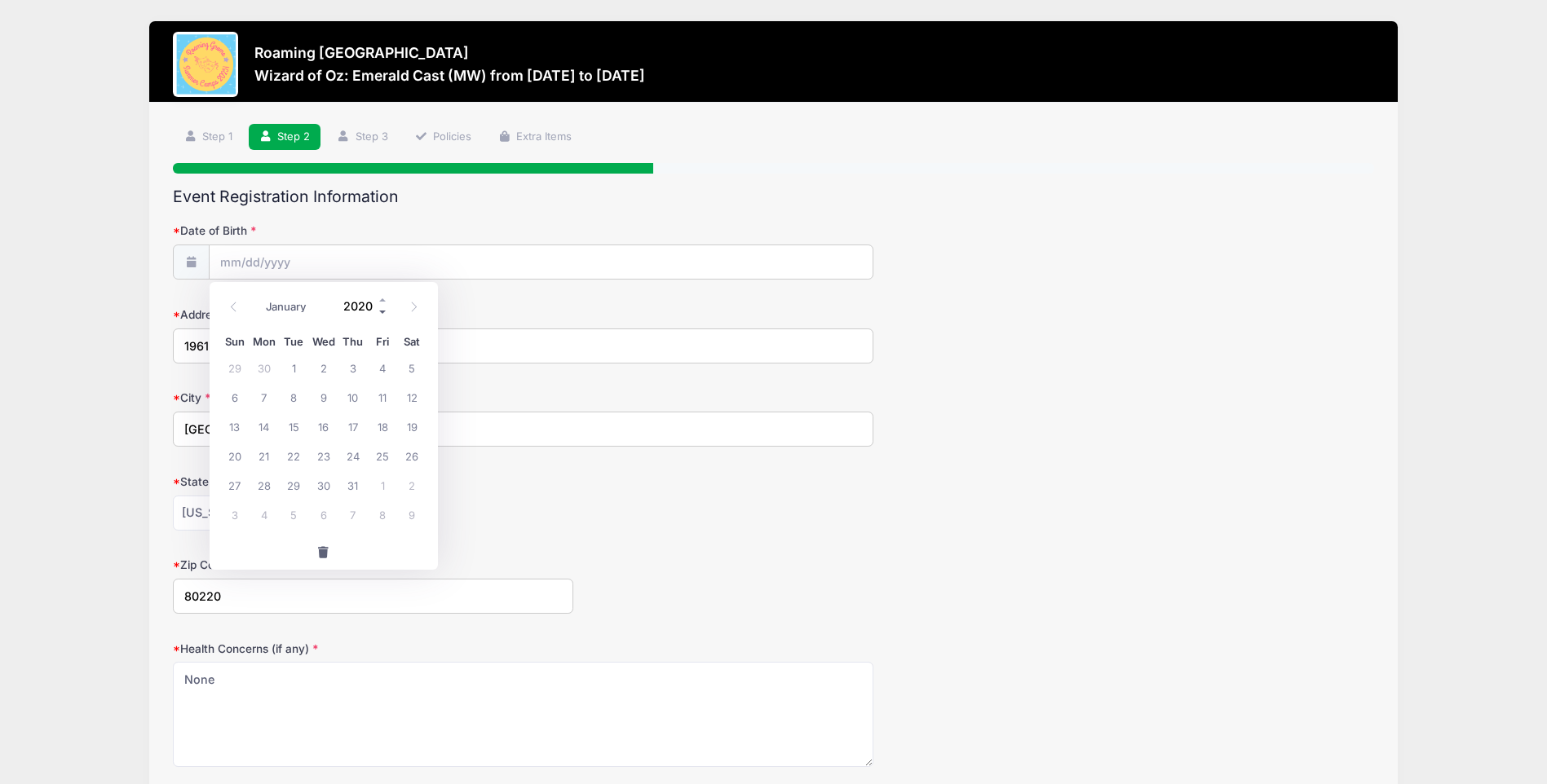
click at [382, 311] on span at bounding box center [383, 311] width 12 height 13
click at [382, 310] on span at bounding box center [383, 311] width 12 height 13
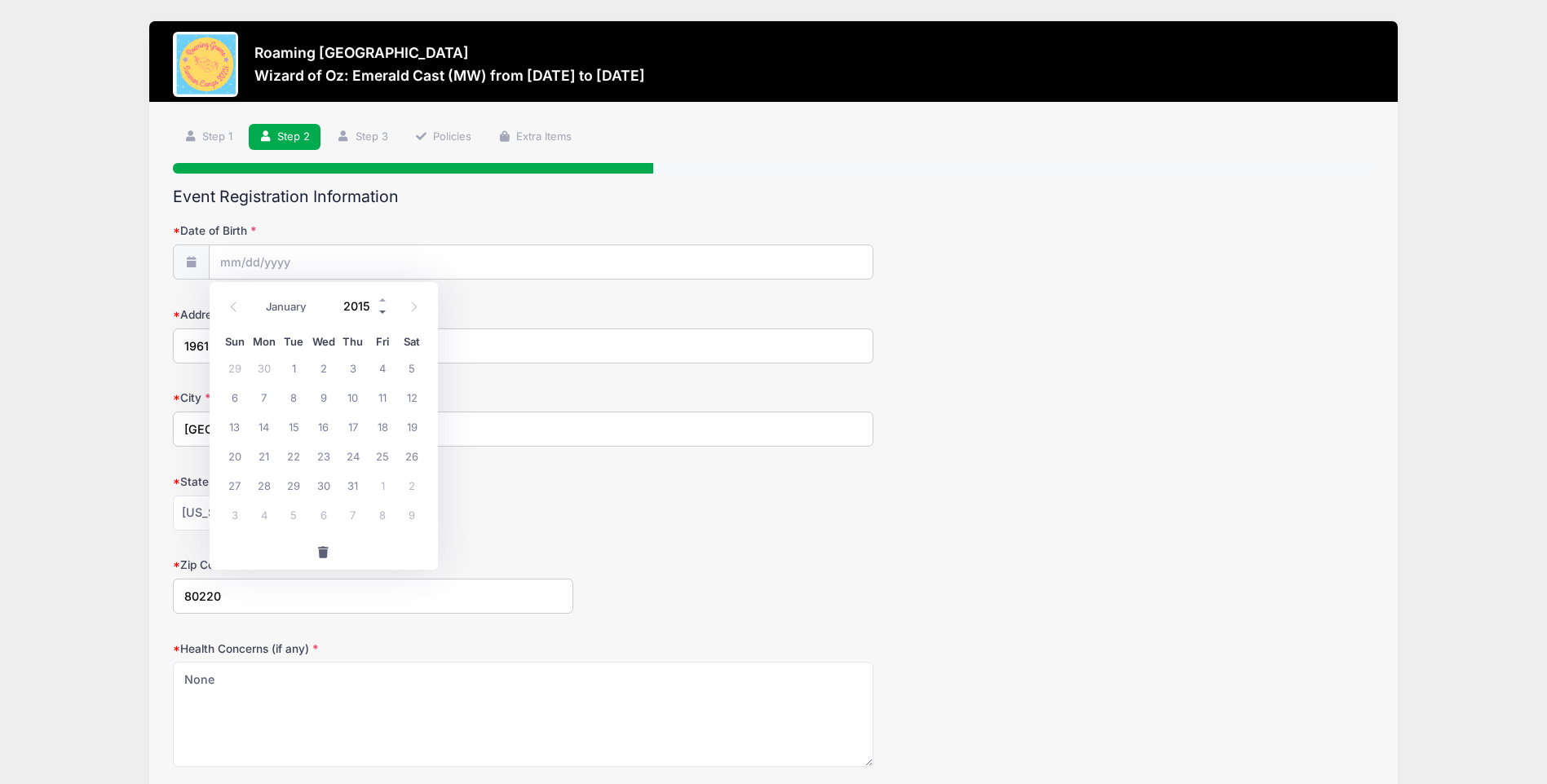
click at [382, 310] on span at bounding box center [383, 311] width 12 height 13
type input "2013"
click at [380, 462] on span "27" at bounding box center [382, 455] width 29 height 29
type input "12/27/2013"
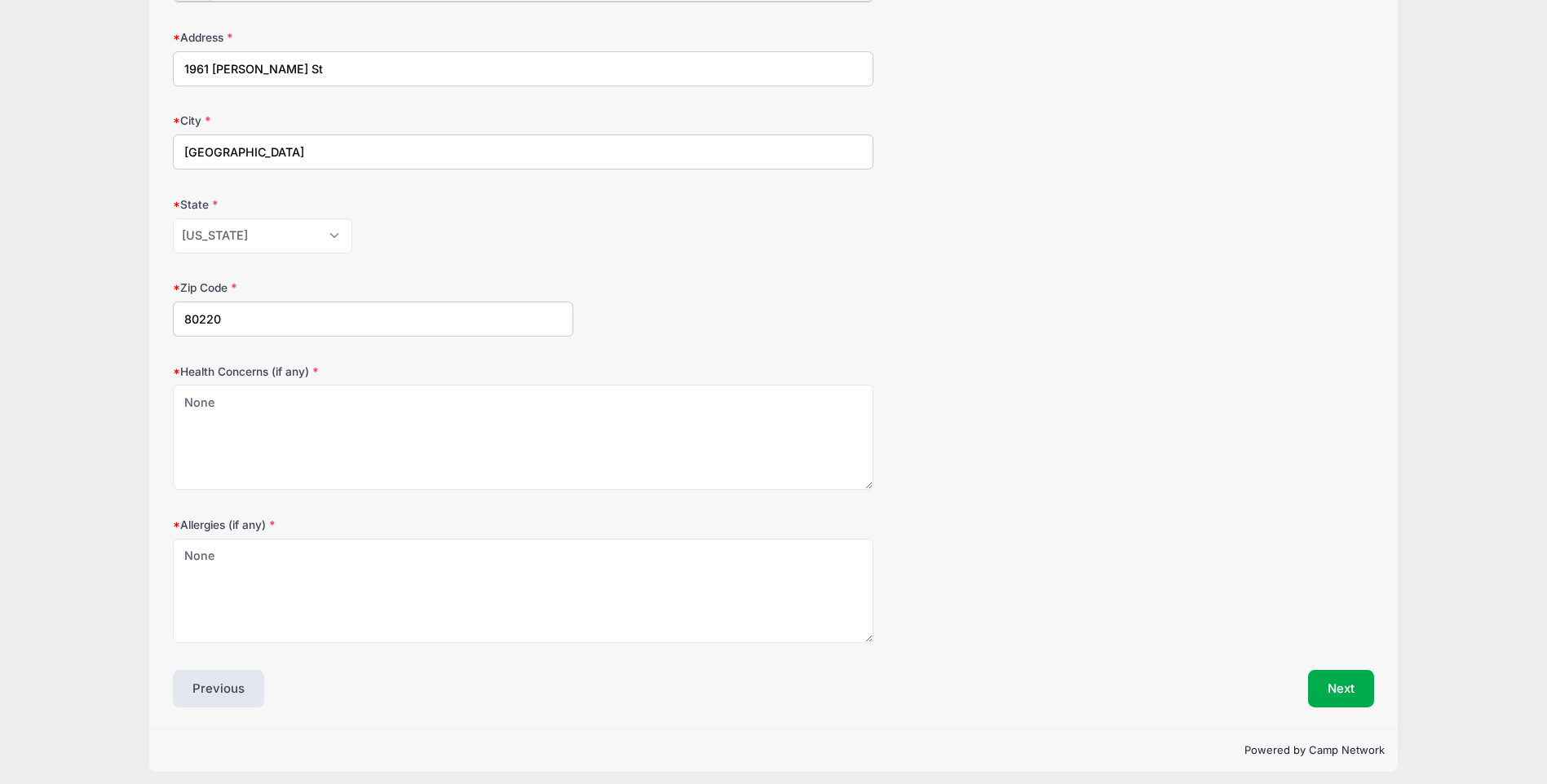
scroll to position [288, 0]
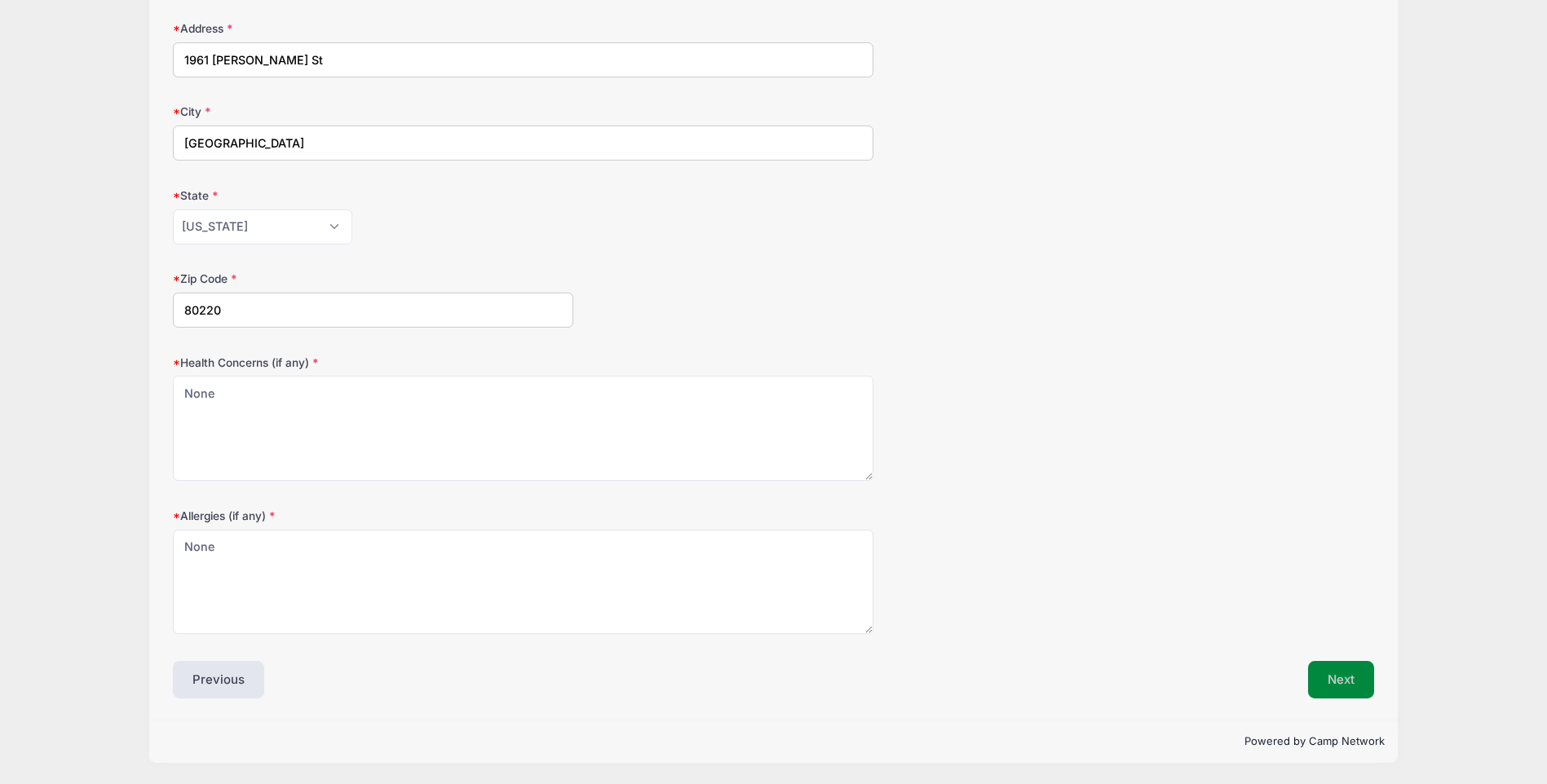
click at [1326, 683] on button "Next" at bounding box center [1341, 680] width 66 height 38
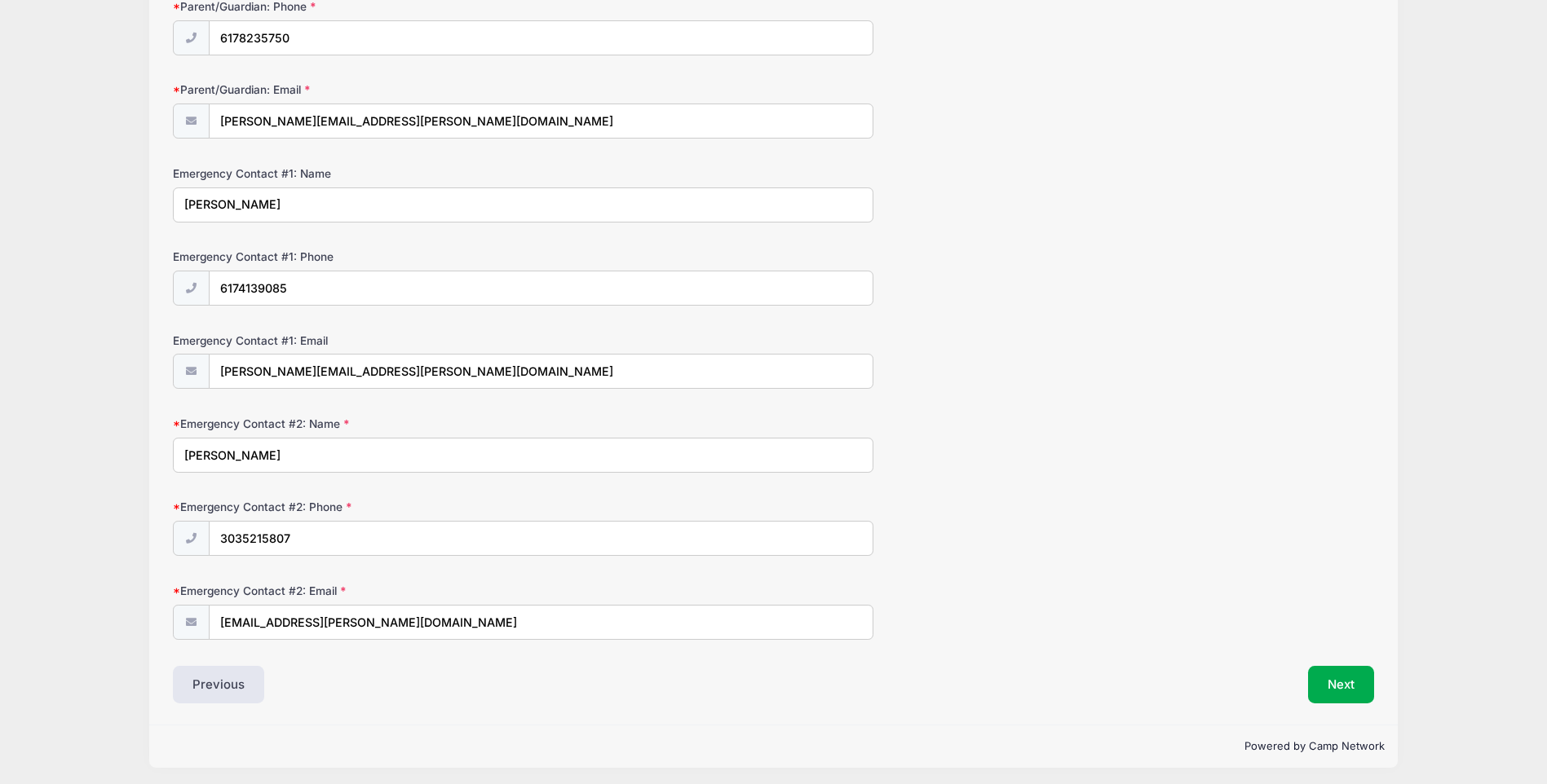
scroll to position [313, 0]
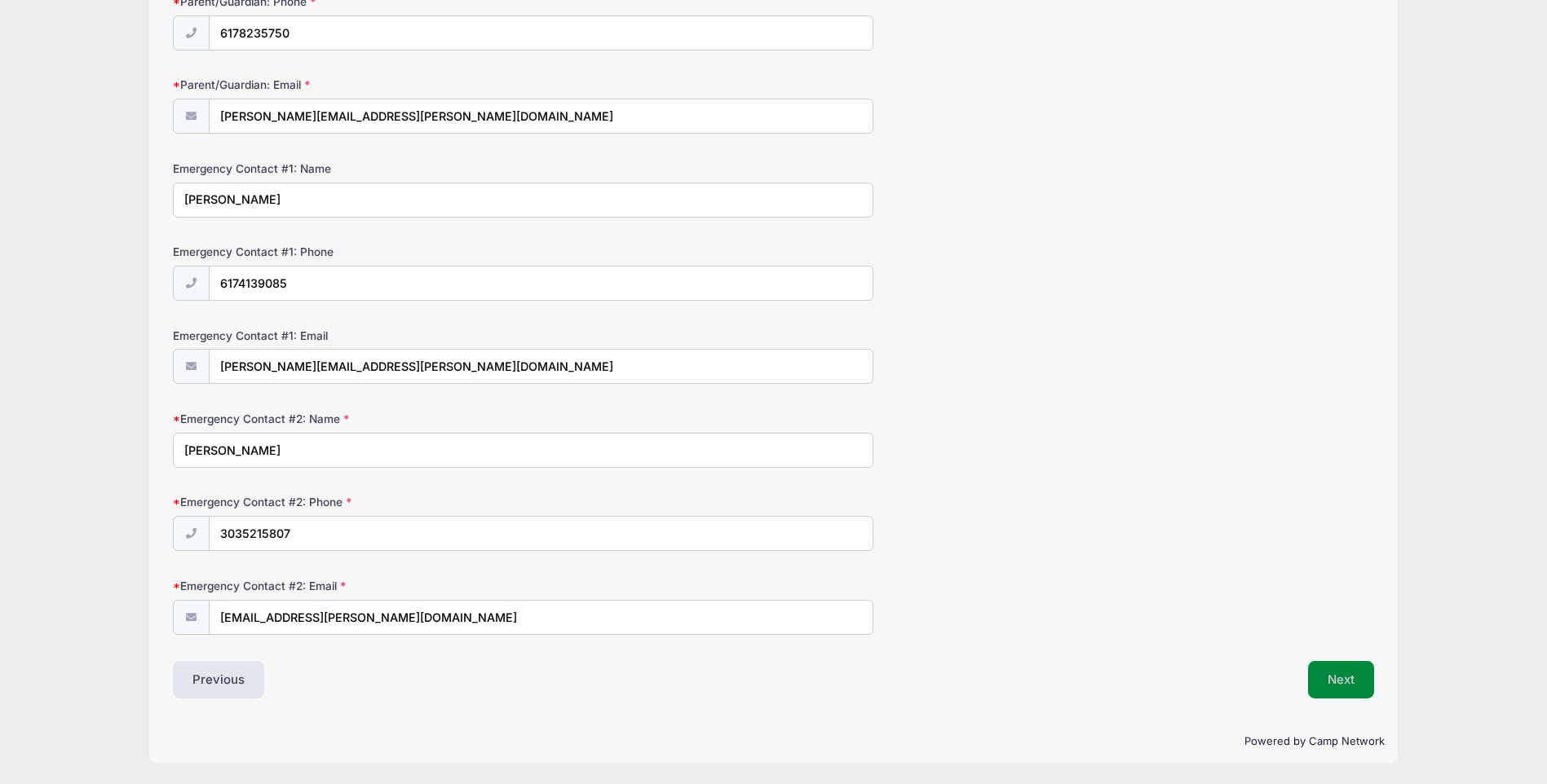
click at [1356, 681] on button "Next" at bounding box center [1341, 680] width 66 height 38
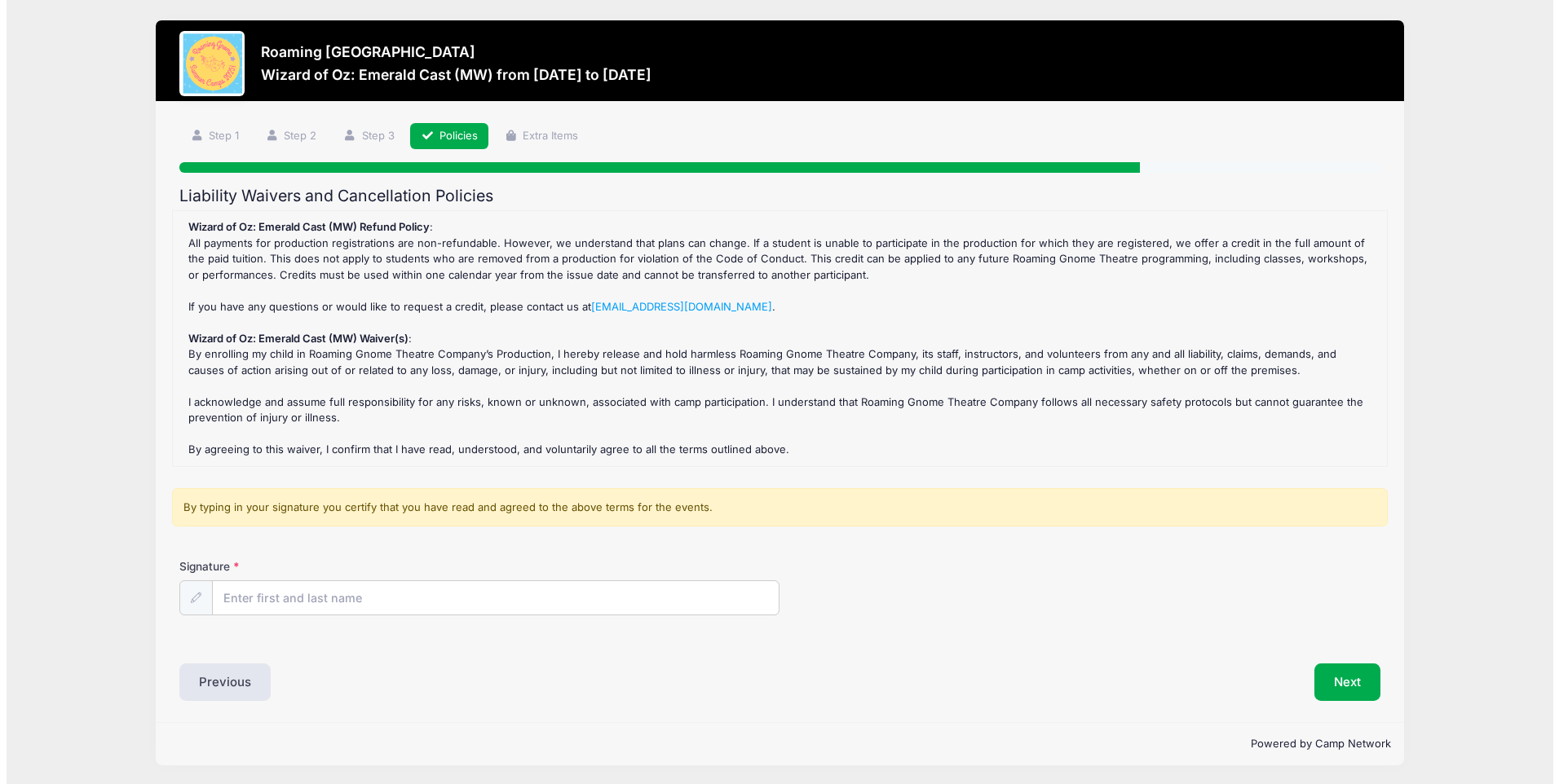
scroll to position [0, 0]
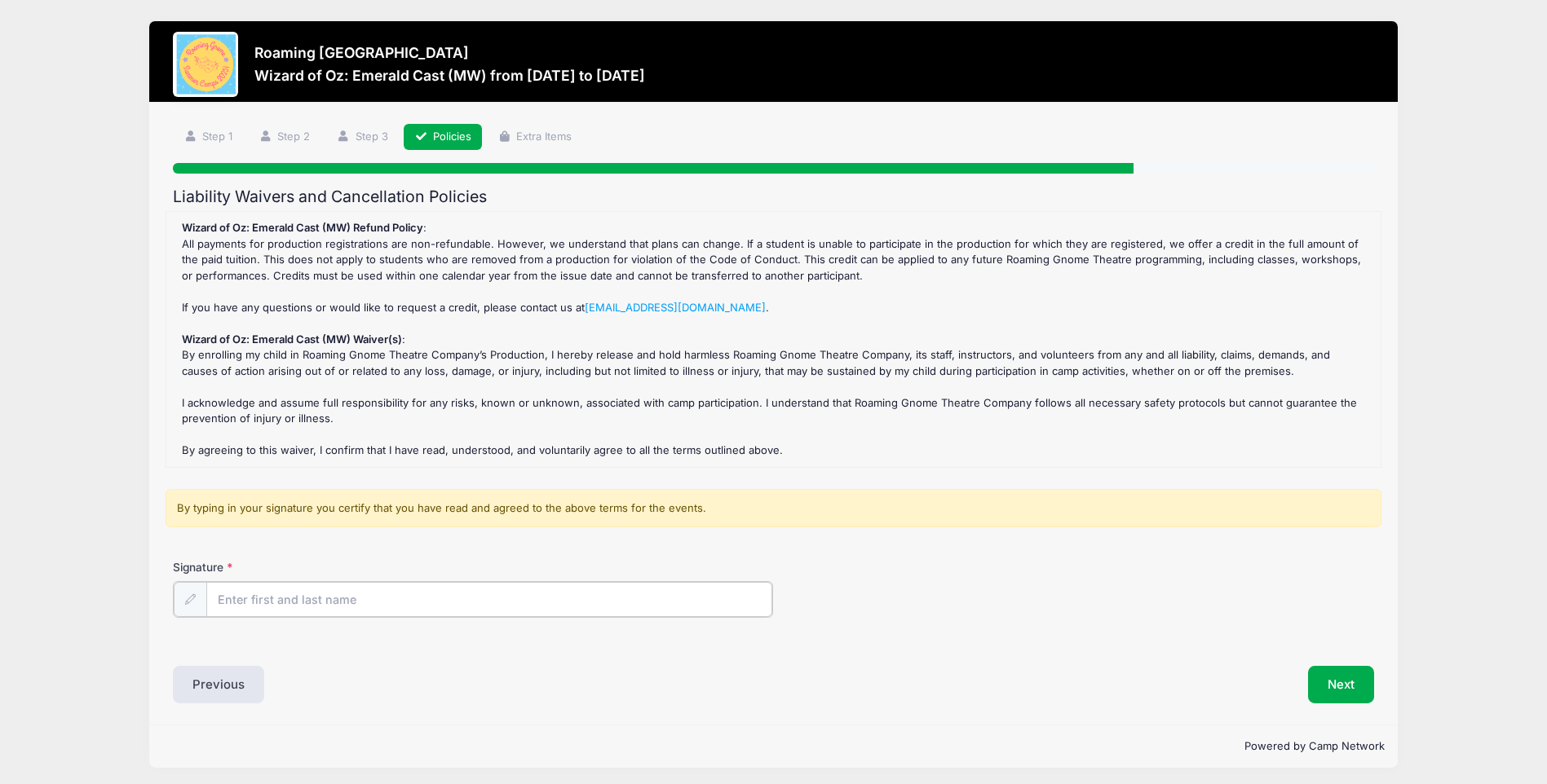
click at [405, 605] on input "Signature" at bounding box center [489, 599] width 566 height 35
type input "Carolyn Lefkowits"
drag, startPoint x: 1331, startPoint y: 682, endPoint x: 1112, endPoint y: 570, distance: 246.0
click at [1331, 682] on button "Next" at bounding box center [1341, 683] width 66 height 38
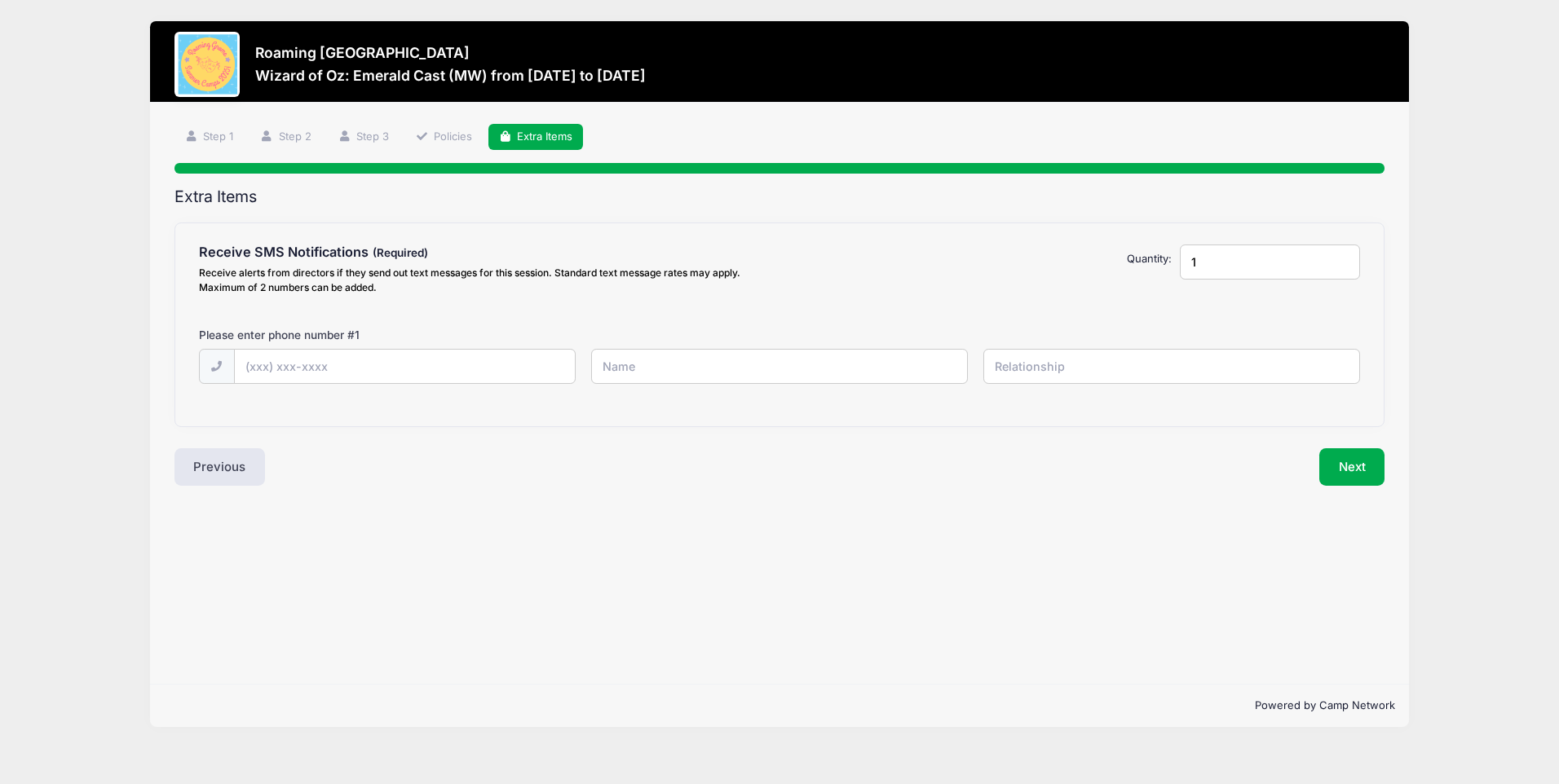
click at [1236, 270] on input "1" at bounding box center [1270, 262] width 180 height 35
type input "2"
click at [1343, 259] on input "2" at bounding box center [1270, 262] width 180 height 35
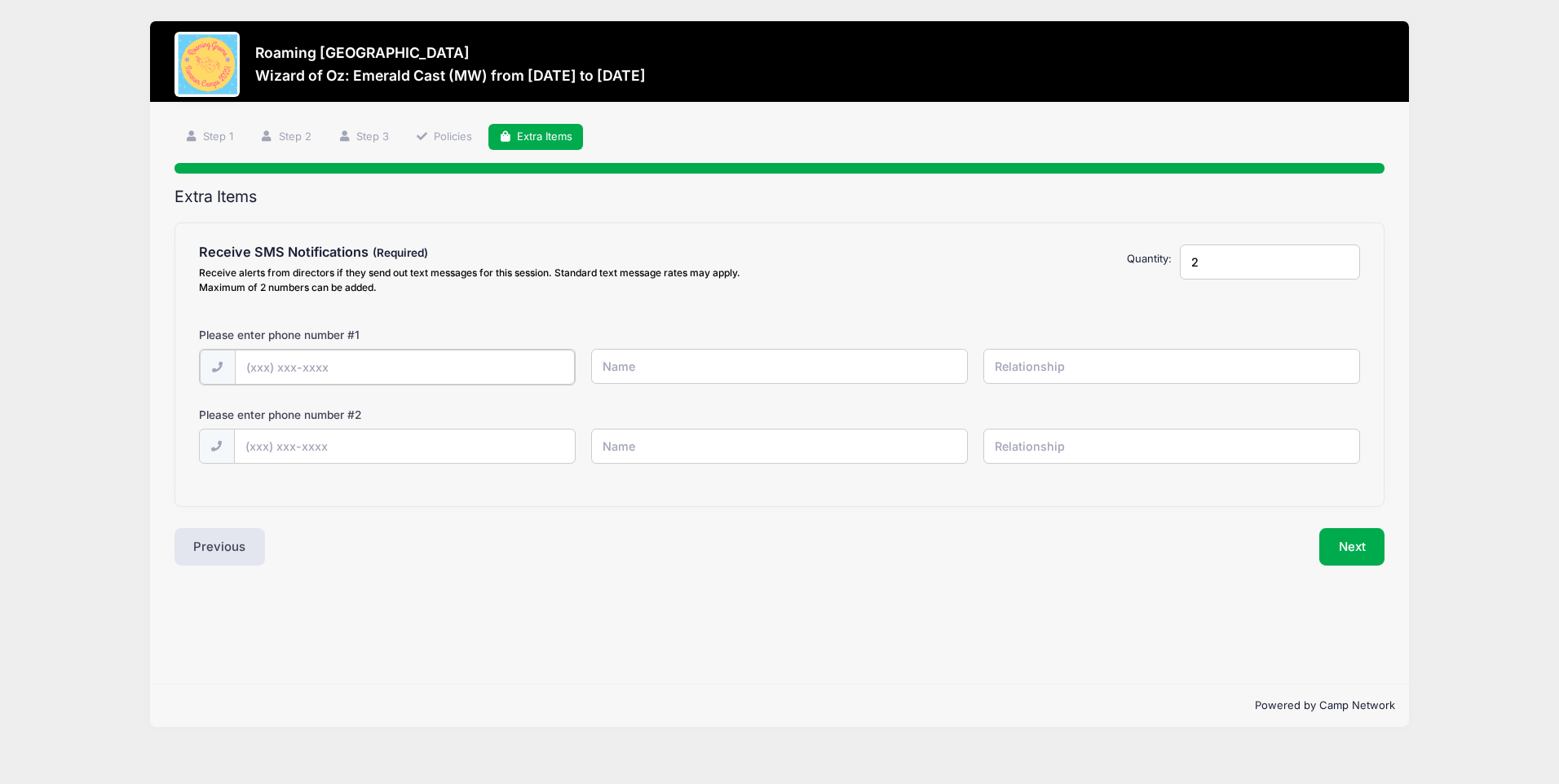
click at [0, 0] on input "text" at bounding box center [0, 0] width 0 height 0
type input "(617) 823-5750"
type input "c"
type input "Carolyn Lefkowits"
type input "mother"
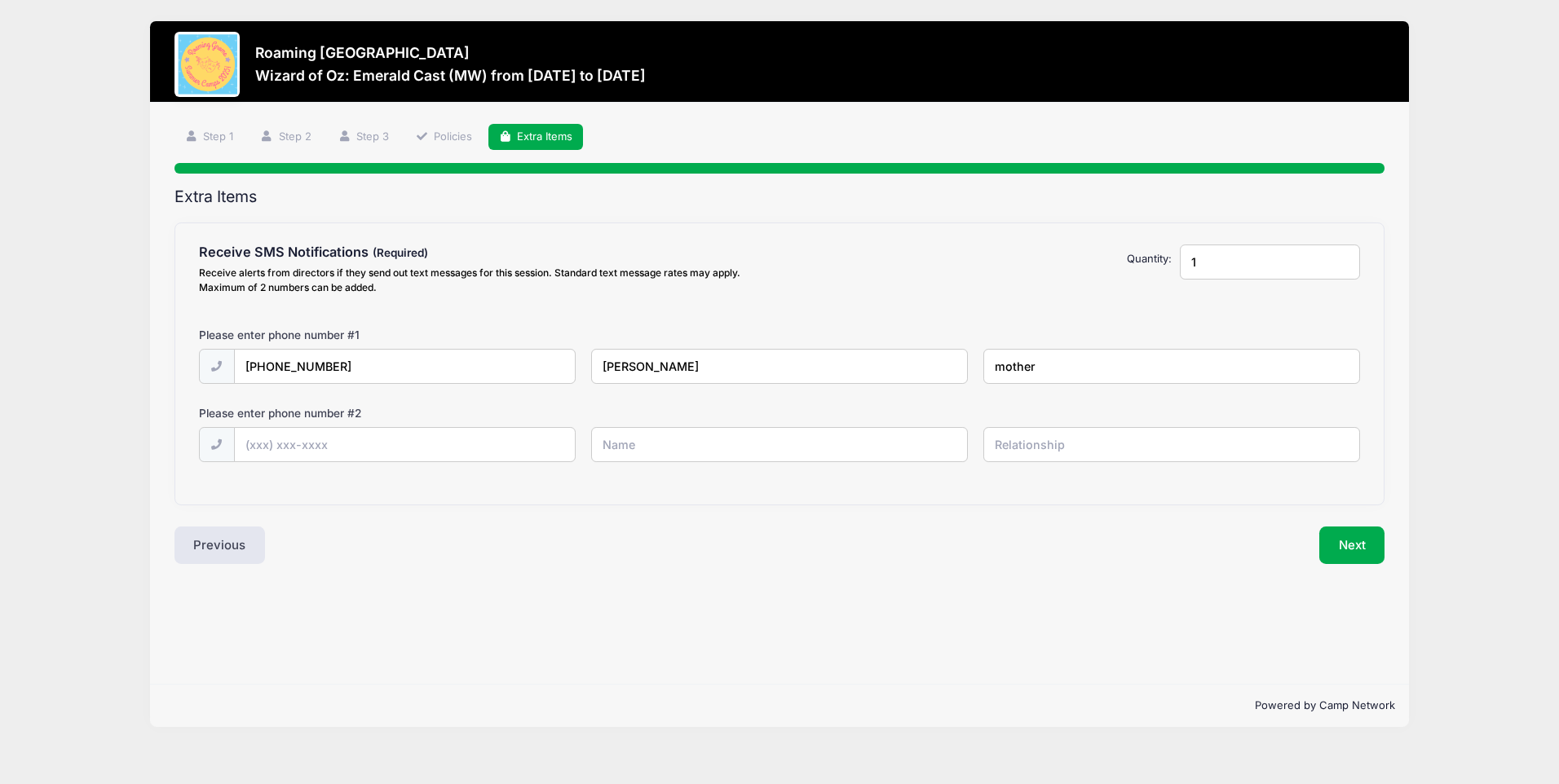
type input "1"
click at [1340, 268] on input "1" at bounding box center [1270, 262] width 180 height 35
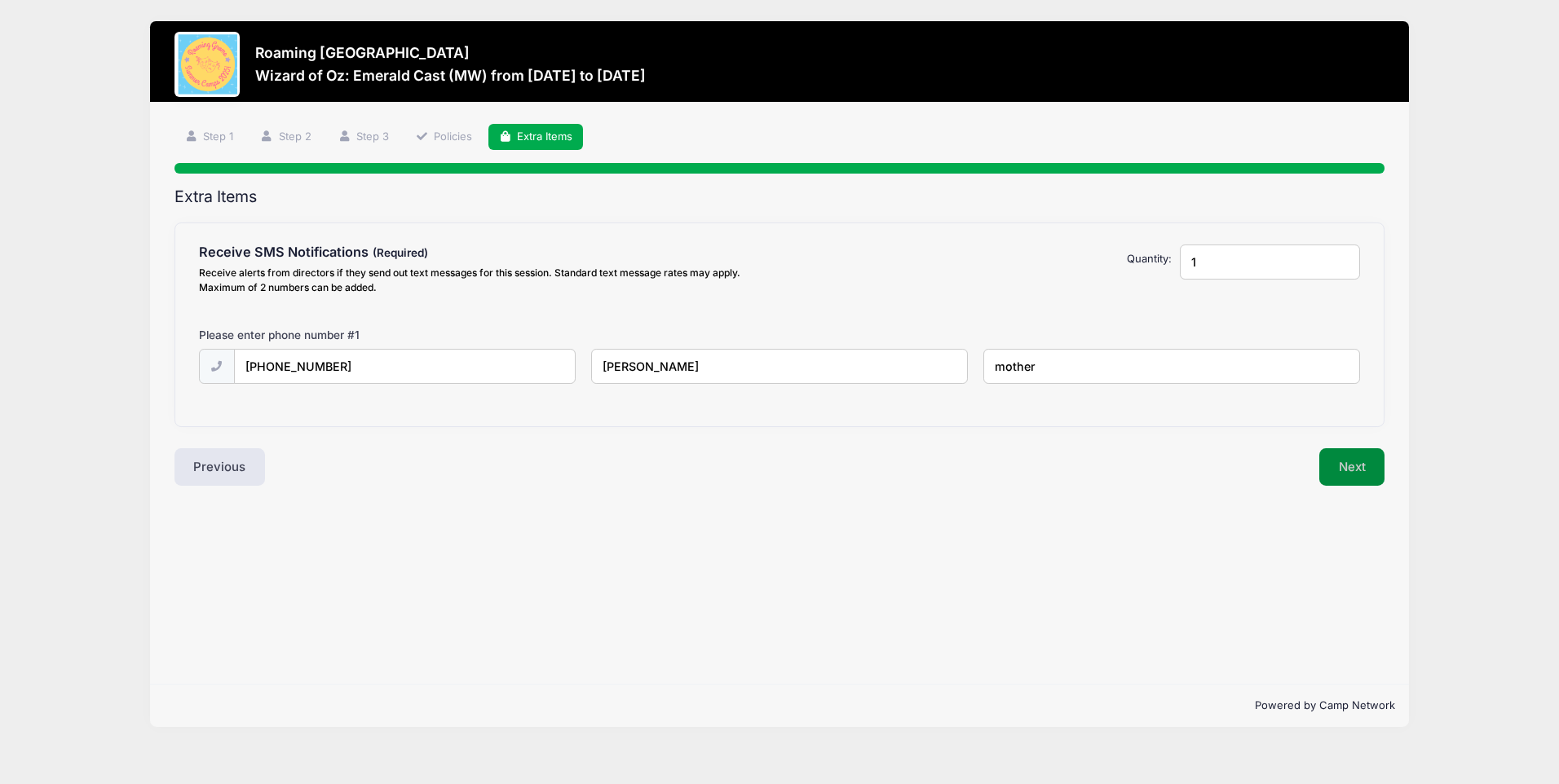
click at [1355, 464] on button "Next" at bounding box center [1353, 467] width 66 height 38
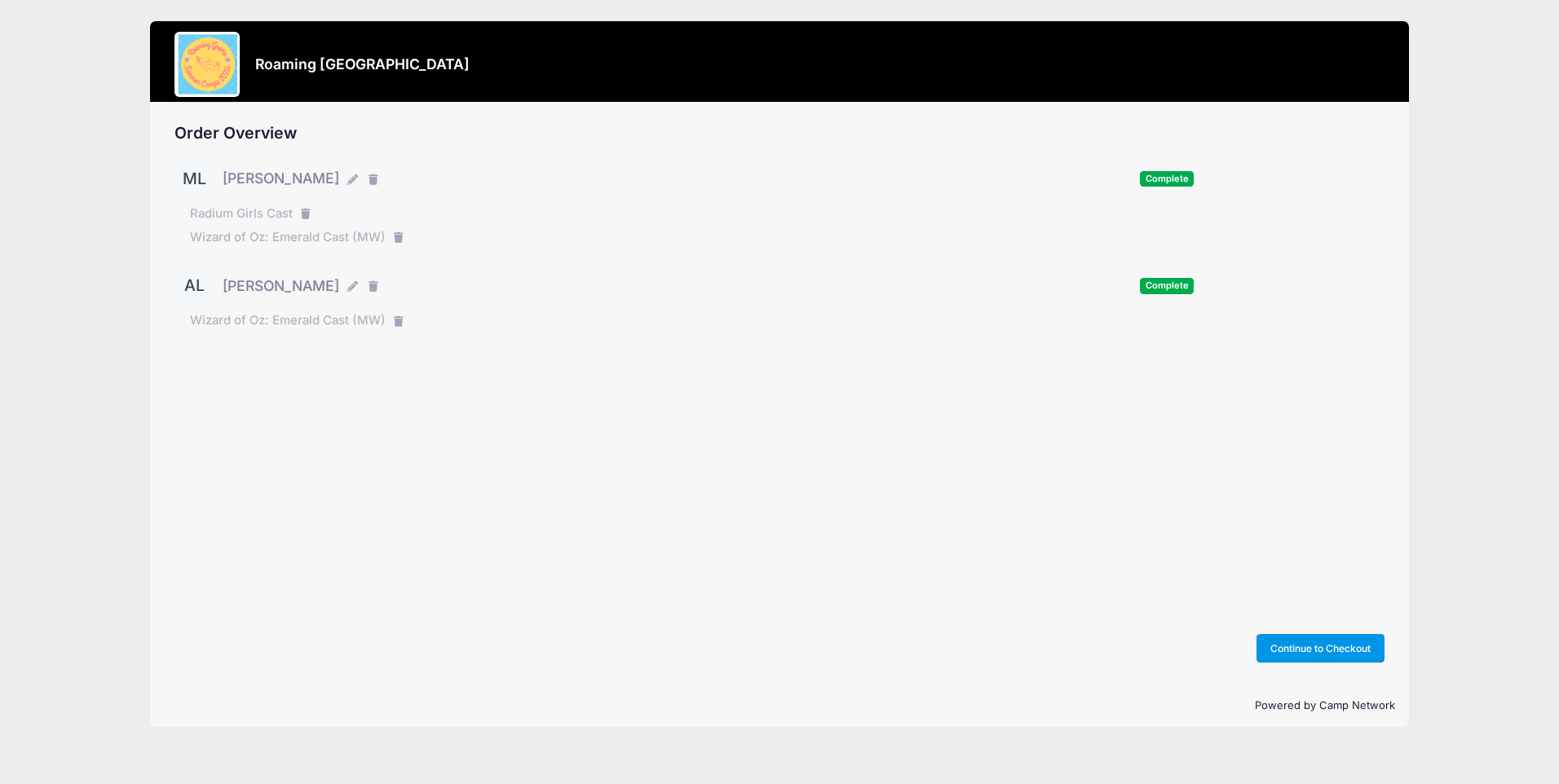
click at [1329, 645] on button "Continue to Checkout" at bounding box center [1321, 648] width 128 height 27
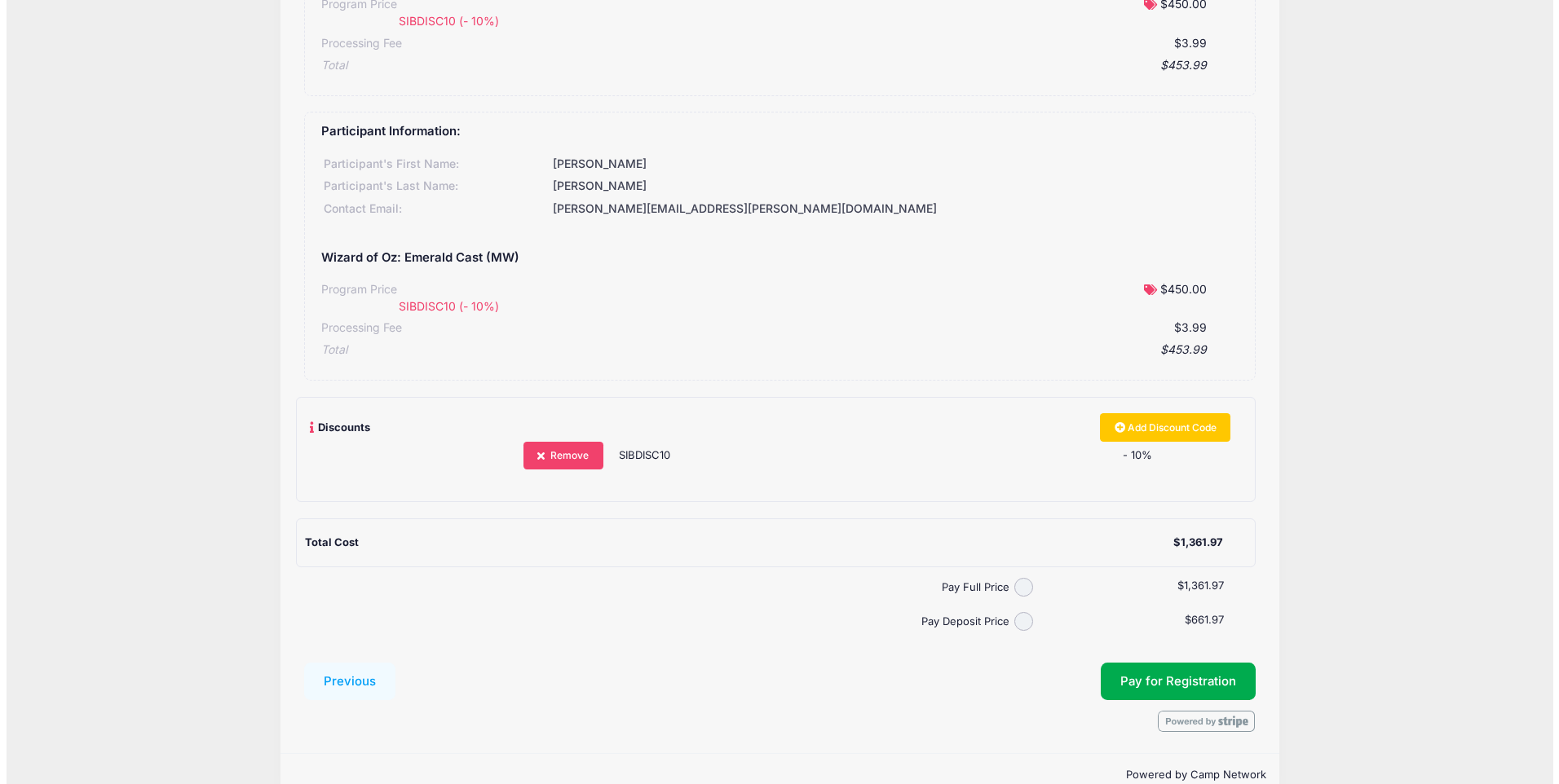
scroll to position [505, 0]
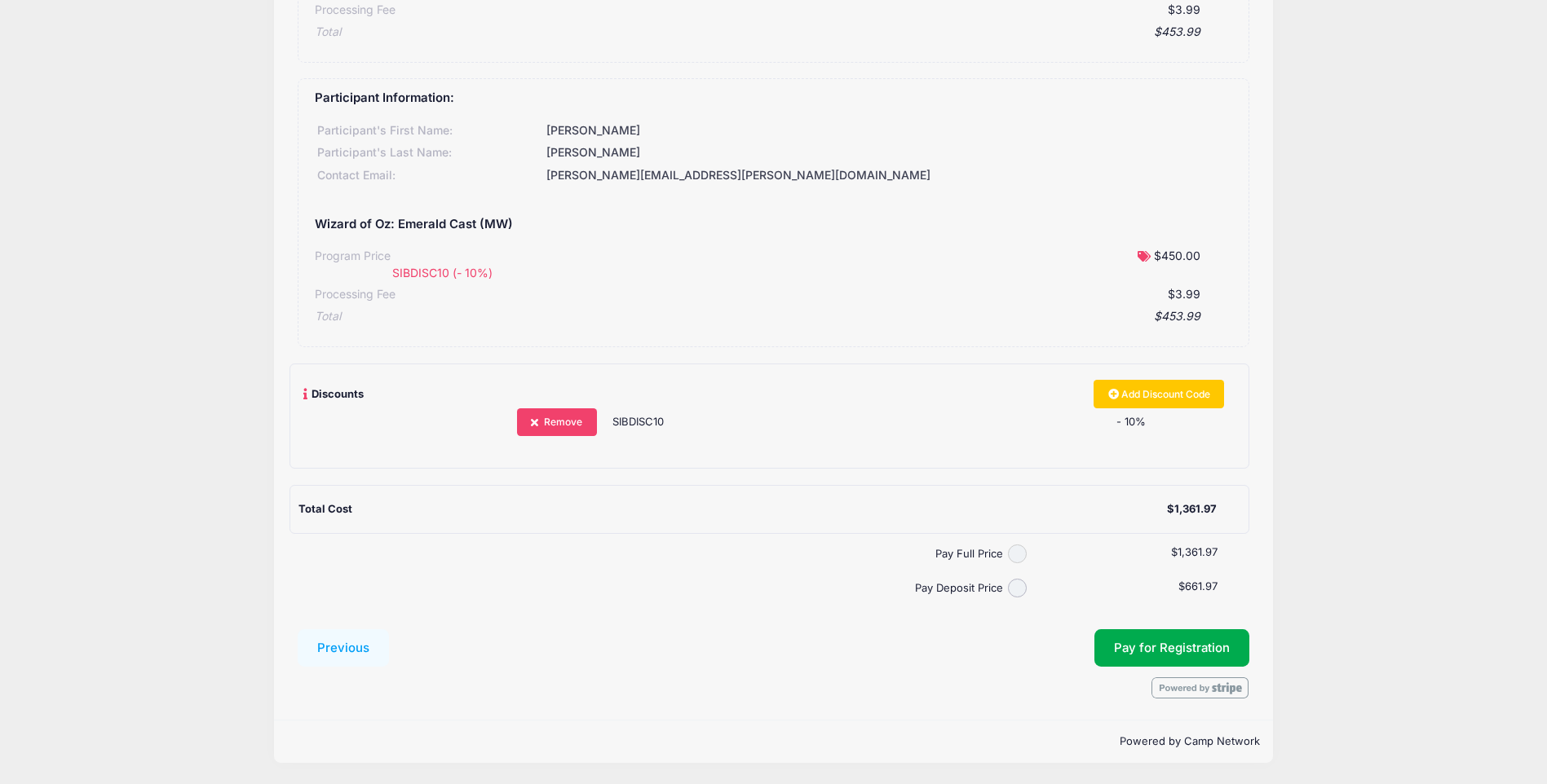
click at [1009, 556] on input "Pay Full Price" at bounding box center [1017, 553] width 18 height 18
radio input "true"
click at [1123, 647] on span "Pay for Registration" at bounding box center [1171, 648] width 116 height 15
